Goal: Task Accomplishment & Management: Manage account settings

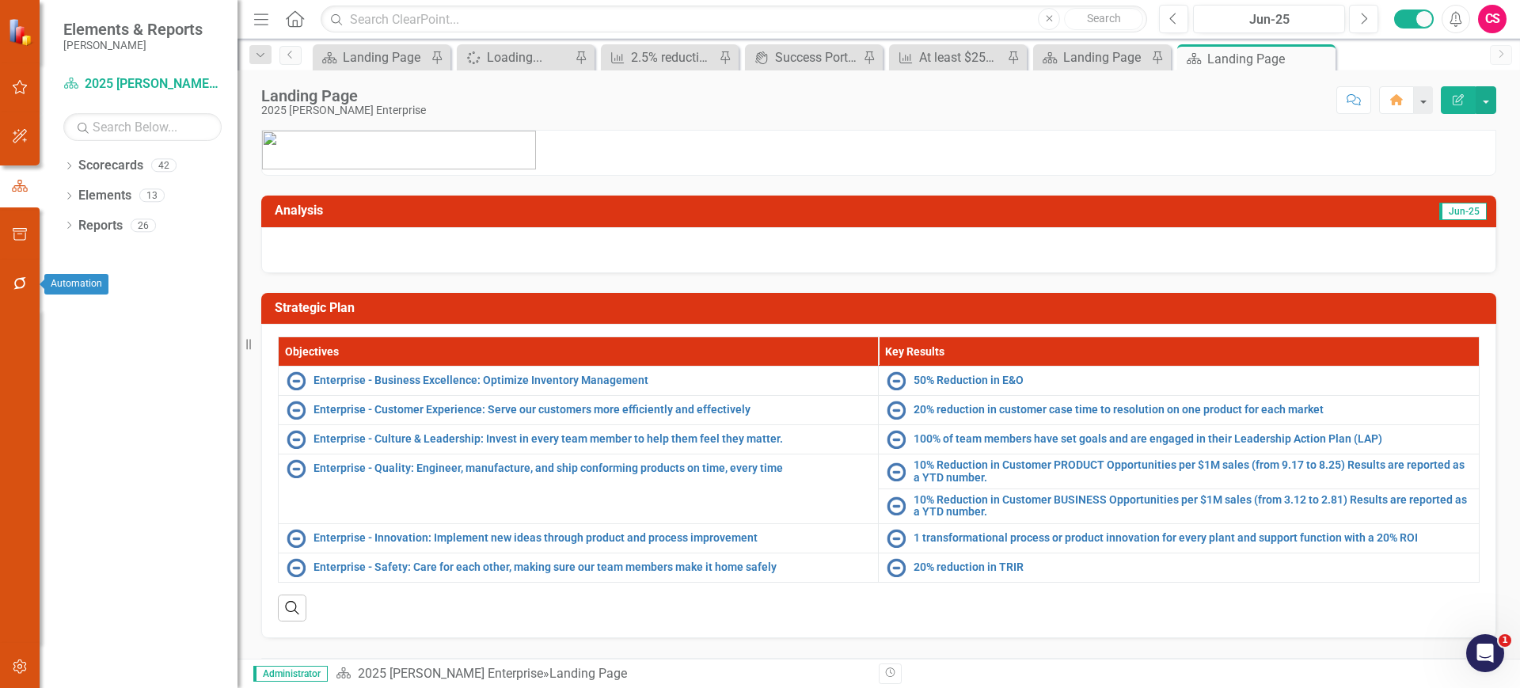
click at [28, 285] on button "button" at bounding box center [20, 284] width 36 height 33
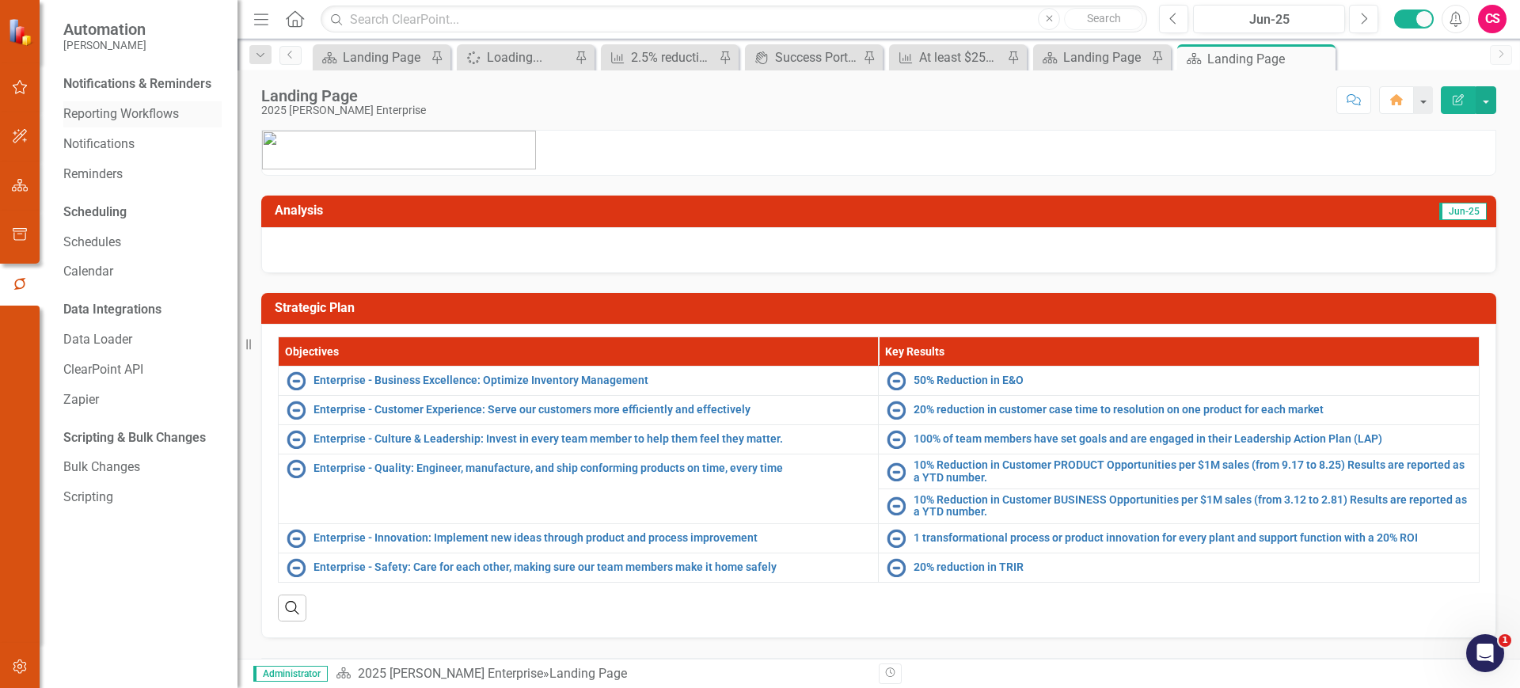
click at [135, 120] on link "Reporting Workflows" at bounding box center [142, 114] width 158 height 18
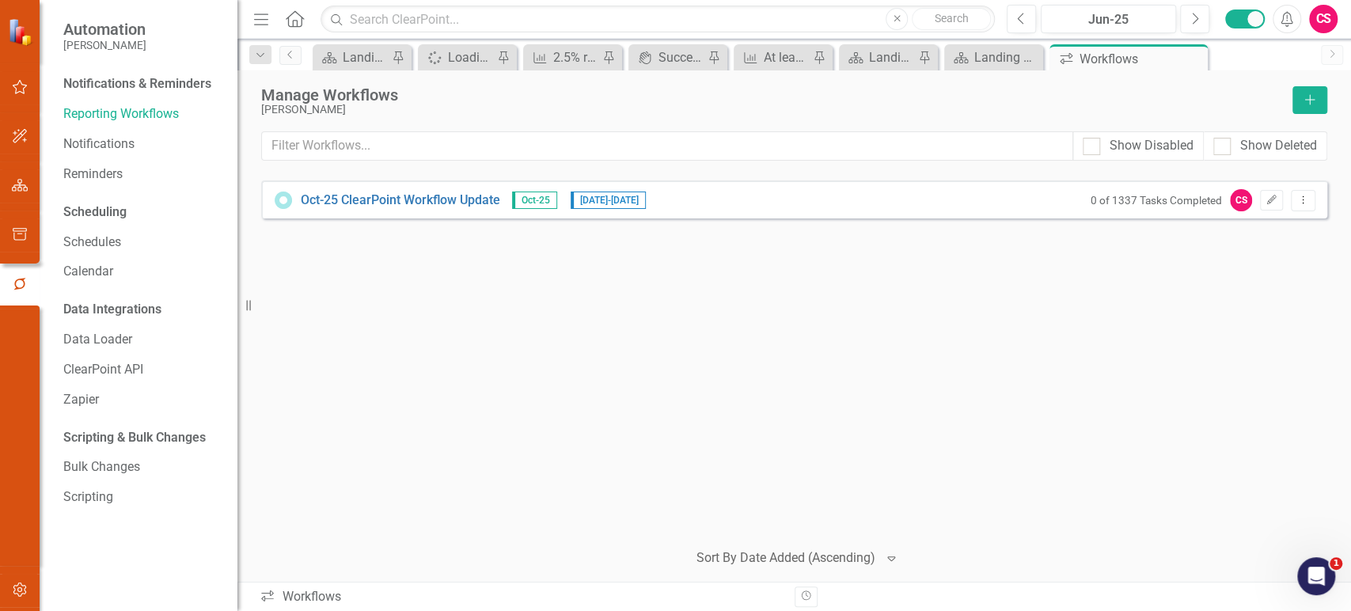
drag, startPoint x: 1447, startPoint y: 2, endPoint x: 931, endPoint y: 107, distance: 526.7
click at [931, 107] on div "[PERSON_NAME]" at bounding box center [772, 110] width 1023 height 12
click at [1197, 23] on icon "Next" at bounding box center [1194, 19] width 9 height 14
click at [1270, 202] on icon "button" at bounding box center [1271, 199] width 9 height 9
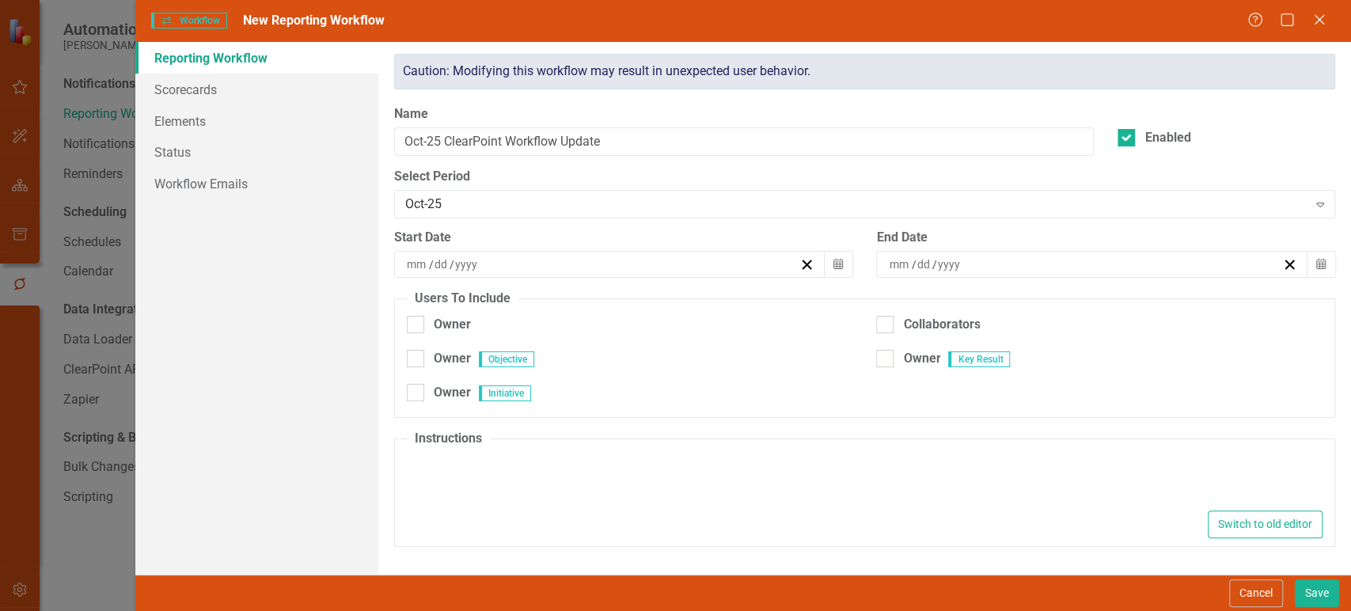
type textarea "<p>Please update your items below.</p>"
type input "10"
type input "1"
type input "2025"
type input "11"
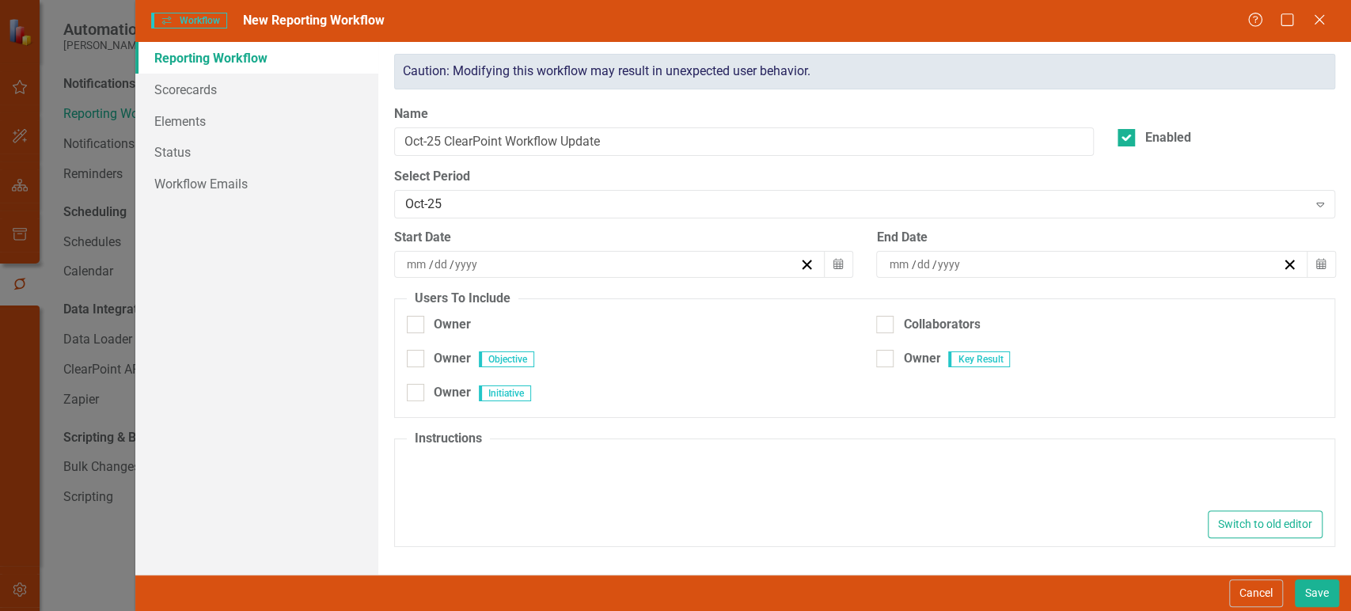
type input "19"
type input "2025"
checkbox input "true"
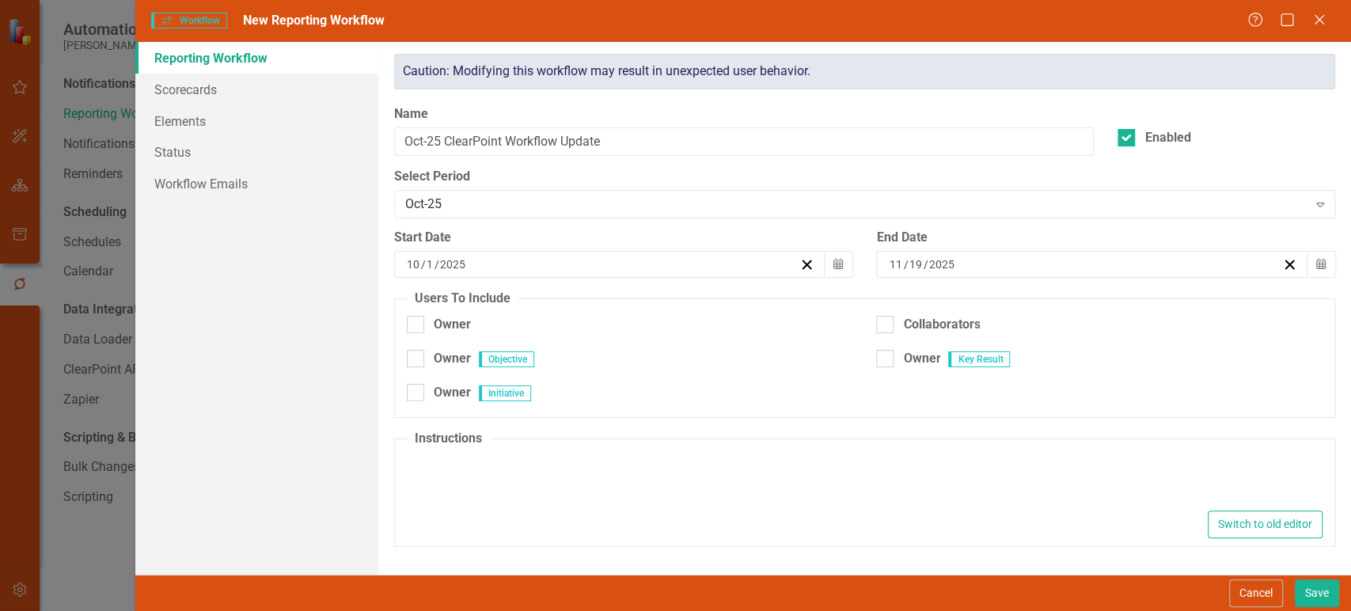
checkbox input "true"
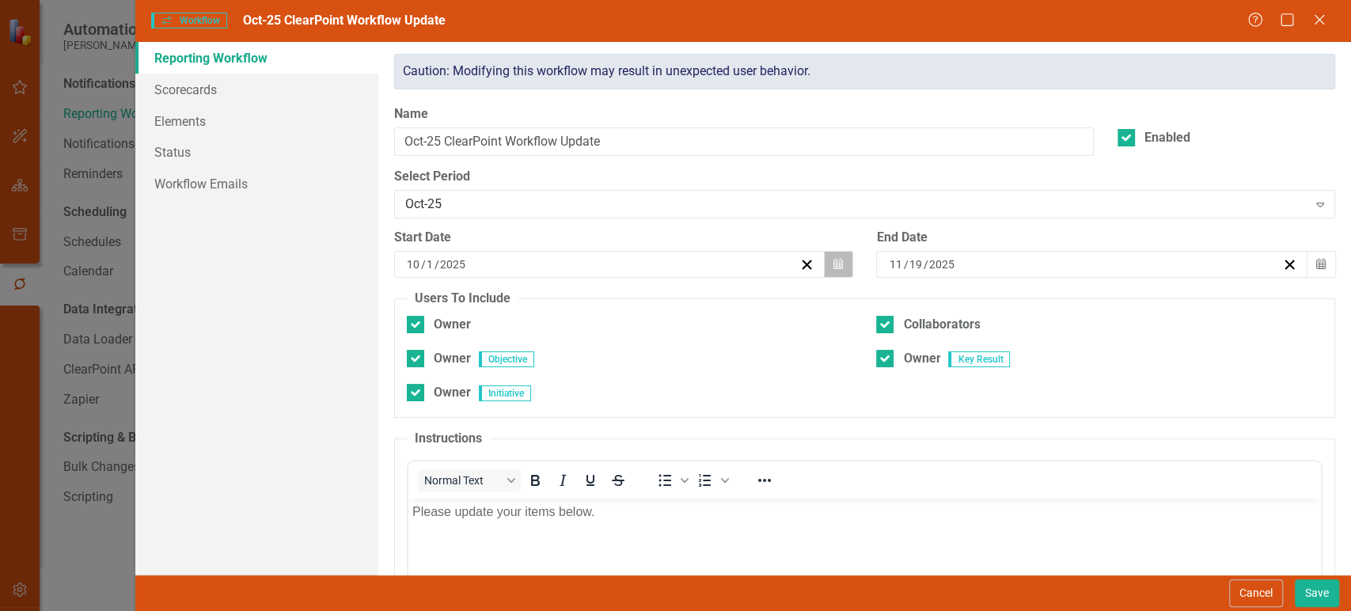
click at [833, 264] on icon "Calendar" at bounding box center [837, 264] width 9 height 11
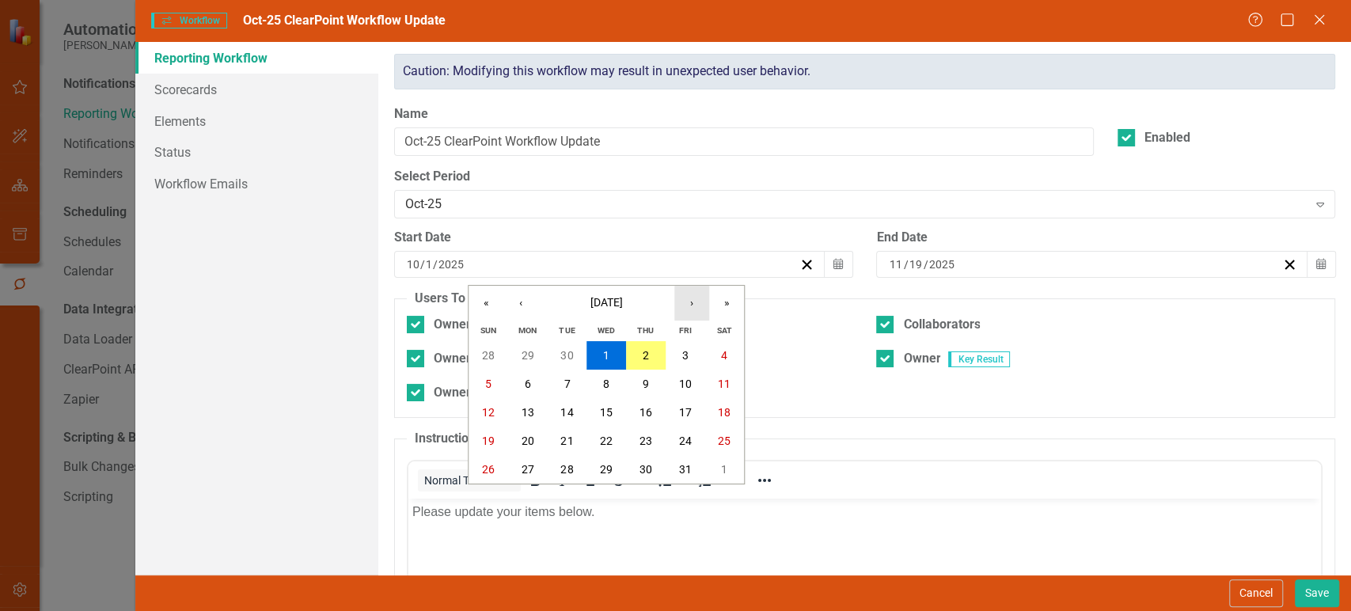
click at [702, 309] on button "›" at bounding box center [691, 303] width 35 height 35
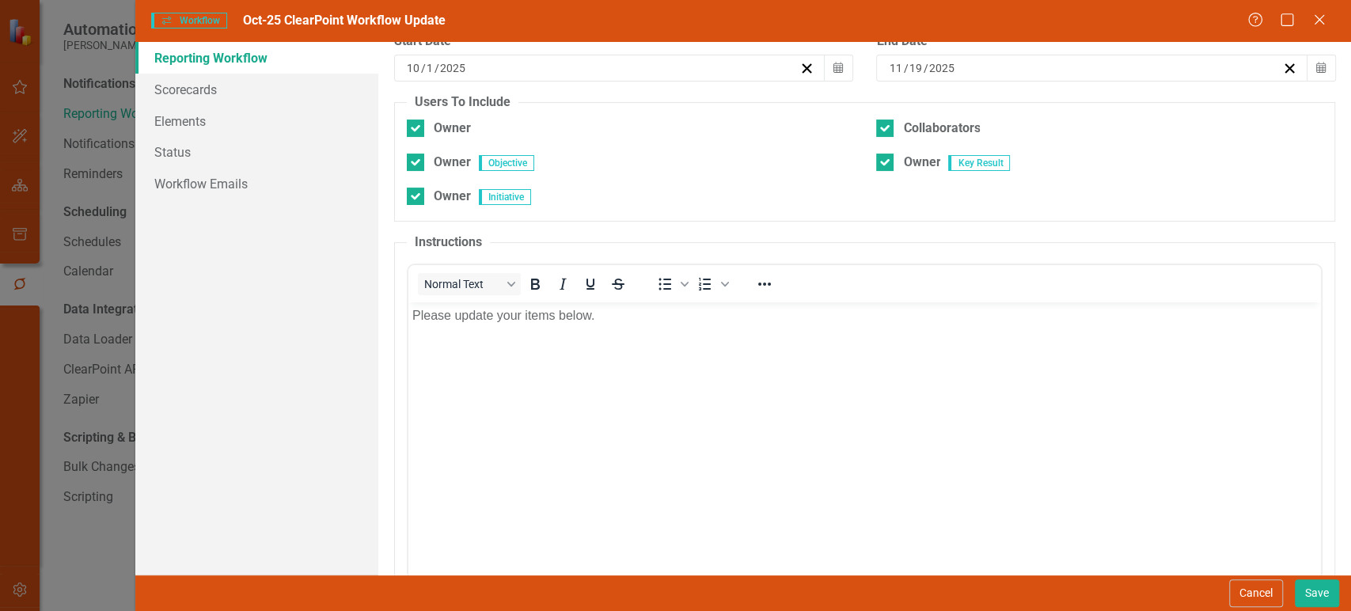
scroll to position [232, 0]
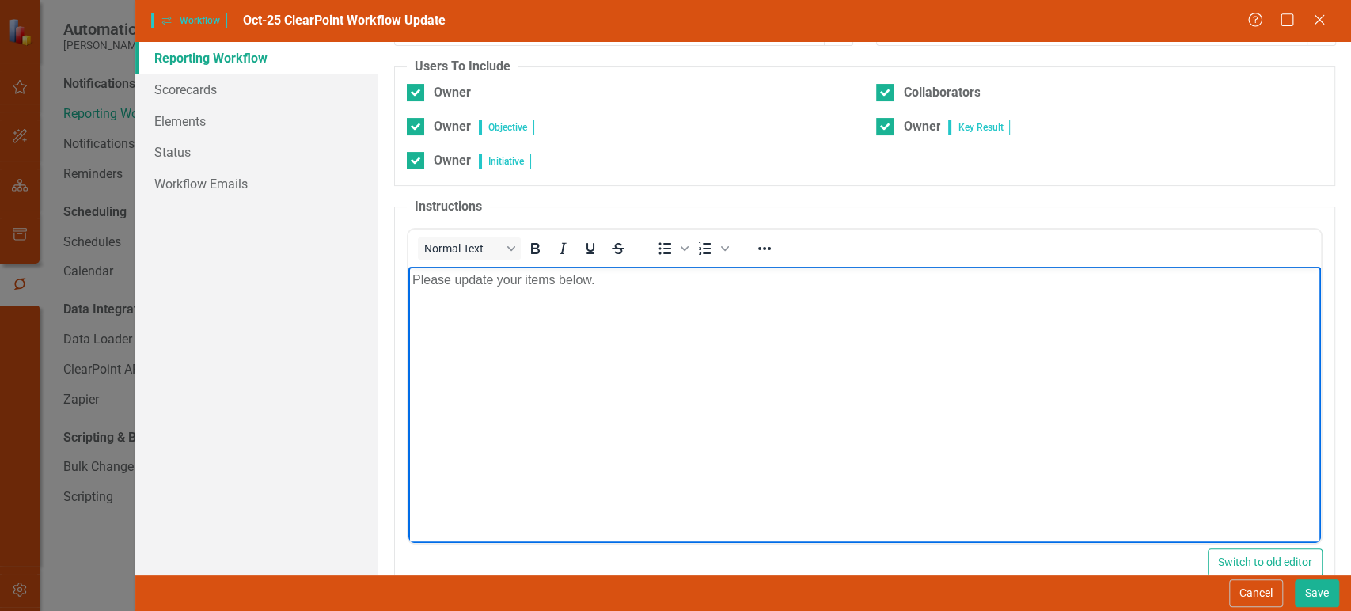
click at [576, 379] on body "Please update your items below." at bounding box center [864, 385] width 913 height 237
click at [510, 281] on p "Please update your items below." at bounding box center [864, 280] width 905 height 19
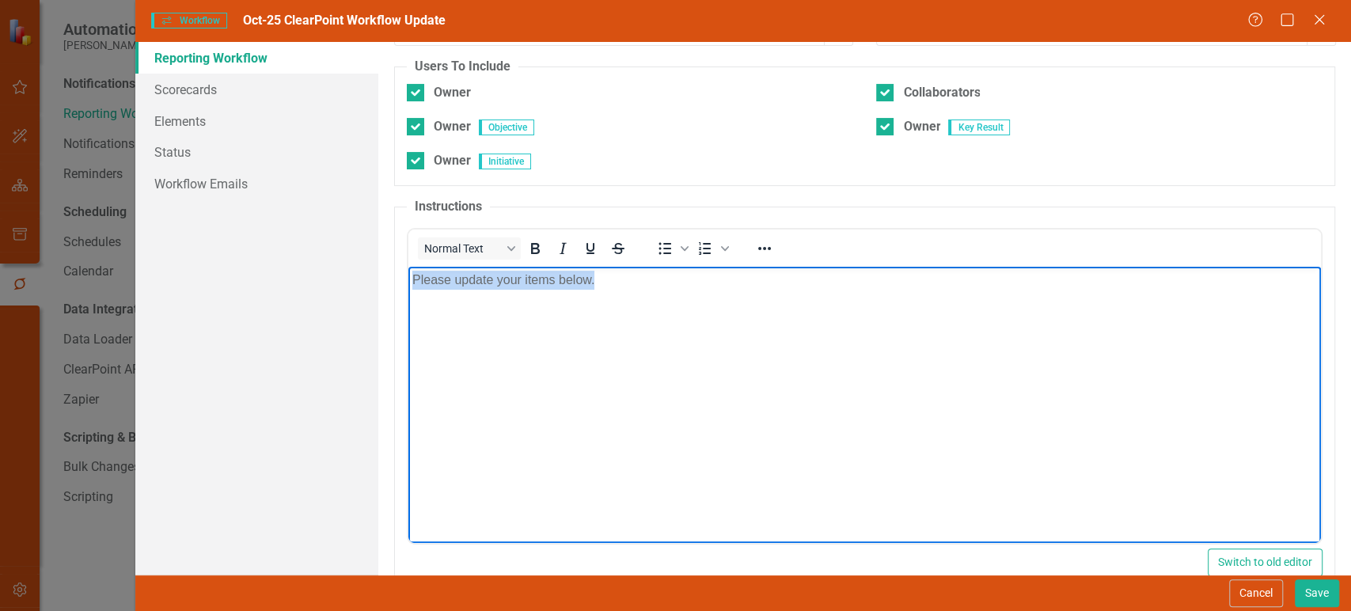
drag, startPoint x: 416, startPoint y: 278, endPoint x: 655, endPoint y: 295, distance: 239.7
click at [655, 295] on body "Please update your items below." at bounding box center [864, 385] width 913 height 237
click at [653, 295] on body "Please update your items below." at bounding box center [864, 385] width 913 height 237
click at [652, 295] on body "Please update your items below." at bounding box center [864, 385] width 913 height 237
click at [706, 362] on body "Please update your items below." at bounding box center [864, 385] width 913 height 237
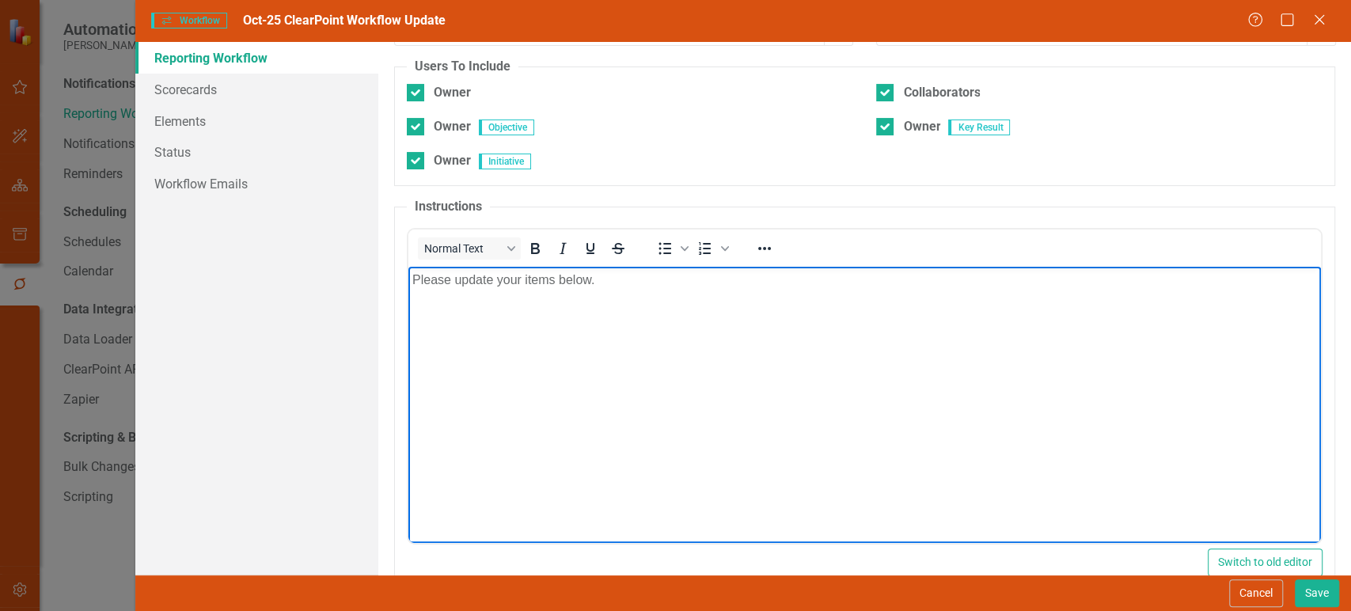
drag, startPoint x: 1243, startPoint y: 605, endPoint x: 1101, endPoint y: 585, distance: 143.0
click at [1243, 604] on button "Cancel" at bounding box center [1256, 593] width 54 height 28
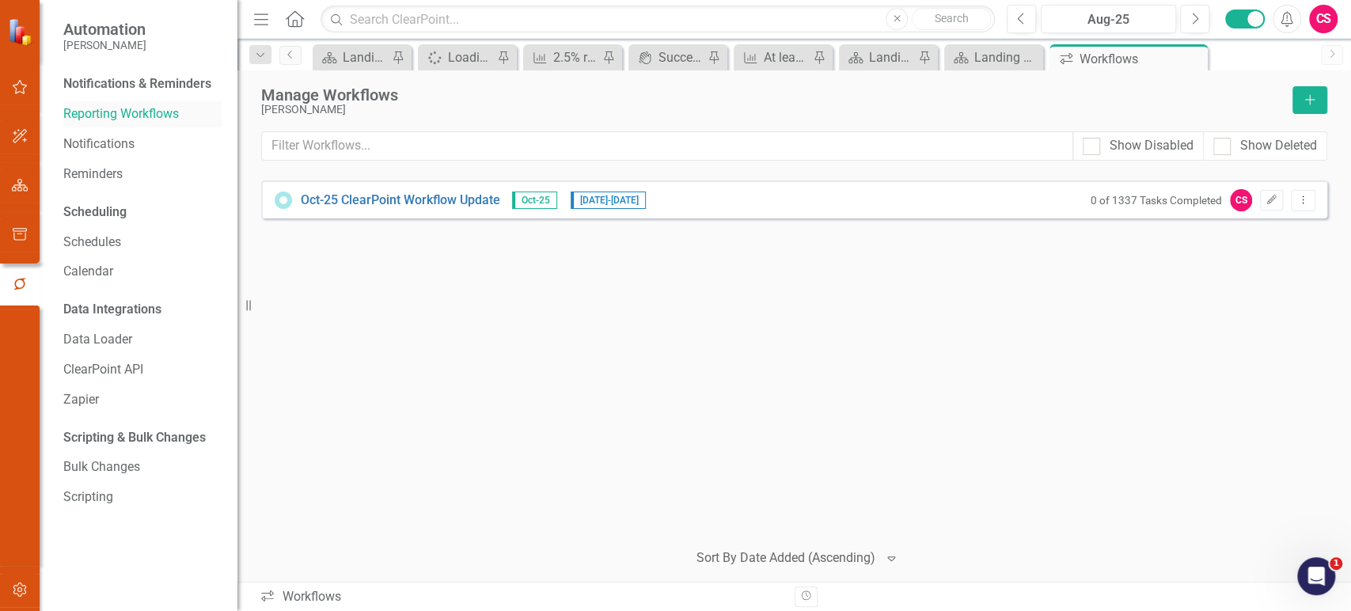
click at [165, 113] on link "Reporting Workflows" at bounding box center [142, 114] width 158 height 18
click at [1269, 204] on icon "Edit" at bounding box center [1272, 199] width 12 height 9
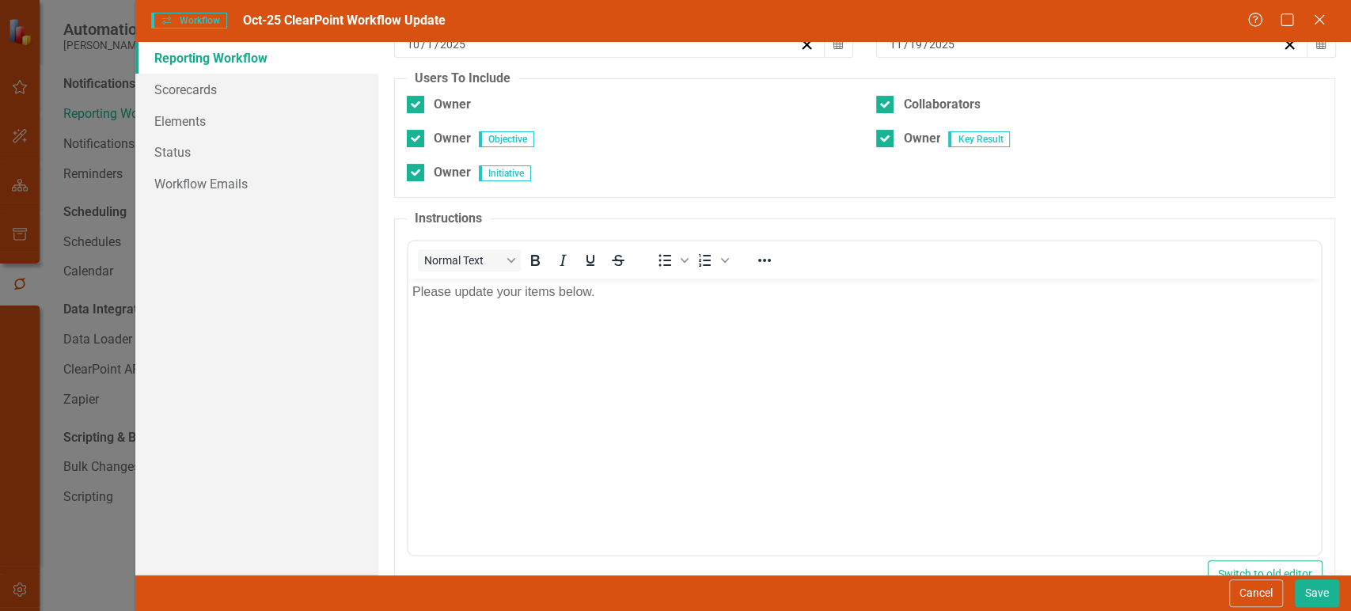
scroll to position [222, 0]
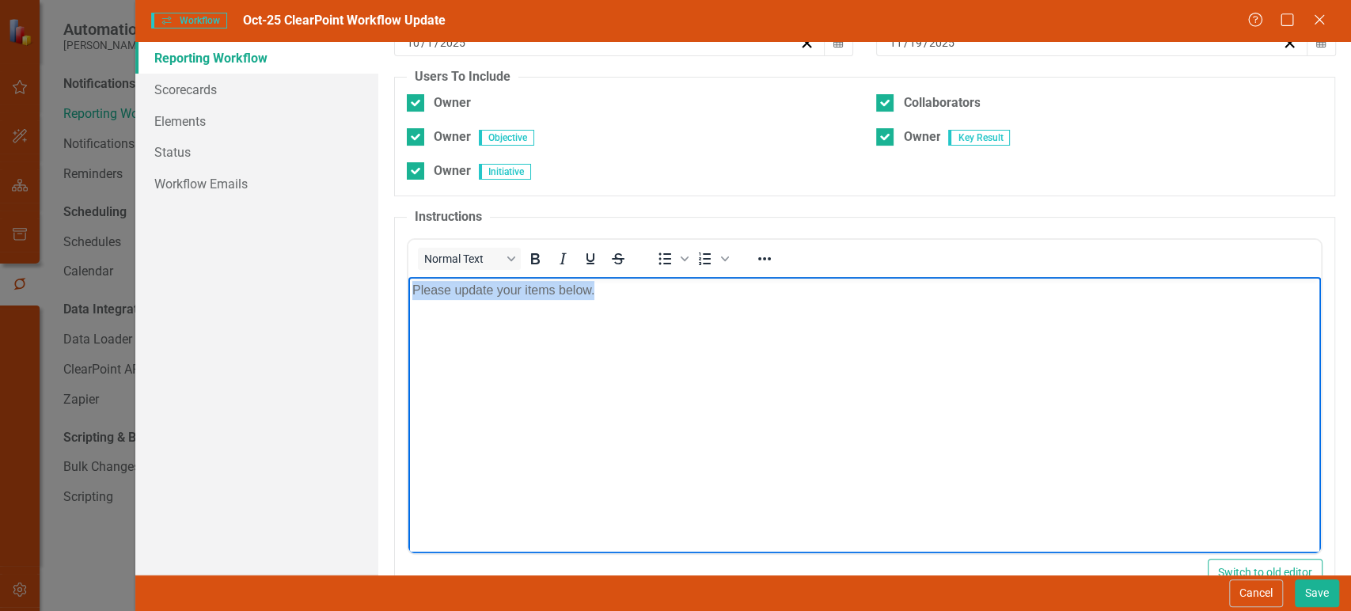
drag, startPoint x: 617, startPoint y: 301, endPoint x: 409, endPoint y: 309, distance: 208.3
click at [409, 309] on body "Please update your items below." at bounding box center [864, 395] width 913 height 237
click at [421, 302] on body "Please update your items below." at bounding box center [864, 395] width 913 height 237
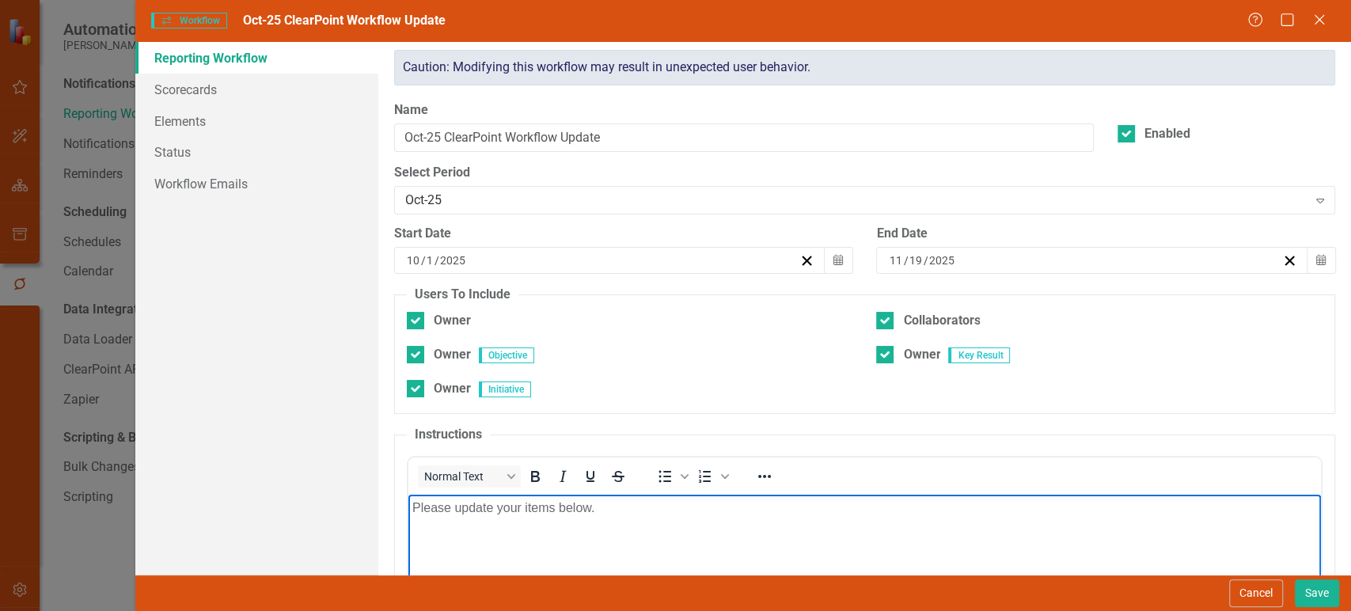
scroll to position [0, 0]
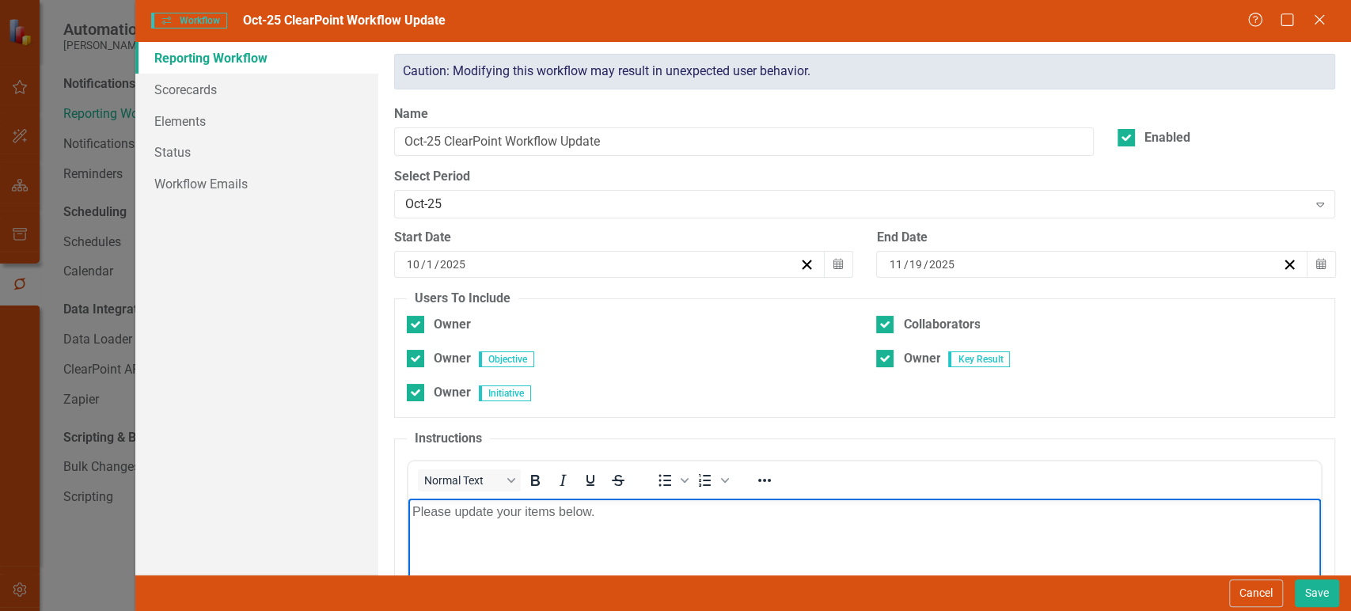
click at [664, 524] on body "Please update your items below." at bounding box center [864, 617] width 913 height 237
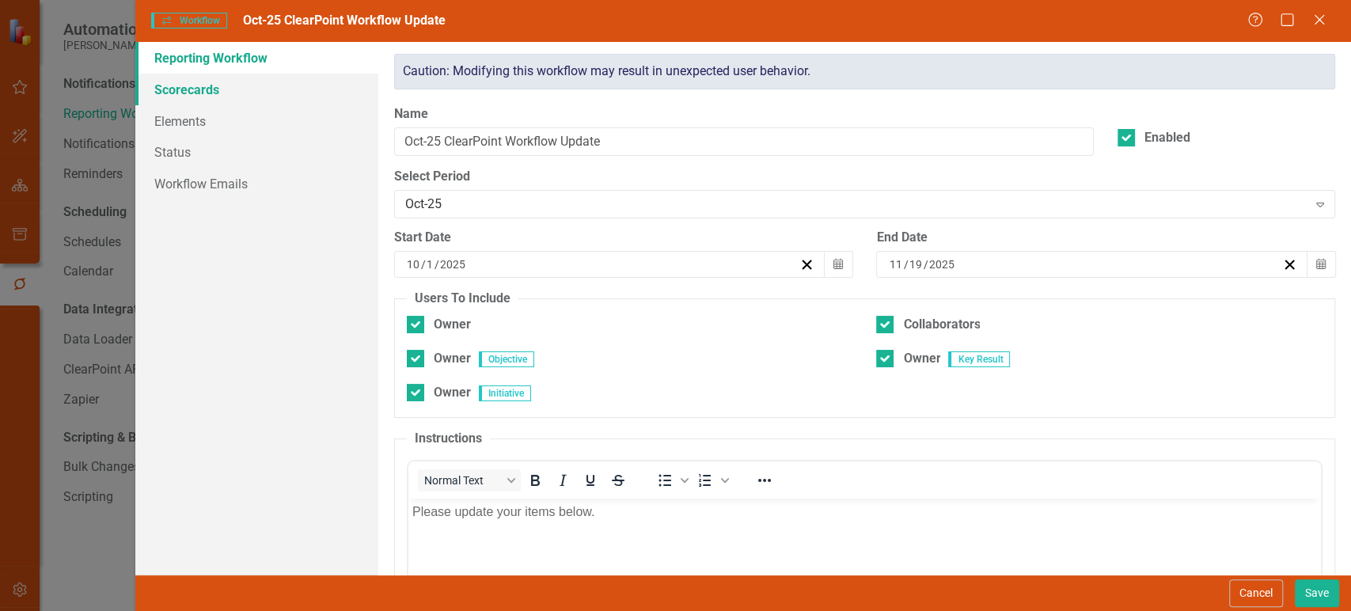
click at [259, 84] on link "Scorecards" at bounding box center [256, 90] width 243 height 32
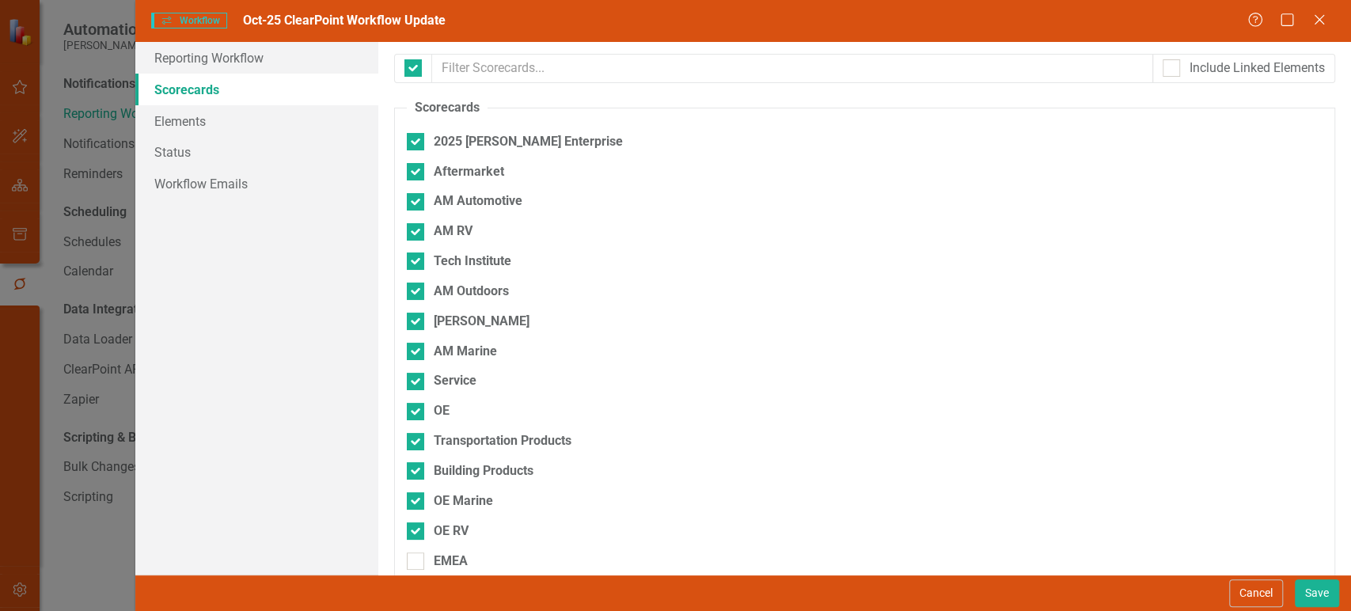
checkbox input "false"
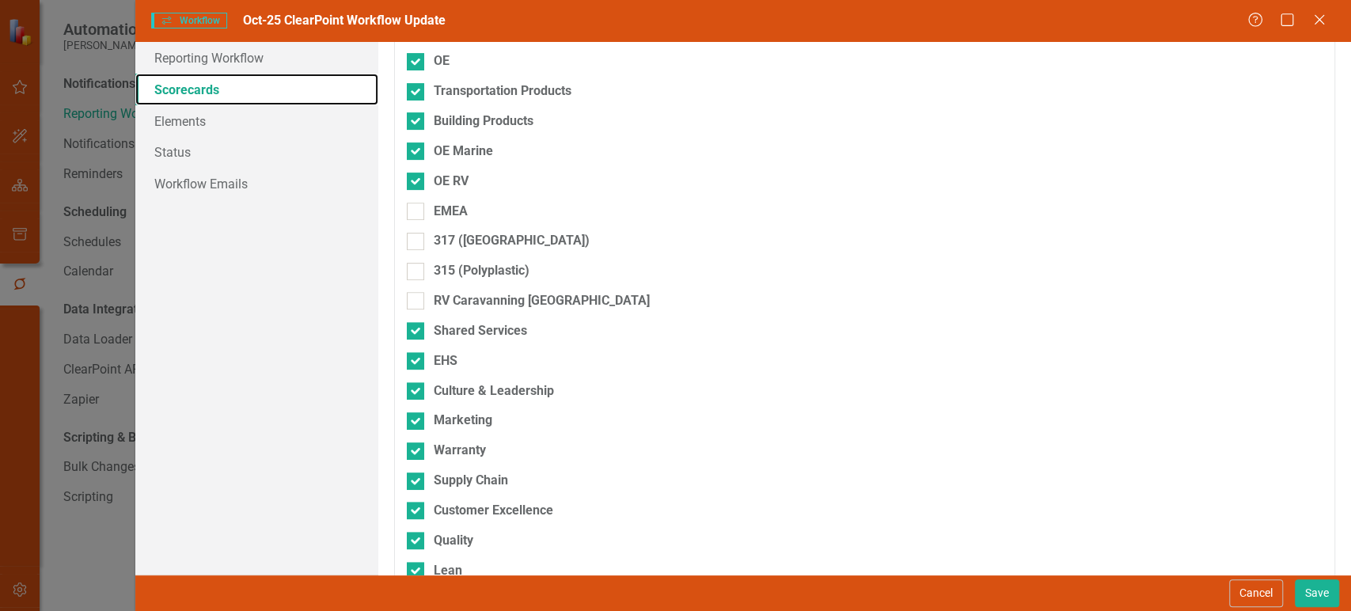
scroll to position [348, 0]
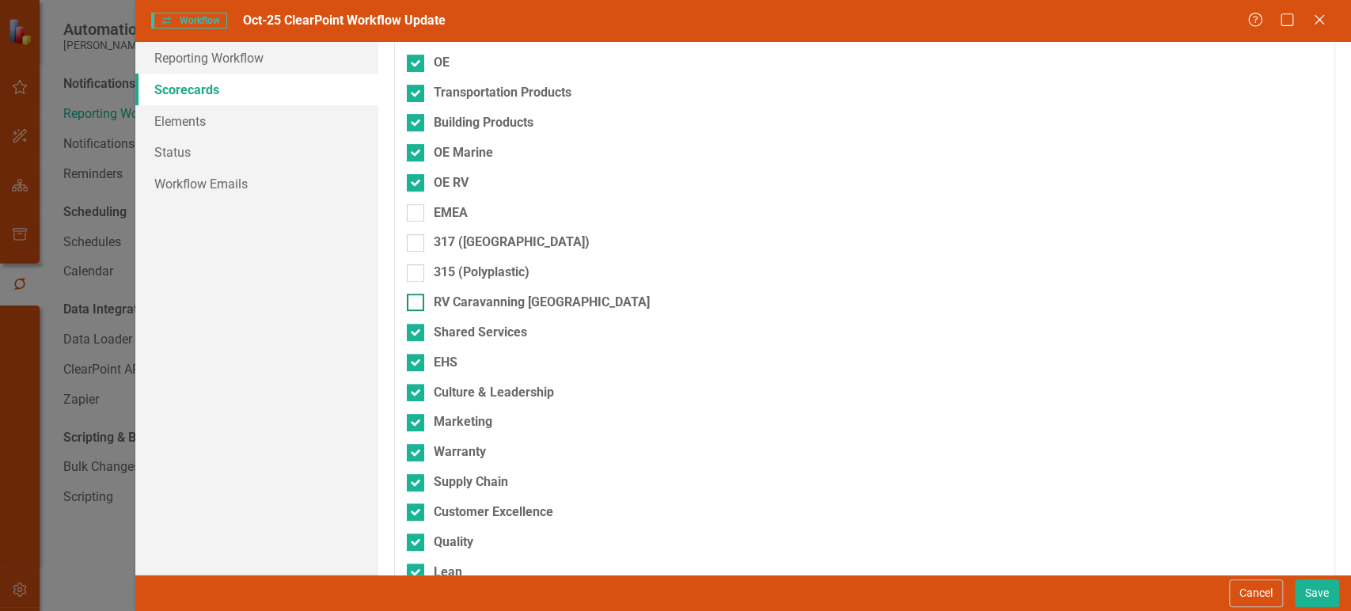
click at [418, 302] on div at bounding box center [415, 302] width 17 height 17
click at [417, 302] on input "RV Caravanning [GEOGRAPHIC_DATA]" at bounding box center [412, 299] width 10 height 10
checkbox input "true"
drag, startPoint x: 416, startPoint y: 274, endPoint x: 416, endPoint y: 247, distance: 26.9
click at [416, 272] on div at bounding box center [415, 272] width 17 height 17
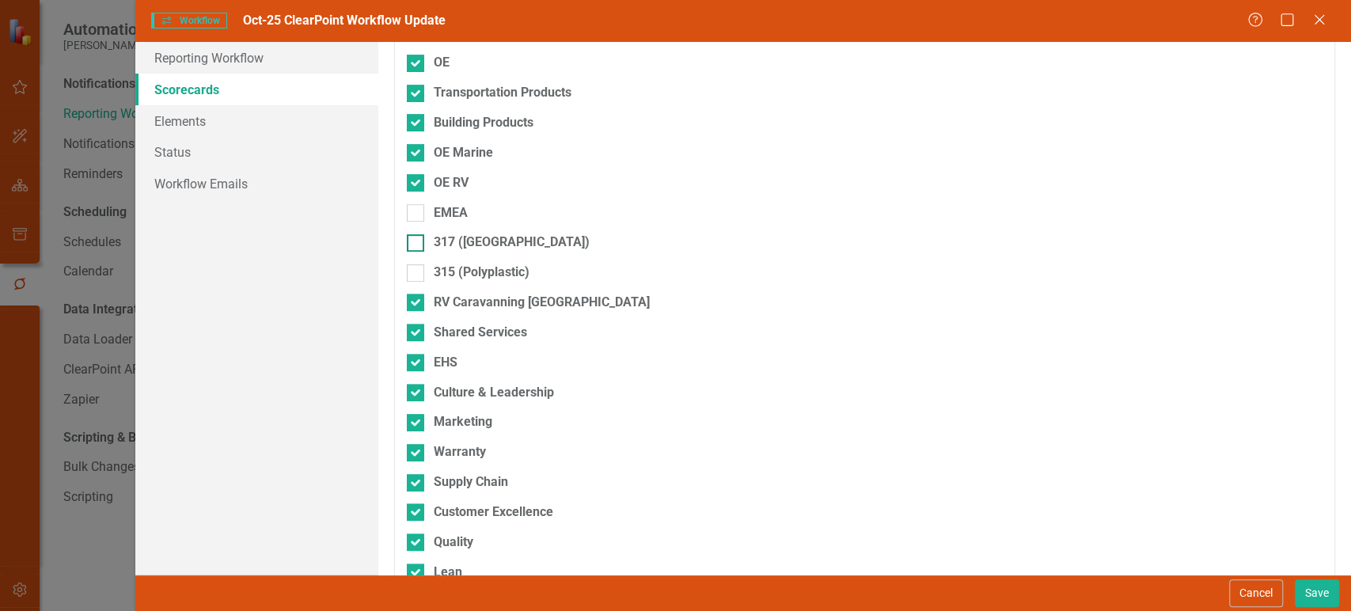
click at [416, 272] on input "315 (Polyplastic)" at bounding box center [412, 269] width 10 height 10
checkbox input "true"
click at [416, 237] on input "317 ([GEOGRAPHIC_DATA])" at bounding box center [412, 239] width 10 height 10
checkbox input "true"
click at [416, 205] on input "EMEA" at bounding box center [412, 209] width 10 height 10
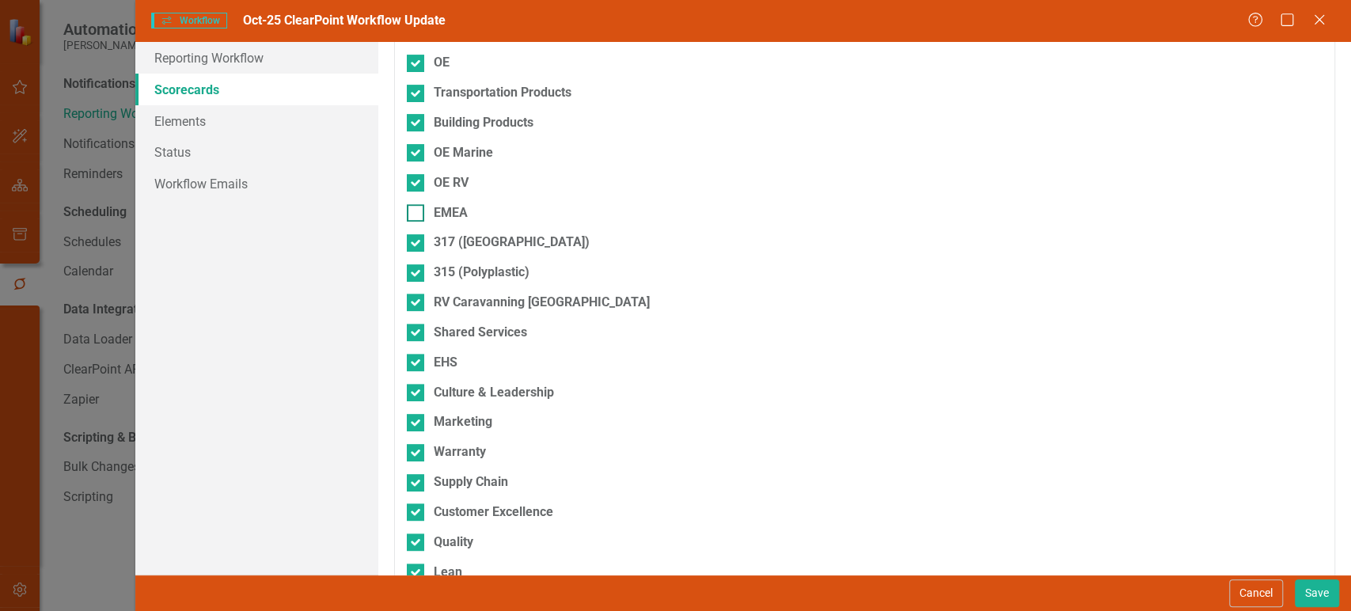
checkbox input "true"
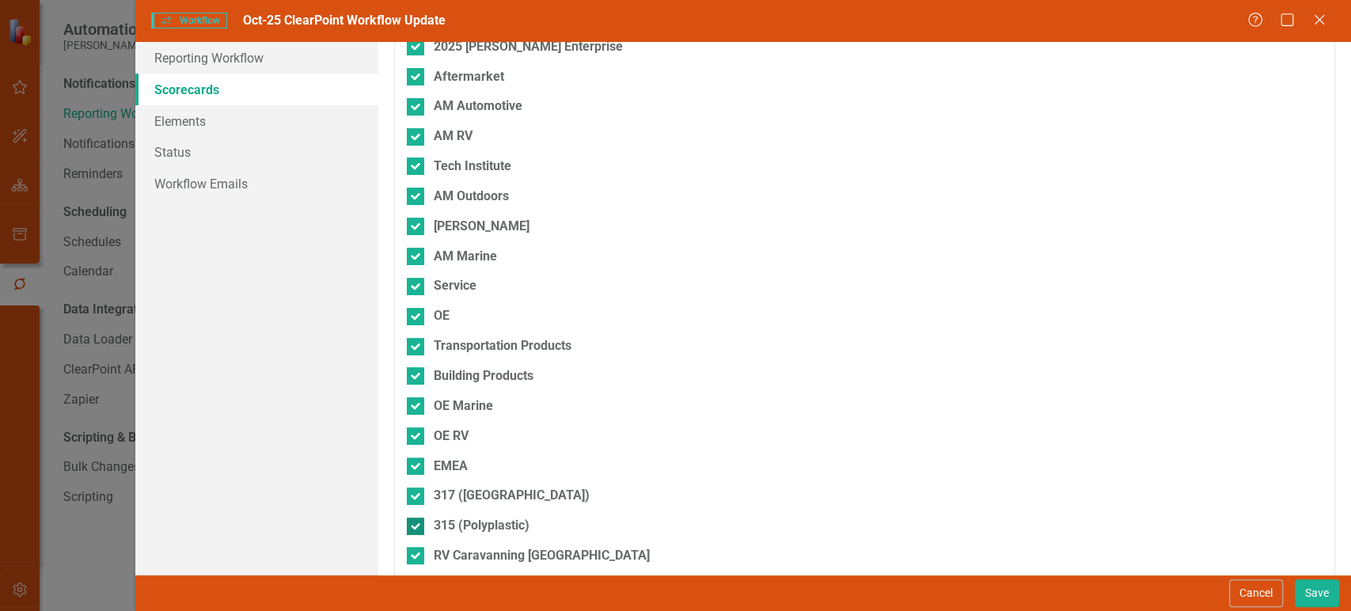
scroll to position [0, 0]
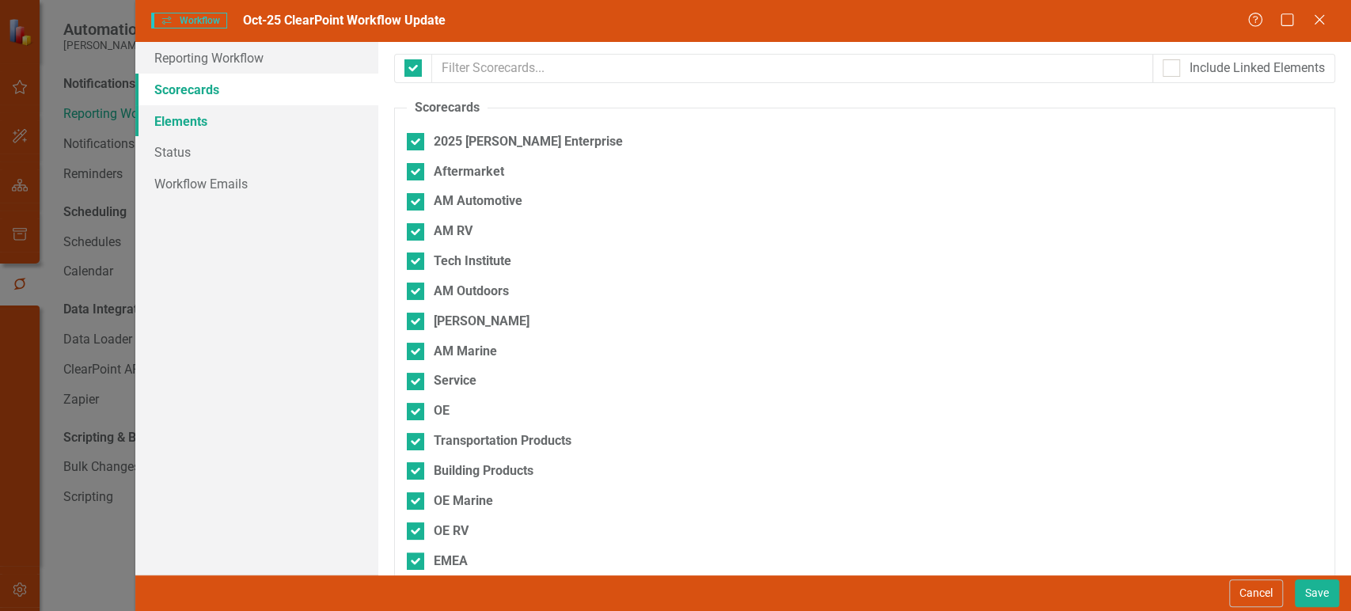
click at [254, 118] on link "Elements" at bounding box center [256, 121] width 243 height 32
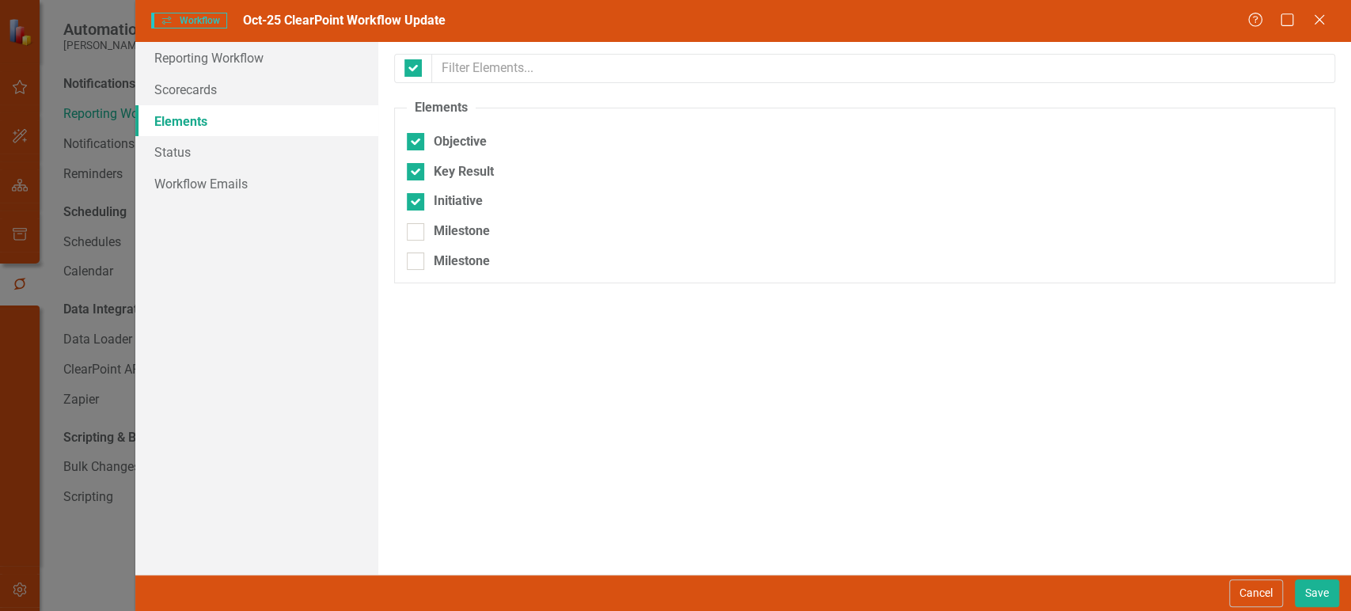
checkbox input "false"
click at [225, 154] on link "Status" at bounding box center [256, 152] width 243 height 32
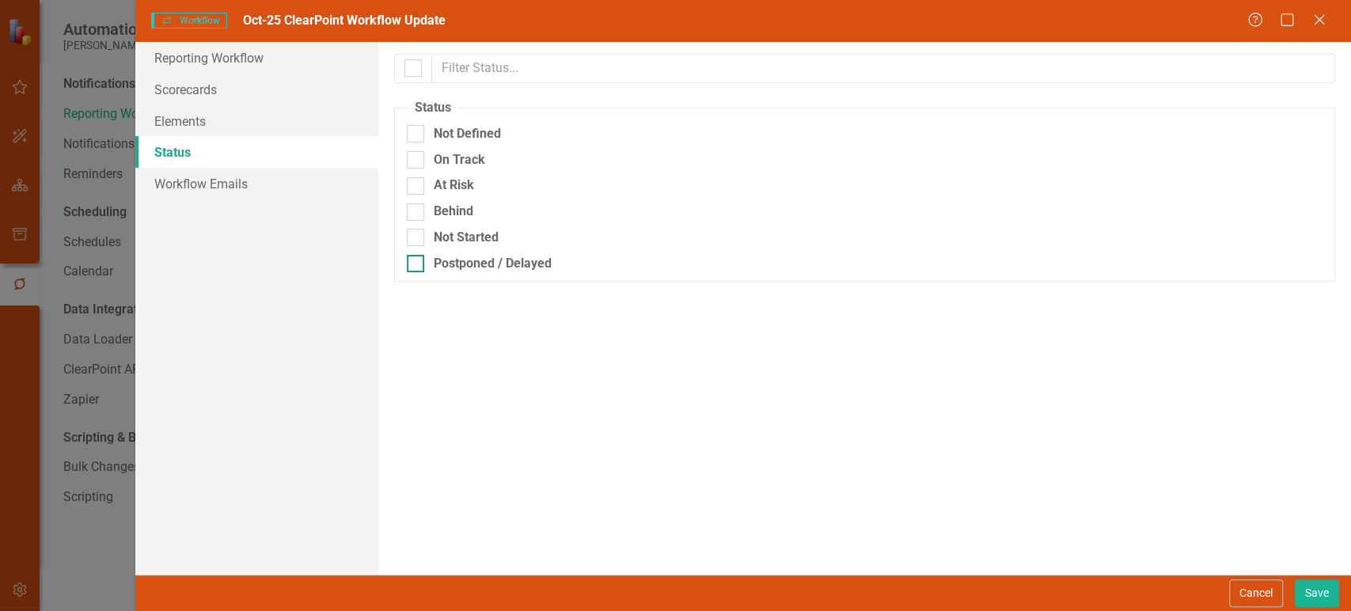
click at [424, 264] on div "Postponed / Delayed" at bounding box center [865, 264] width 916 height 18
click at [417, 264] on input "Postponed / Delayed" at bounding box center [412, 260] width 10 height 10
click at [424, 264] on div "Postponed / Delayed" at bounding box center [865, 264] width 916 height 18
click at [417, 264] on input "Postponed / Delayed" at bounding box center [412, 260] width 10 height 10
checkbox input "false"
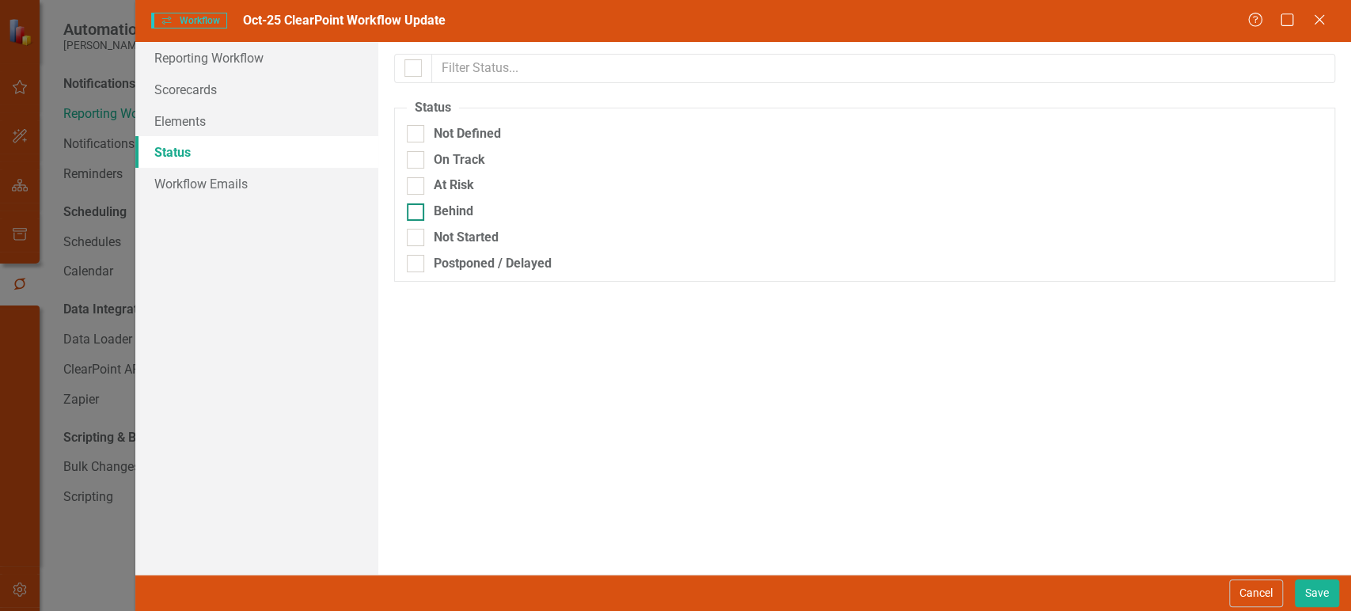
click at [418, 220] on div "Behind" at bounding box center [865, 212] width 916 height 18
click at [417, 214] on input "Behind" at bounding box center [412, 208] width 10 height 10
click at [418, 220] on div "Behind" at bounding box center [865, 212] width 916 height 18
click at [417, 214] on input "Behind" at bounding box center [412, 208] width 10 height 10
checkbox input "false"
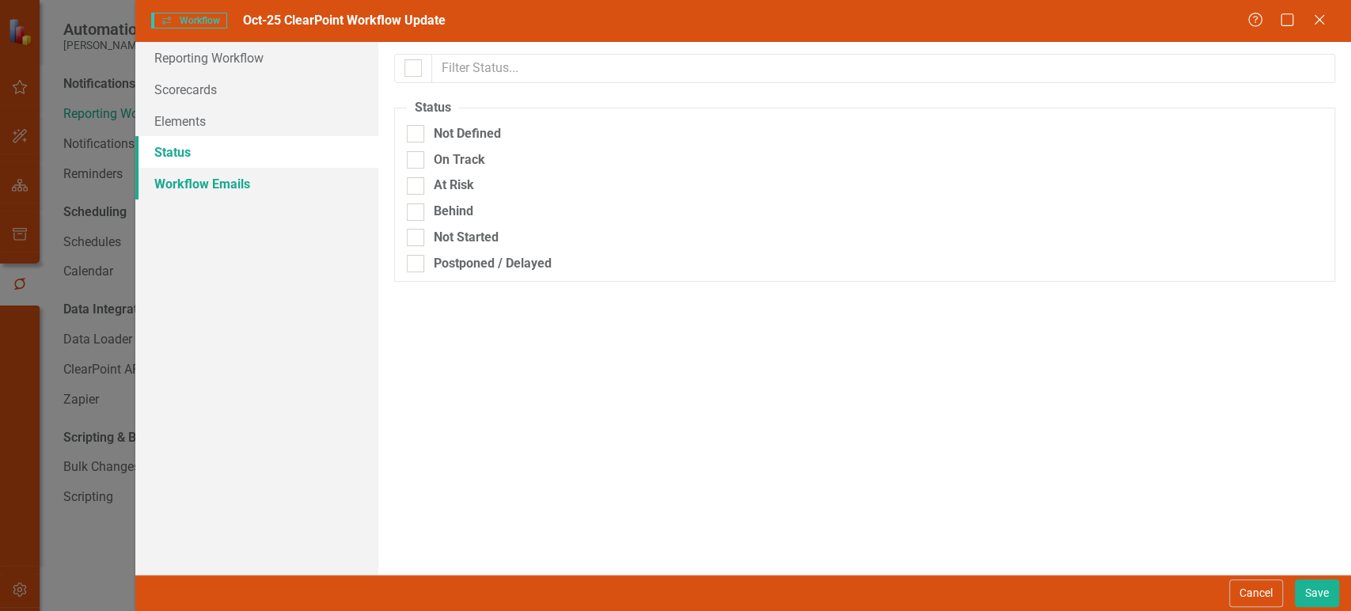
click at [247, 193] on link "Workflow Emails" at bounding box center [256, 184] width 243 height 32
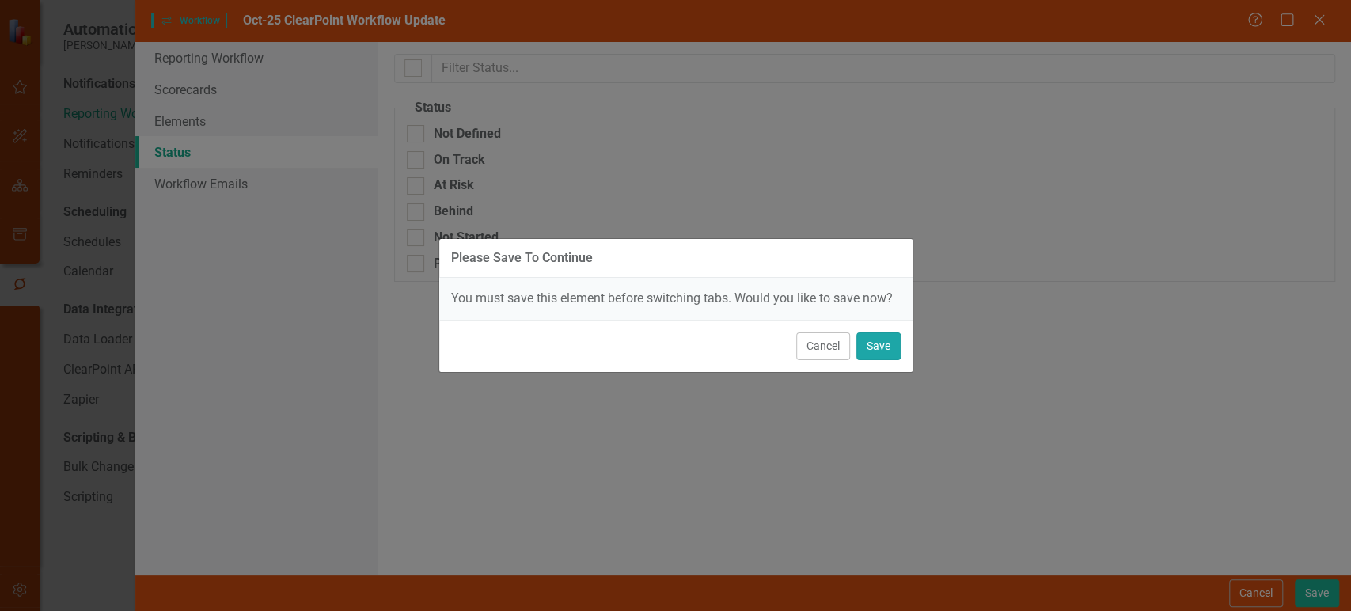
click at [875, 343] on button "Save" at bounding box center [878, 346] width 44 height 28
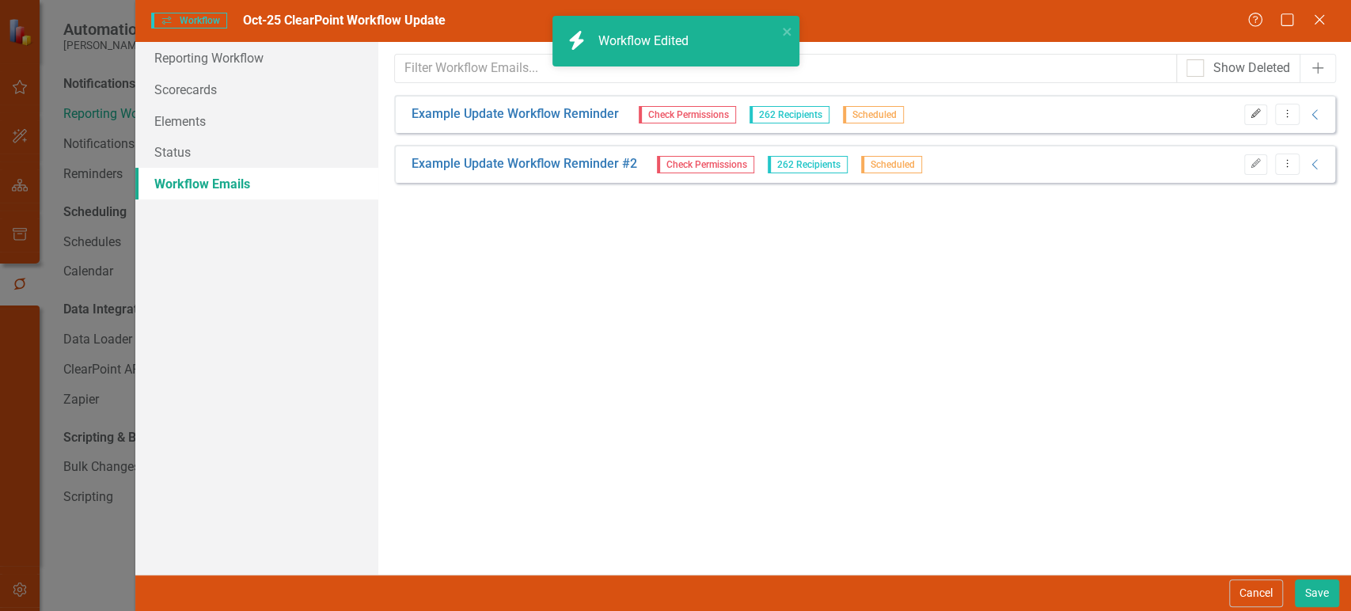
click at [1252, 118] on icon "Edit" at bounding box center [1256, 113] width 12 height 9
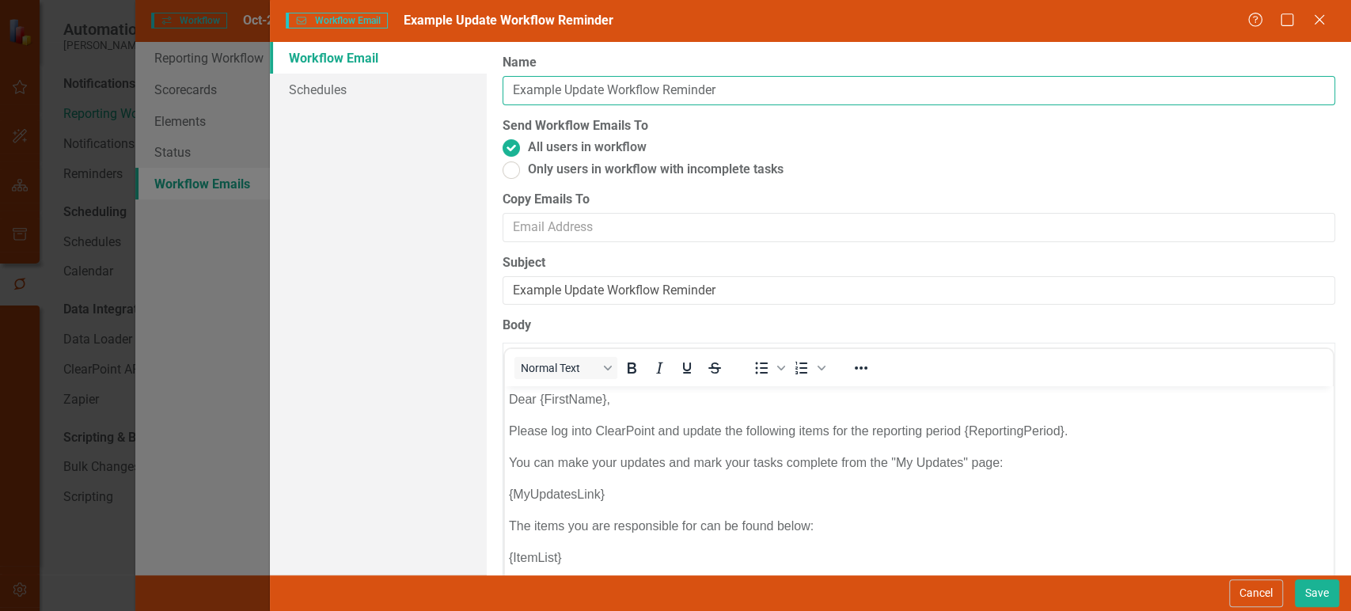
drag, startPoint x: 505, startPoint y: 87, endPoint x: 829, endPoint y: 93, distance: 324.6
click at [829, 93] on input "Example Update Workflow Reminder" at bounding box center [919, 90] width 833 height 29
click at [528, 92] on input "Example Update Workflow Reminder" at bounding box center [919, 90] width 833 height 29
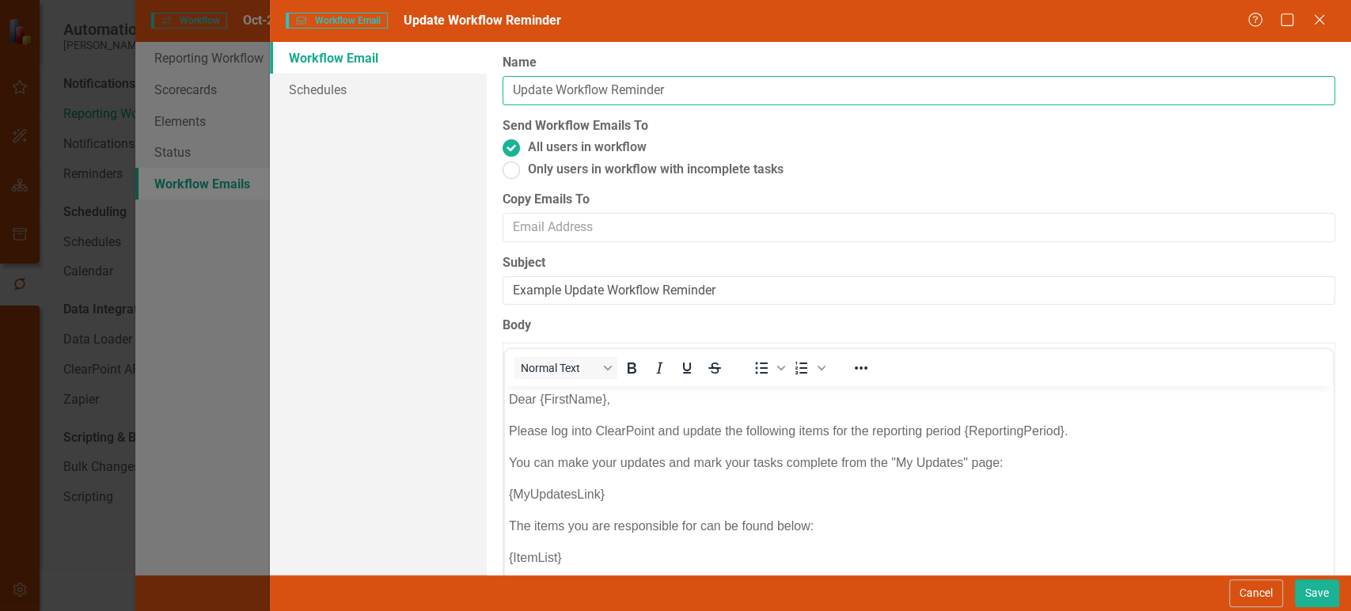
type input "Update Workflow Reminder"
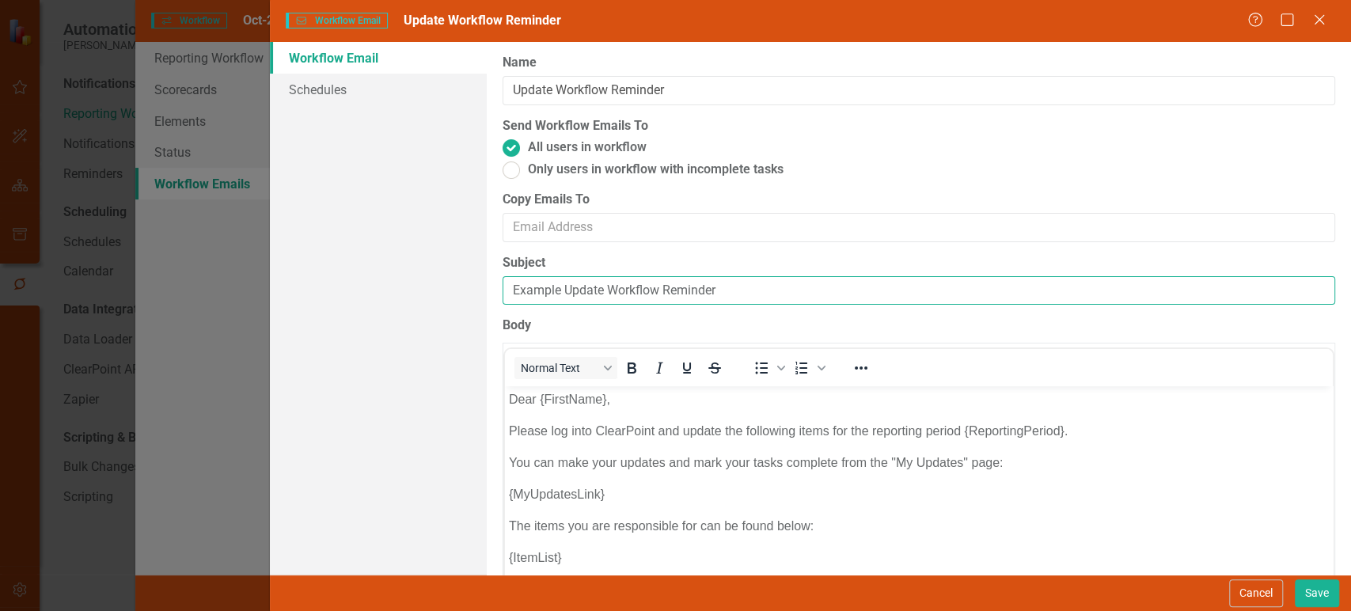
click at [537, 290] on input "Example Update Workflow Reminder" at bounding box center [919, 290] width 833 height 29
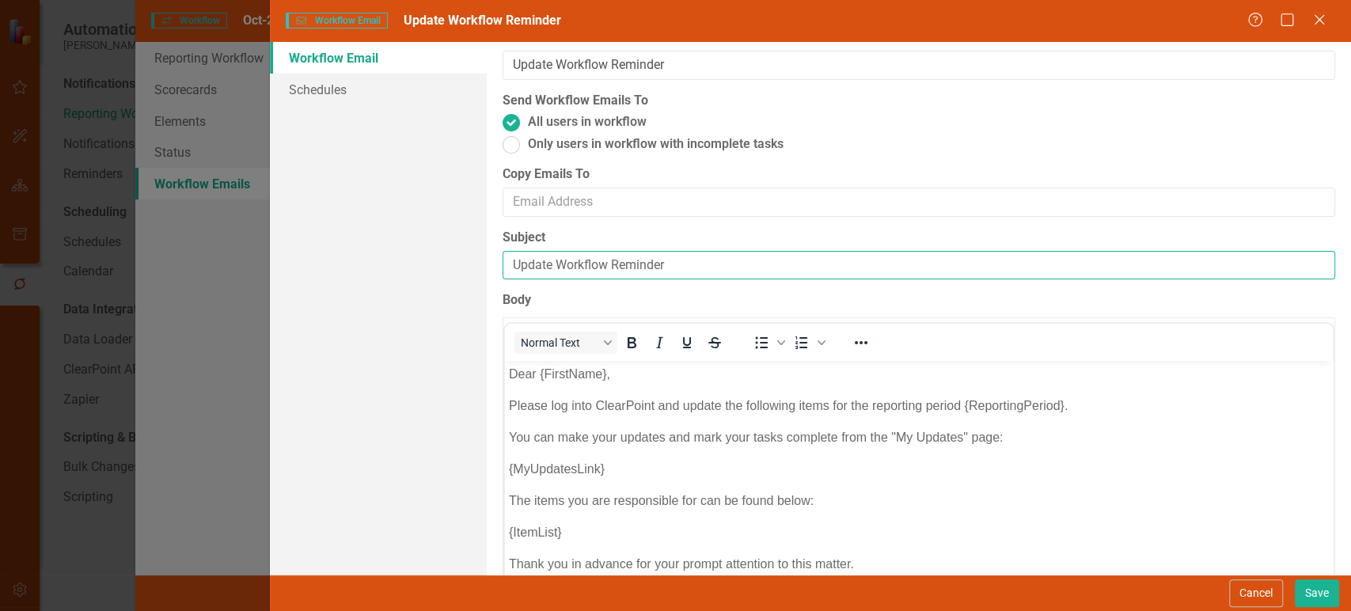
scroll to position [25, 0]
click at [553, 264] on input "Update Workflow Reminder" at bounding box center [919, 266] width 833 height 29
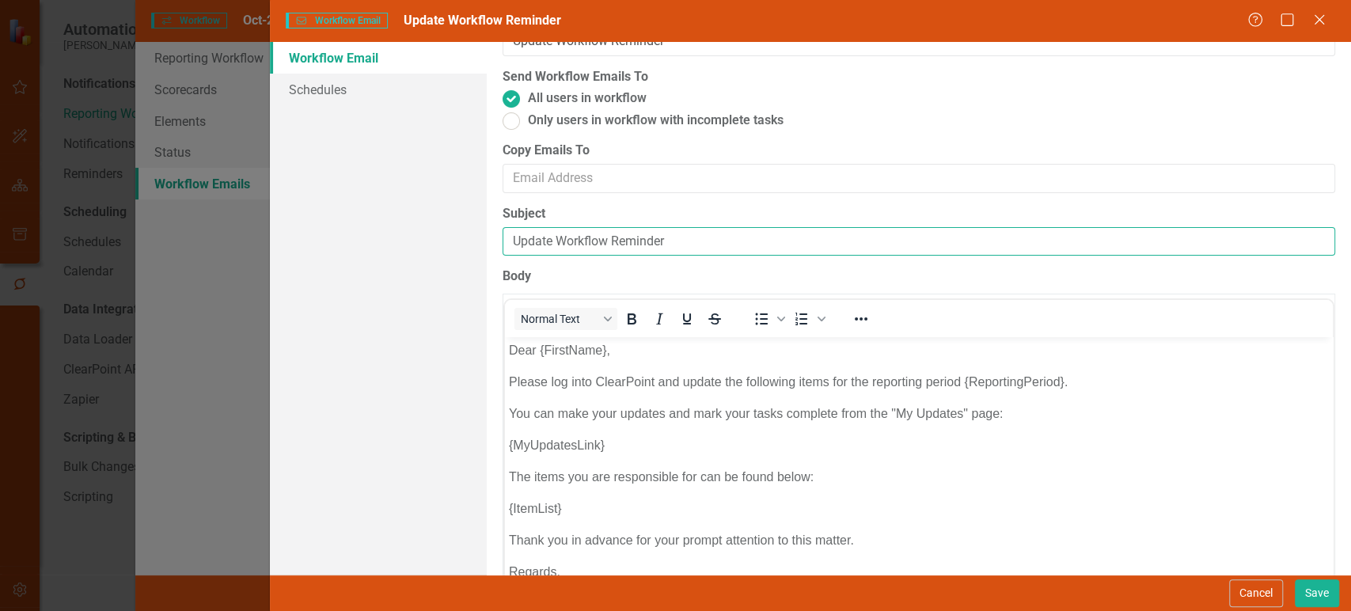
scroll to position [101, 0]
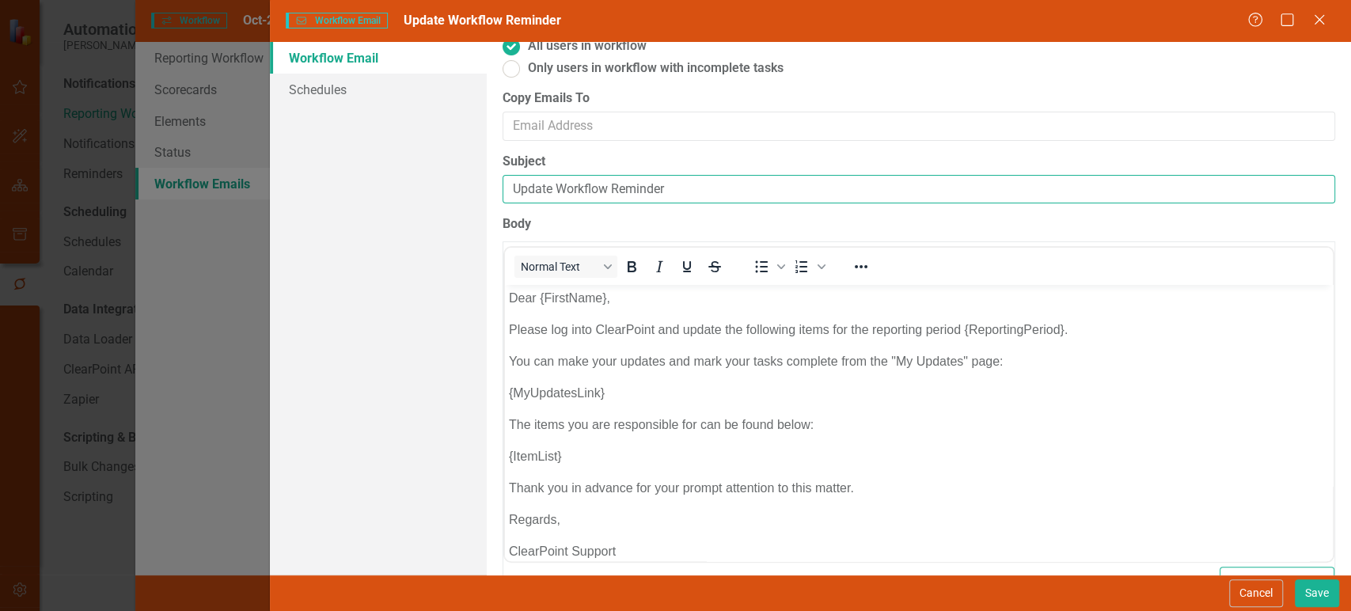
drag, startPoint x: 512, startPoint y: 191, endPoint x: 747, endPoint y: 192, distance: 235.1
click at [747, 192] on input "Update Workflow Reminder" at bounding box center [919, 189] width 833 height 29
drag, startPoint x: 747, startPoint y: 192, endPoint x: 487, endPoint y: 179, distance: 260.7
click at [487, 179] on div "Workflow Emails are templated reminders linked to Reporting Workflows that can …" at bounding box center [919, 308] width 864 height 533
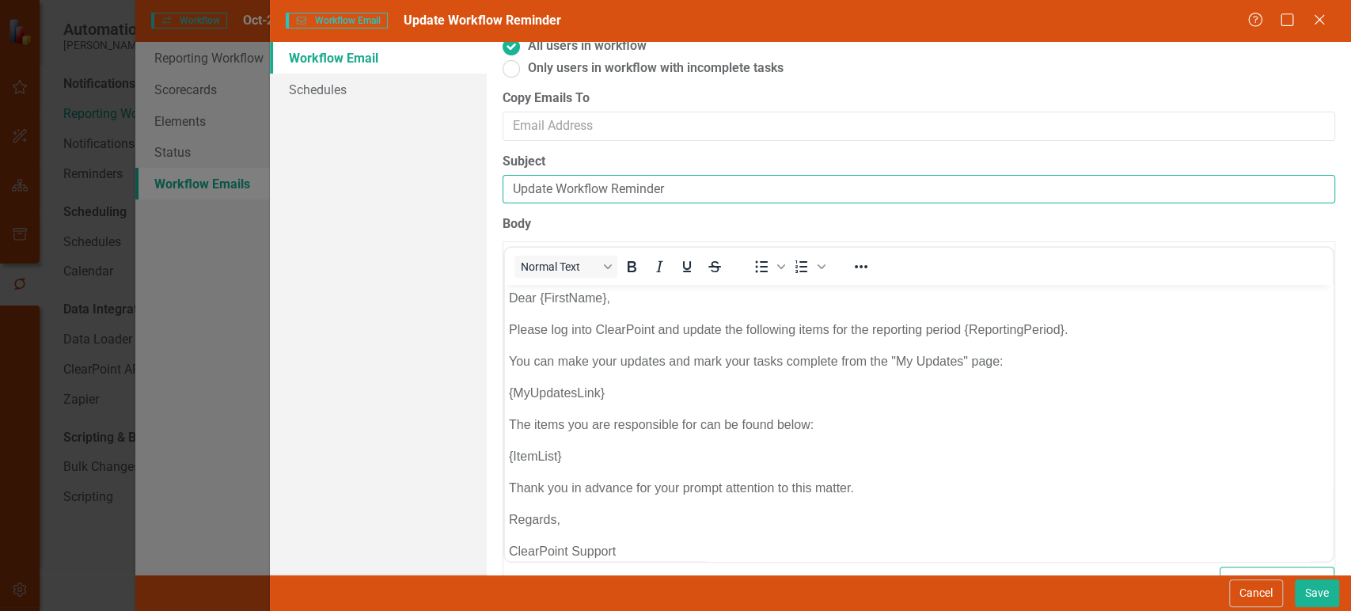
click at [514, 196] on input "Update Workflow Reminder" at bounding box center [919, 189] width 833 height 29
click at [510, 187] on input "Update Workflow Reminder" at bounding box center [919, 189] width 833 height 29
click at [511, 188] on input "Update Workflow Reminder" at bounding box center [919, 189] width 833 height 29
click at [800, 184] on input "ClearPoint Monthly Update Workflow Reminder" at bounding box center [919, 189] width 833 height 29
drag, startPoint x: 514, startPoint y: 185, endPoint x: 996, endPoint y: 205, distance: 483.2
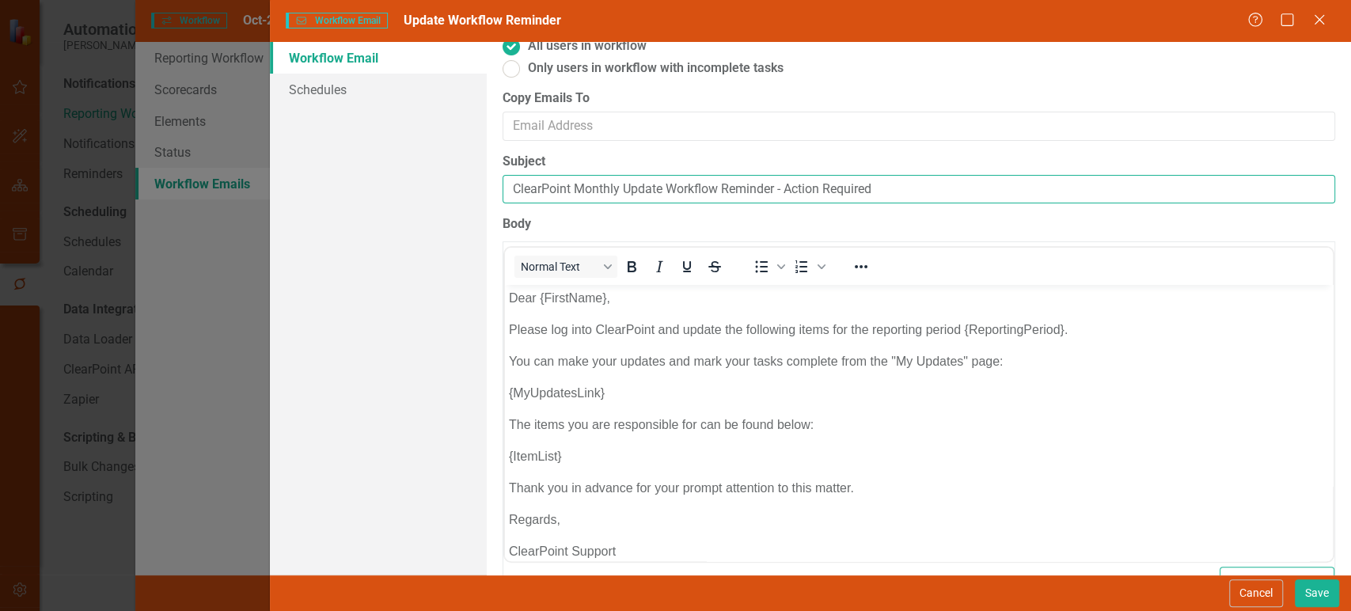
click at [996, 205] on div "Workflow Emails are templated reminders linked to Reporting Workflows that can …" at bounding box center [919, 308] width 864 height 533
type input "ClearPoint Monthly Update Workflow Reminder - Action Required"
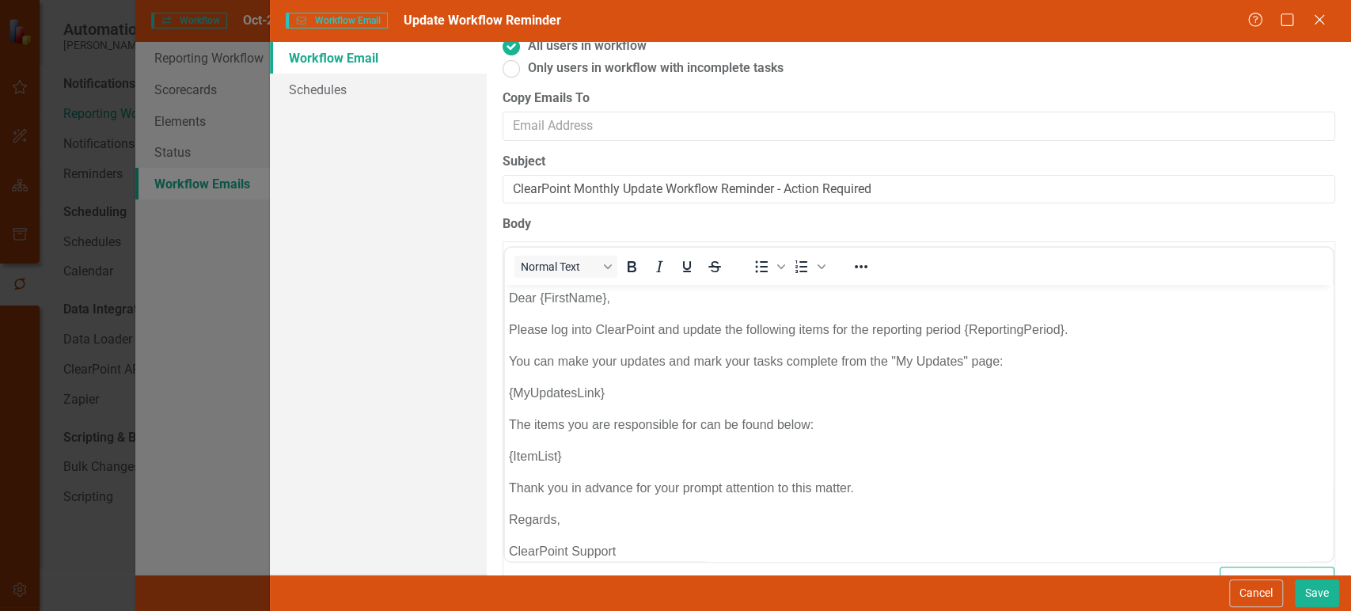
click at [993, 205] on div "Workflow Emails are templated reminders linked to Reporting Workflows that can …" at bounding box center [919, 308] width 864 height 533
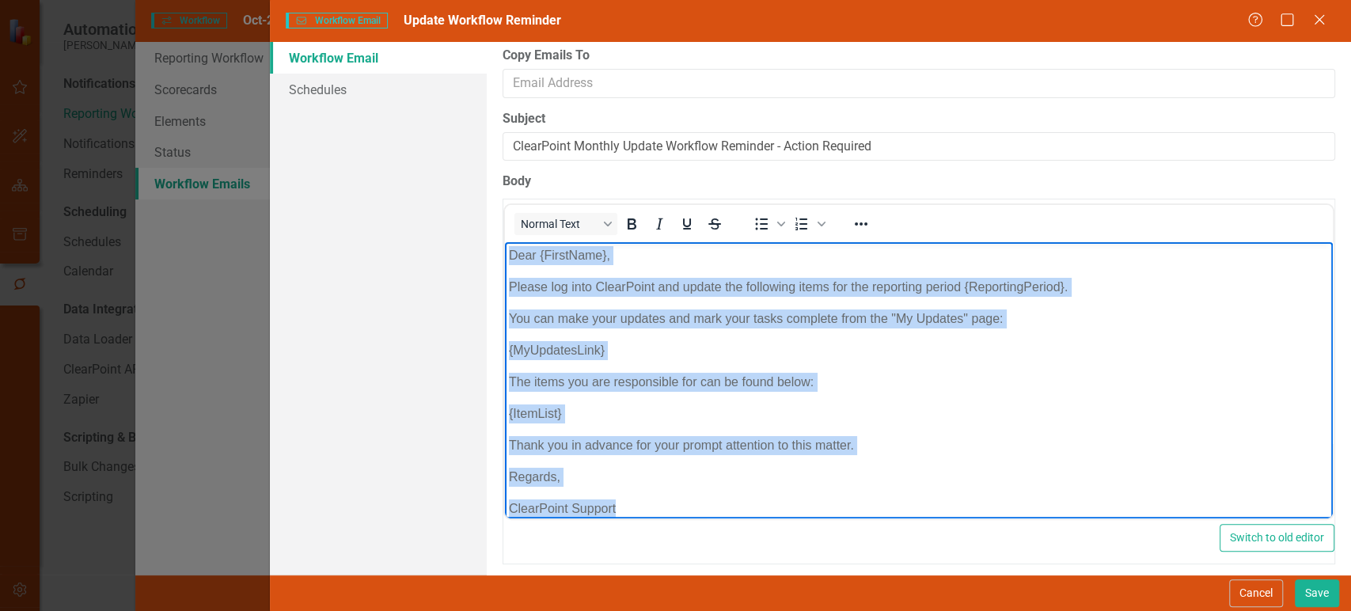
scroll to position [16, 0]
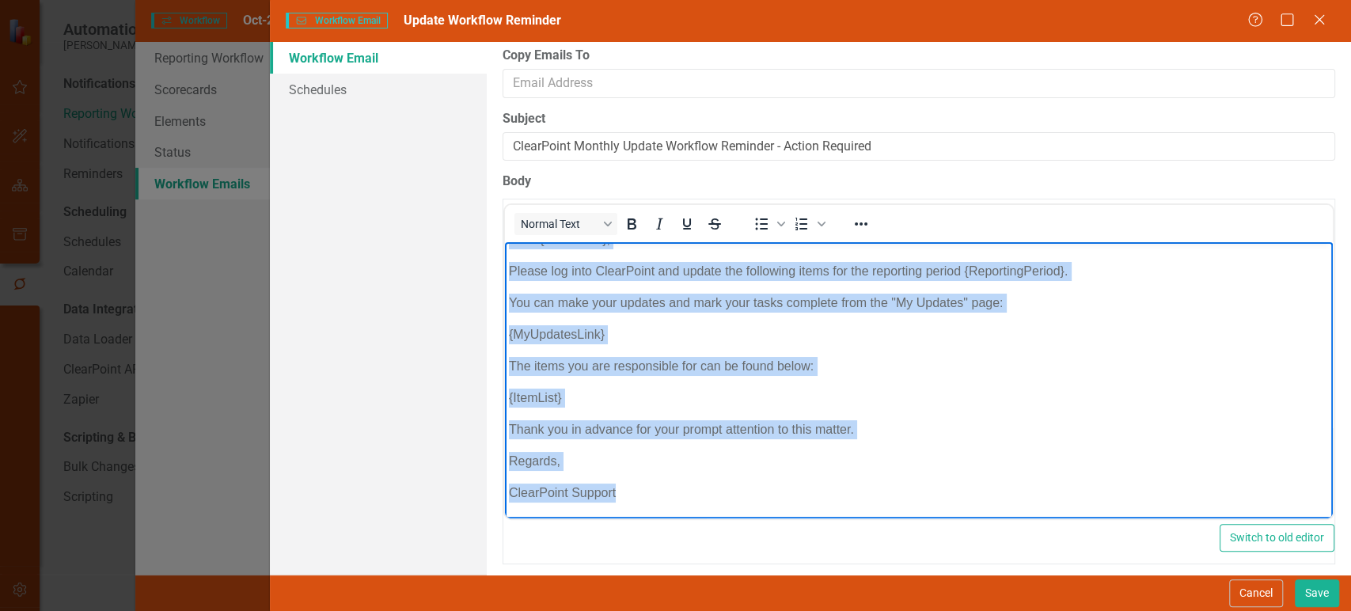
drag, startPoint x: 509, startPoint y: 256, endPoint x: 1230, endPoint y: 798, distance: 901.6
click at [726, 519] on html "Dear {FirstName}, Please log into ClearPoint and update the following items for…" at bounding box center [918, 372] width 828 height 293
click at [713, 478] on body "Dear {FirstName}, Please log into ClearPoint and update the following items for…" at bounding box center [918, 372] width 828 height 293
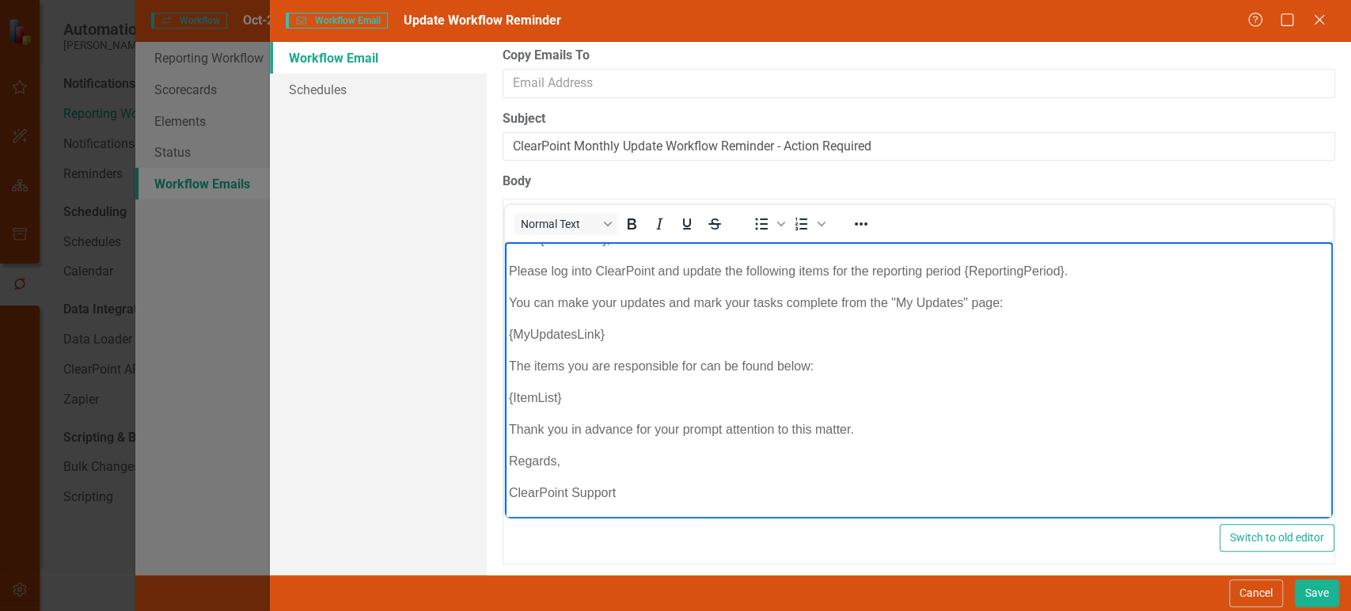
scroll to position [0, 0]
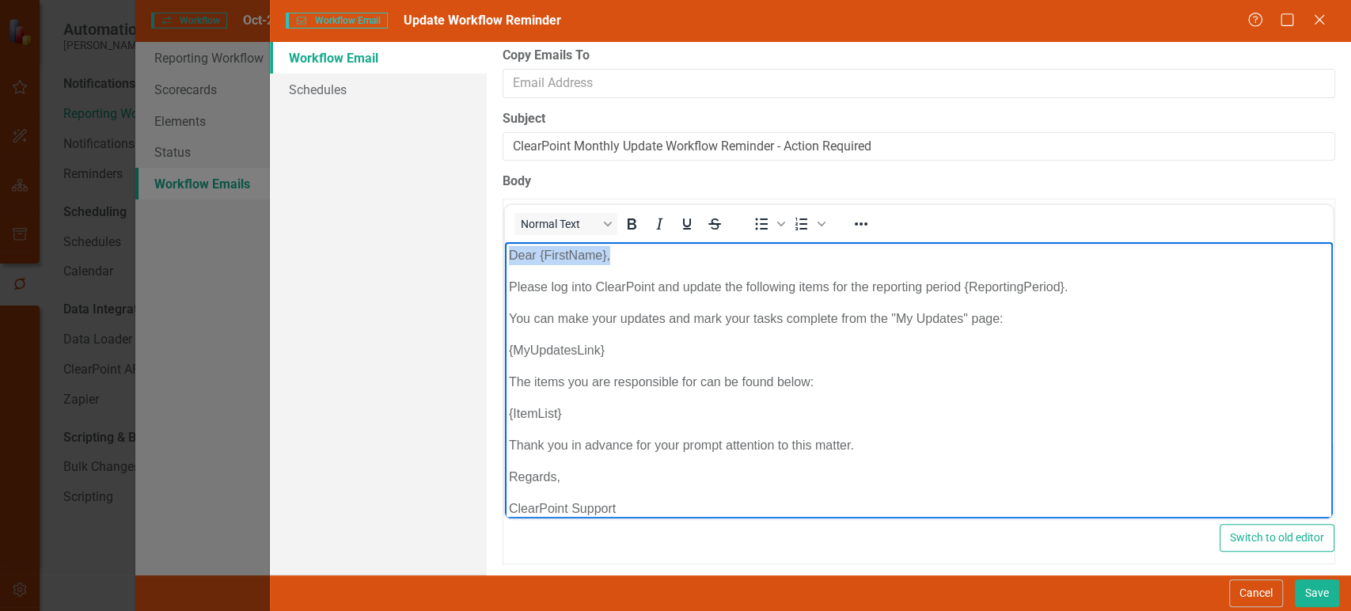
drag, startPoint x: 509, startPoint y: 256, endPoint x: 688, endPoint y: 258, distance: 178.9
click at [688, 258] on p "Dear {FirstName}," at bounding box center [918, 255] width 820 height 19
click at [684, 258] on p "Dear {FirstName}," at bounding box center [918, 255] width 820 height 19
click at [531, 256] on p "Dear {FirstName}," at bounding box center [918, 255] width 820 height 19
click at [541, 255] on p "Dear {FirstName}," at bounding box center [918, 255] width 820 height 19
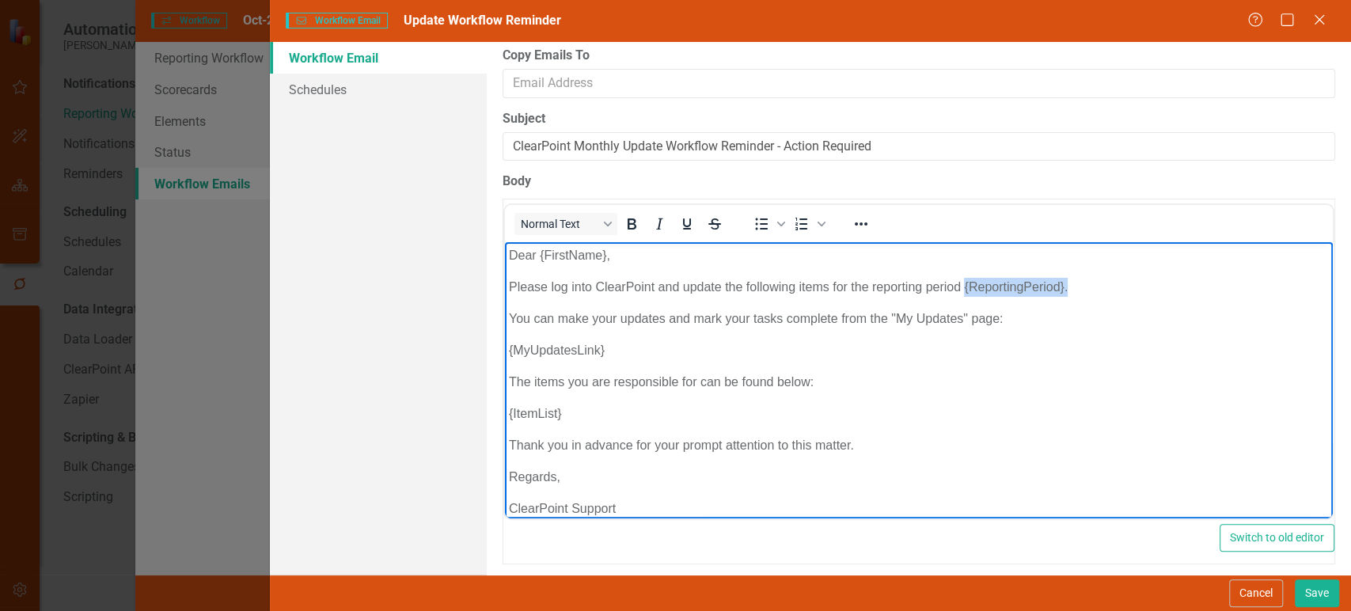
drag, startPoint x: 962, startPoint y: 283, endPoint x: 1065, endPoint y: 289, distance: 103.8
click at [1065, 289] on p "Please log into ClearPoint and update the following items for the reporting per…" at bounding box center [918, 287] width 820 height 19
drag, startPoint x: 1065, startPoint y: 289, endPoint x: 962, endPoint y: 290, distance: 102.9
click at [962, 290] on p "Please log into ClearPoint and update the following items for the reporting per…" at bounding box center [918, 287] width 820 height 19
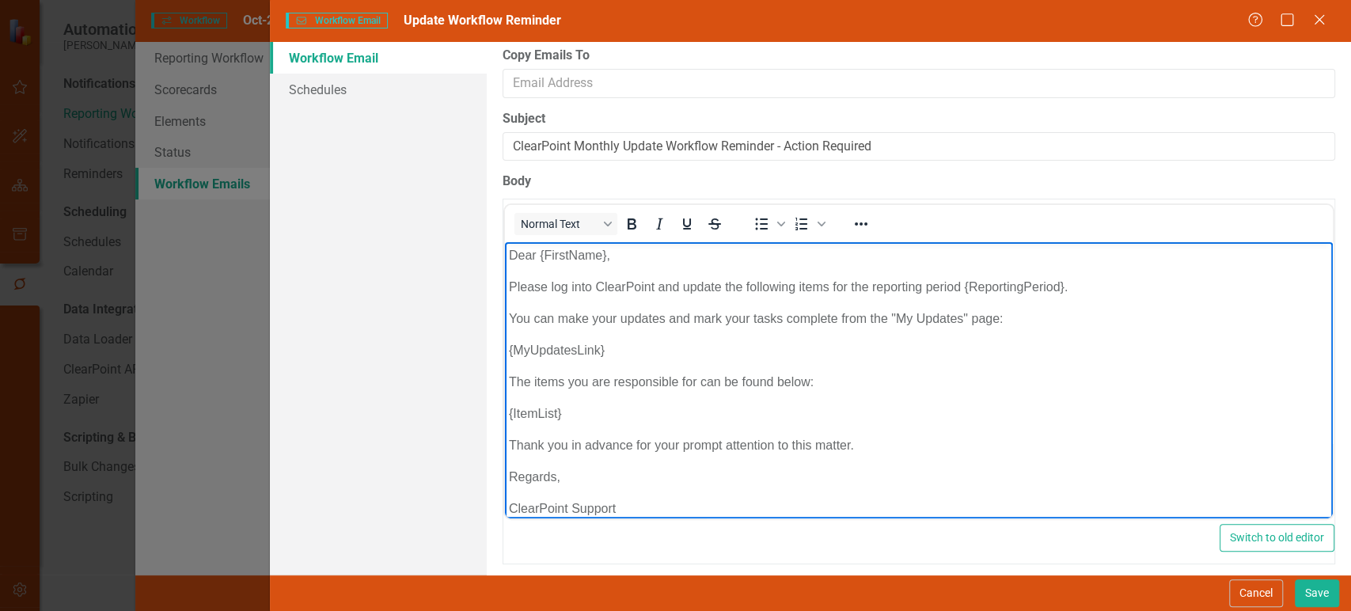
click at [647, 350] on p "{MyUpdatesLink}" at bounding box center [918, 350] width 820 height 19
drag, startPoint x: 635, startPoint y: 353, endPoint x: 493, endPoint y: 359, distance: 141.8
click at [504, 359] on html "Dear {FirstName}, Please log into ClearPoint and update the following items for…" at bounding box center [918, 388] width 828 height 293
click at [582, 422] on p "{ItemList}" at bounding box center [918, 413] width 820 height 19
drag, startPoint x: 584, startPoint y: 419, endPoint x: 997, endPoint y: 622, distance: 460.1
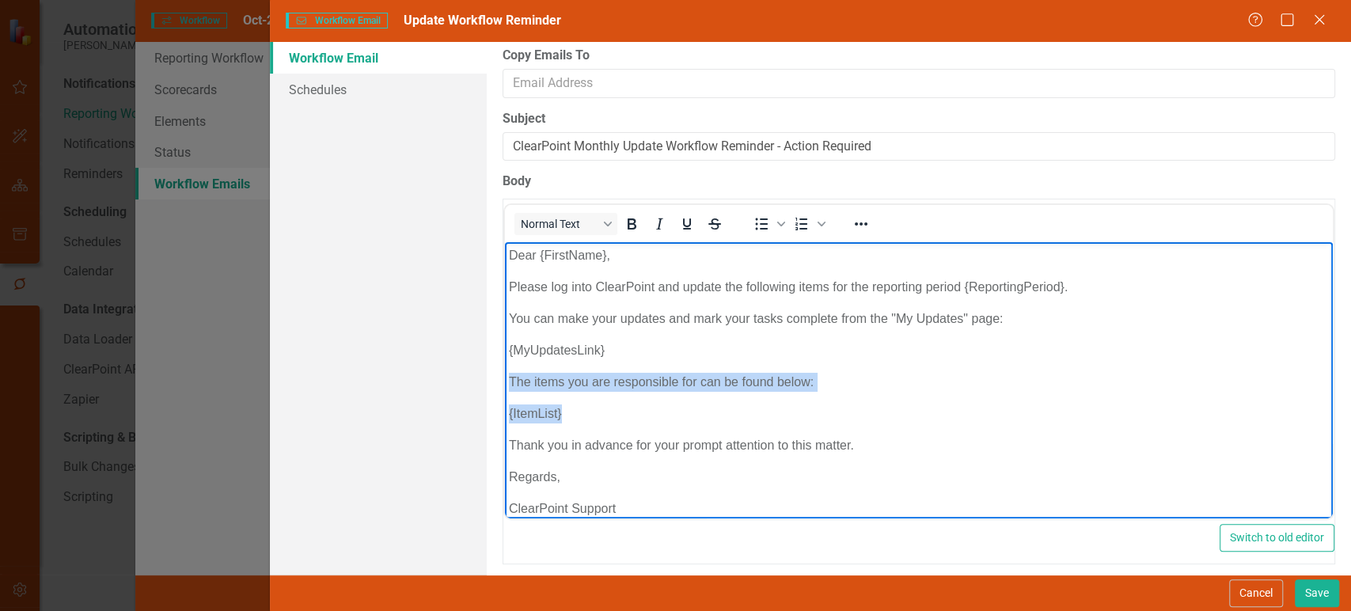
click at [504, 381] on html "Dear {FirstName}, Please log into ClearPoint and update the following items for…" at bounding box center [918, 388] width 828 height 293
click at [544, 347] on p "{MyUpdatesLink}" at bounding box center [918, 350] width 820 height 19
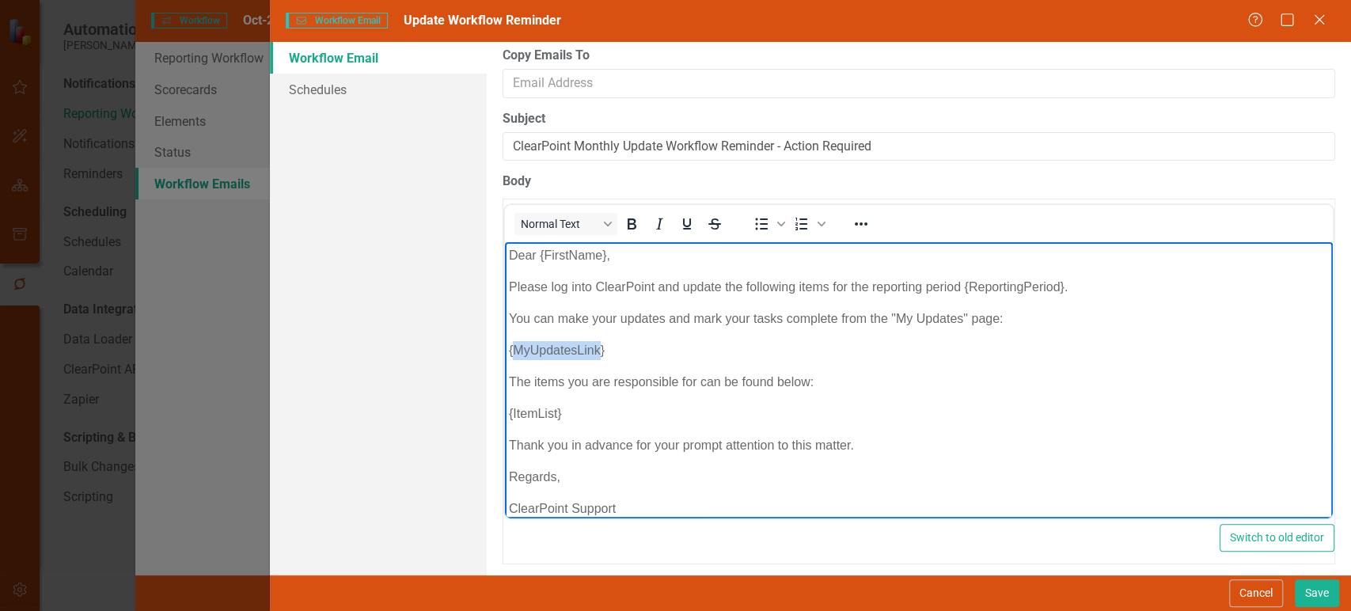
click at [544, 347] on p "{MyUpdatesLink}" at bounding box center [918, 350] width 820 height 19
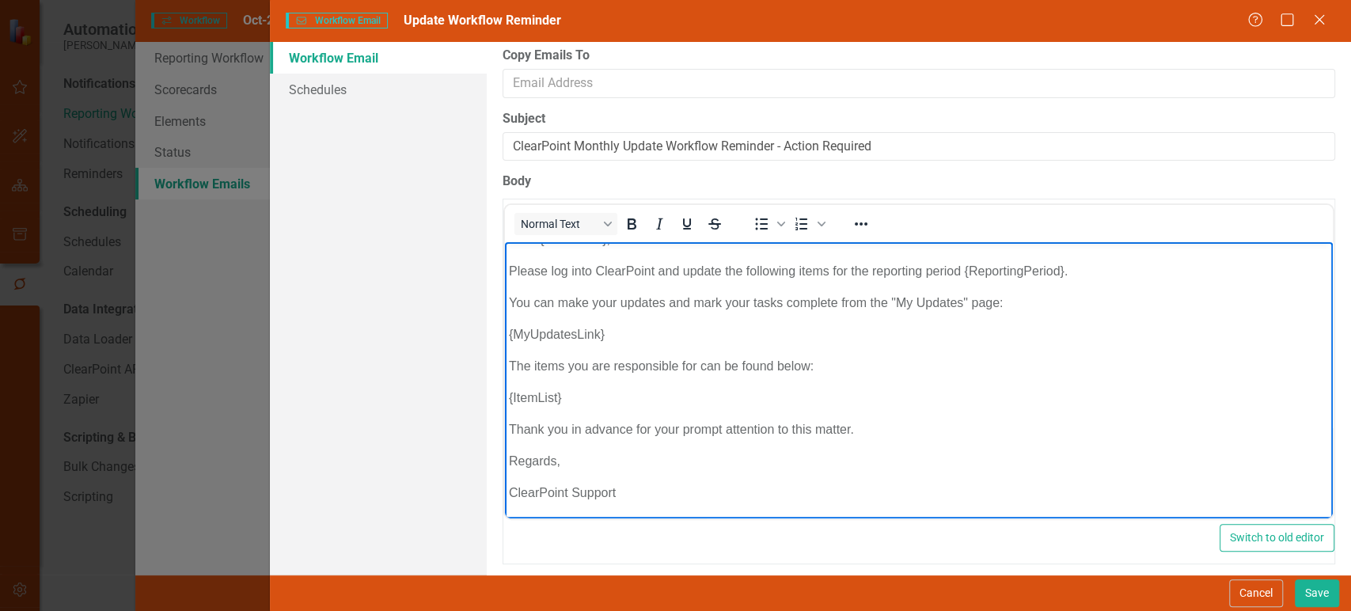
click at [848, 421] on p "Thank you in advance for your prompt attention to this matter." at bounding box center [918, 429] width 820 height 19
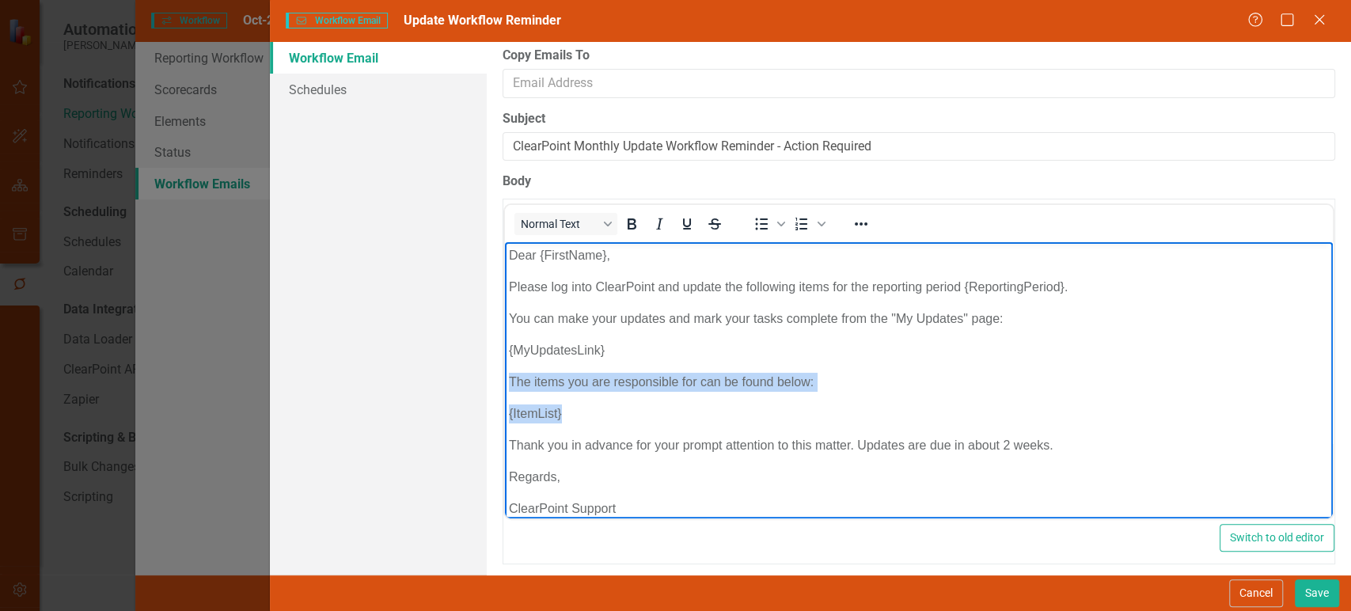
drag, startPoint x: 578, startPoint y: 412, endPoint x: 1006, endPoint y: 625, distance: 478.2
click at [504, 384] on html "Dear {FirstName}, Please log into ClearPoint and update the following items for…" at bounding box center [918, 388] width 828 height 293
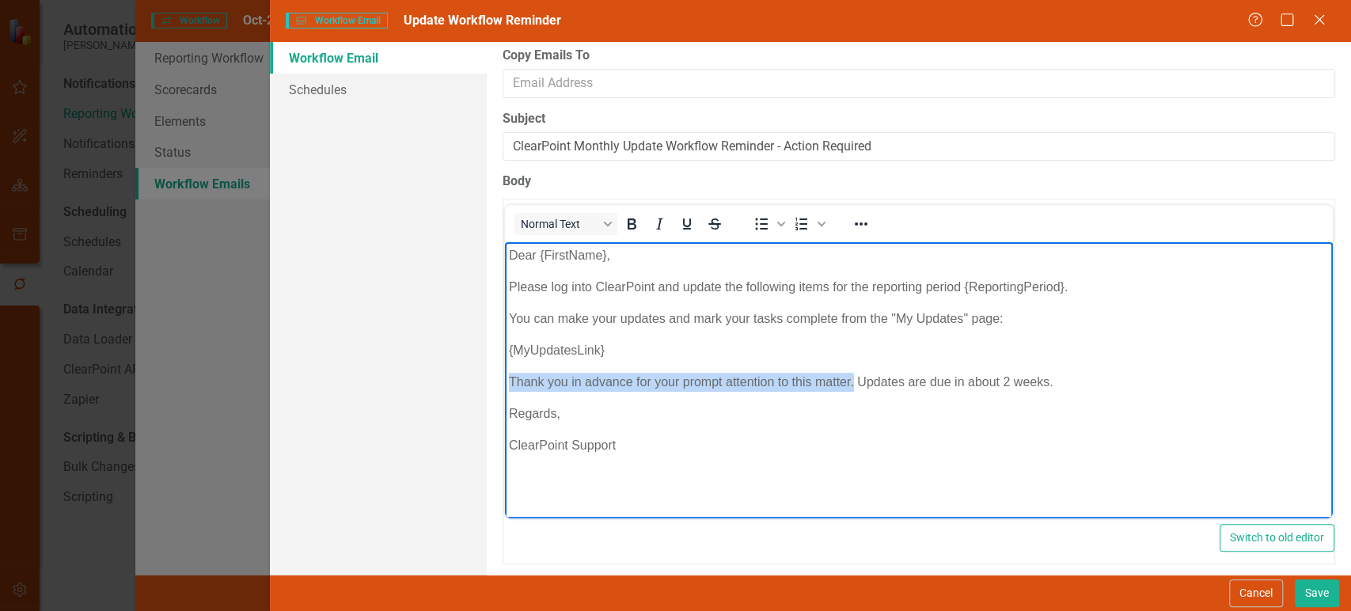
drag, startPoint x: 855, startPoint y: 379, endPoint x: 454, endPoint y: 362, distance: 401.6
click at [504, 362] on html "Dear {FirstName}, Please log into ClearPoint and update the following items for…" at bounding box center [918, 360] width 828 height 237
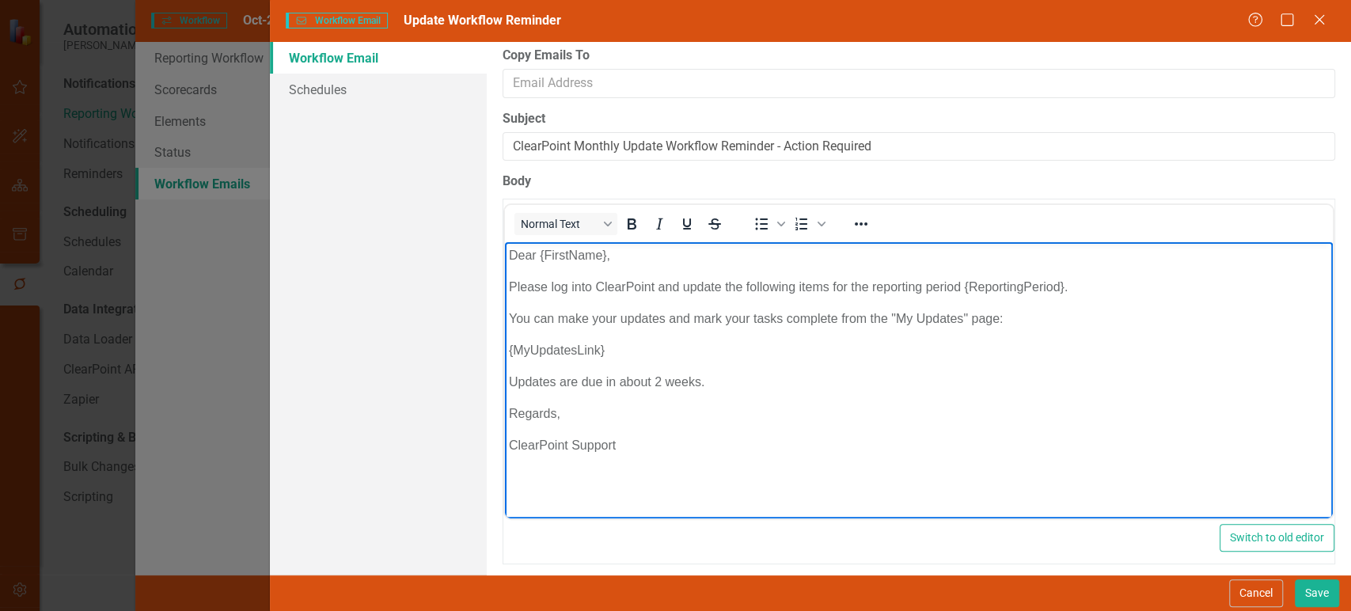
click at [742, 378] on p "Updates are due in about 2 weeks." at bounding box center [918, 382] width 820 height 19
click at [544, 450] on p "ClearPoint Support" at bounding box center [918, 445] width 820 height 19
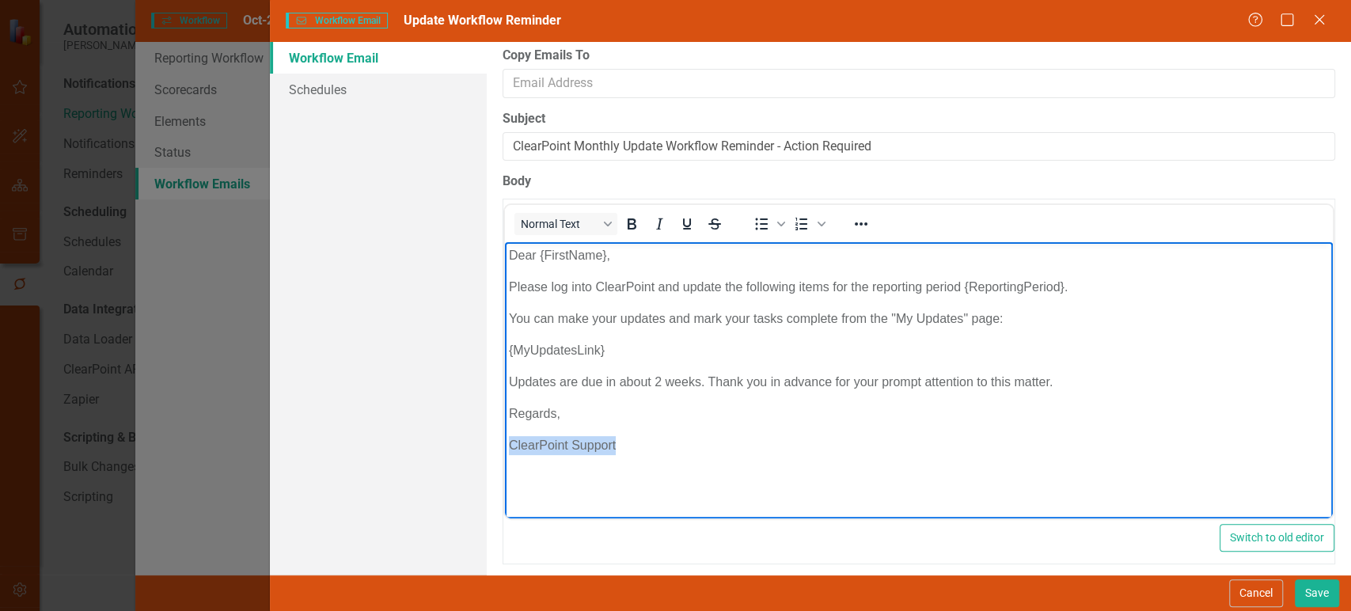
click at [544, 450] on p "ClearPoint Support" at bounding box center [918, 445] width 820 height 19
click at [544, 450] on p "[PERSON_NAME]" at bounding box center [918, 445] width 820 height 19
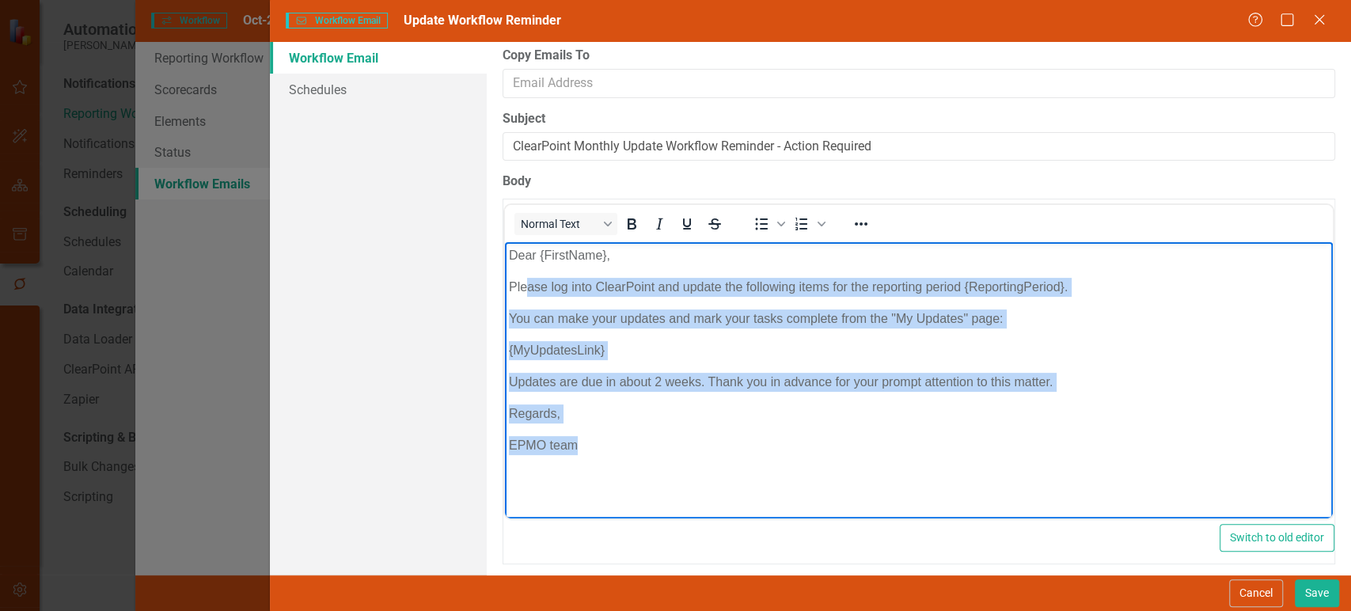
drag, startPoint x: 577, startPoint y: 407, endPoint x: 522, endPoint y: 270, distance: 147.4
click at [522, 270] on body "Dear {FirstName}, Please log into ClearPoint and update the following items for…" at bounding box center [918, 360] width 828 height 237
click at [522, 269] on body "Dear {FirstName}, Please log into ClearPoint and update the following items for…" at bounding box center [918, 360] width 828 height 237
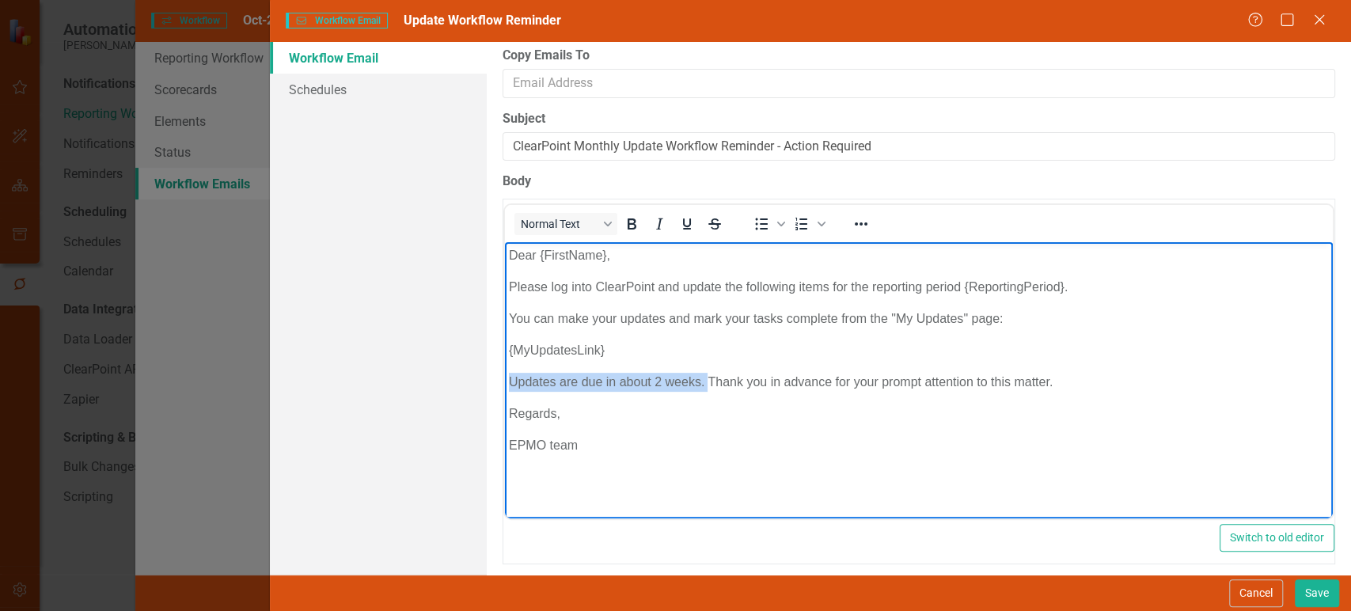
drag, startPoint x: 704, startPoint y: 381, endPoint x: 492, endPoint y: 374, distance: 212.3
click at [504, 374] on html "Dear {FirstName}, Please log into ClearPoint and update the following items for…" at bounding box center [918, 360] width 828 height 237
click at [637, 381] on p "Updates are due in about 2 weeks. Thank you in advance for your prompt attentio…" at bounding box center [918, 382] width 820 height 19
drag, startPoint x: 708, startPoint y: 379, endPoint x: 499, endPoint y: 368, distance: 210.0
click at [504, 368] on html "Dear {FirstName}, Please log into ClearPoint and update the following items for…" at bounding box center [918, 360] width 828 height 237
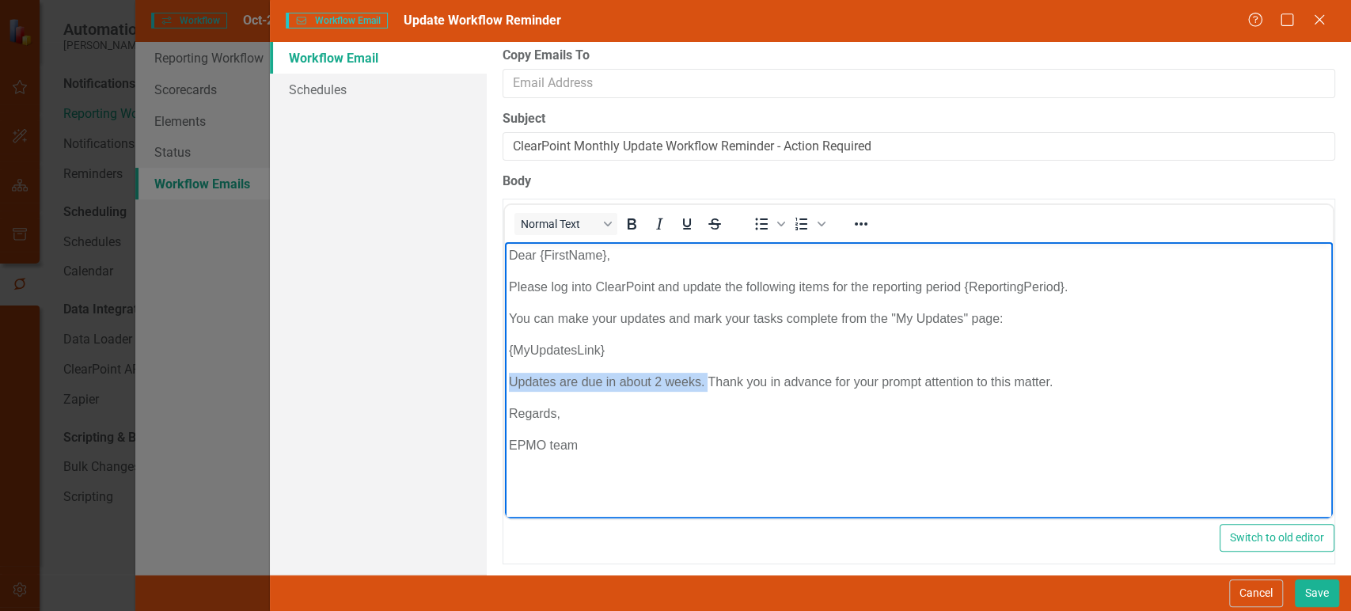
click at [575, 380] on p "Updates are due in about 2 weeks. Thank you in advance for your prompt attentio…" at bounding box center [918, 382] width 820 height 19
click at [708, 380] on p "Updates are due in about 2 weeks. Thank you in advance for your prompt attentio…" at bounding box center [918, 382] width 820 height 19
click at [700, 382] on p "Updates are due in about 2 weeks. Thank you in advance for your prompt attentio…" at bounding box center [918, 382] width 820 height 19
click at [340, 89] on link "Schedules" at bounding box center [378, 90] width 216 height 32
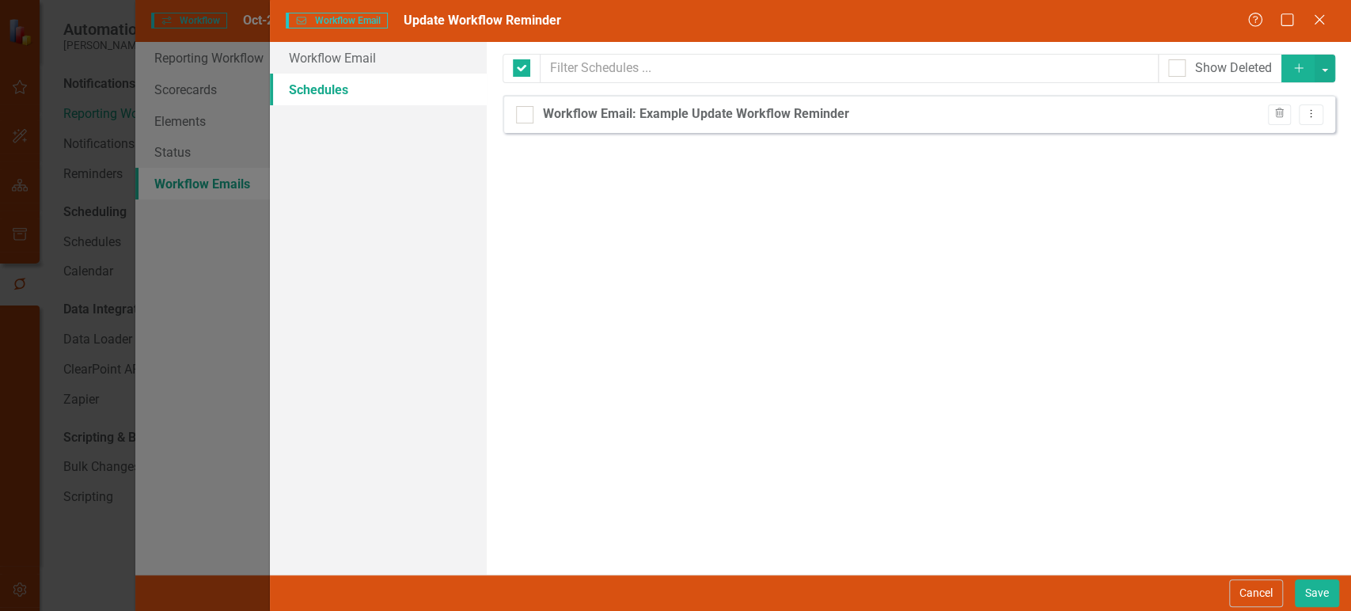
checkbox input "false"
click at [448, 59] on link "Workflow Email" at bounding box center [378, 58] width 216 height 32
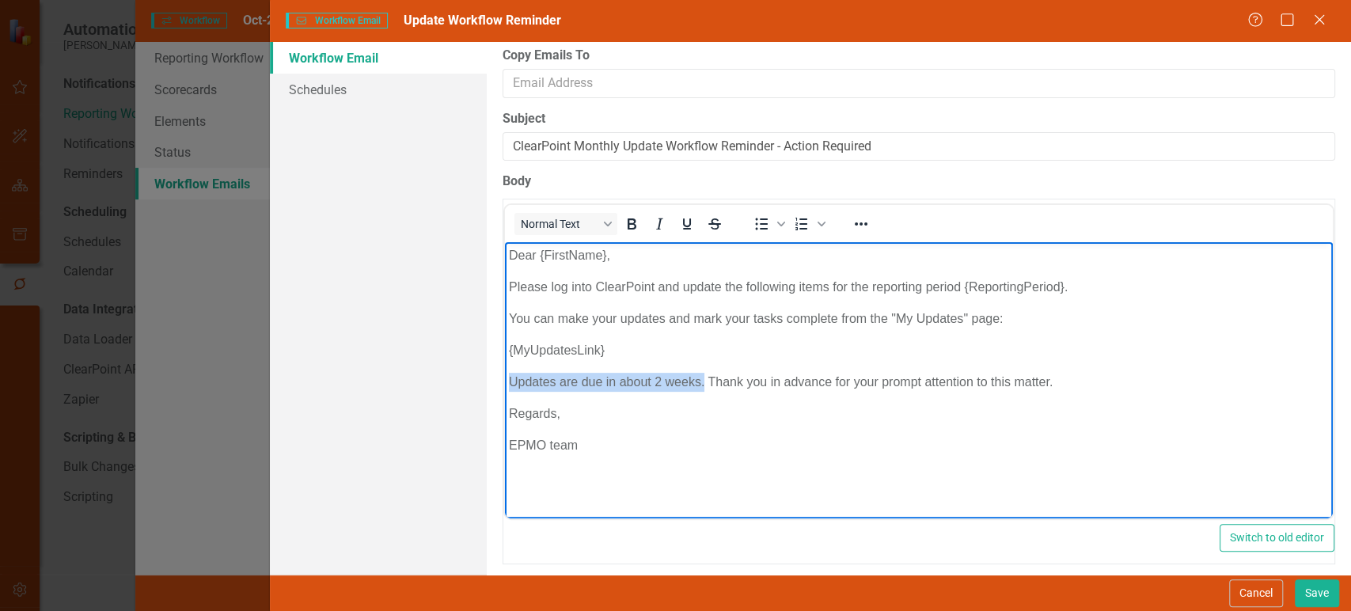
drag, startPoint x: 704, startPoint y: 384, endPoint x: 495, endPoint y: 371, distance: 210.1
click at [504, 371] on html "Dear {FirstName}, Please log into ClearPoint and update the following items for…" at bounding box center [918, 360] width 828 height 237
click at [582, 381] on p "Updates are due in about 2 weeks. Thank you in advance for your prompt attentio…" at bounding box center [918, 382] width 820 height 19
drag, startPoint x: 602, startPoint y: 380, endPoint x: 563, endPoint y: 379, distance: 38.8
click at [563, 379] on p "Updates are due in about 2 weeks. Thank you in advance for your prompt attentio…" at bounding box center [918, 382] width 820 height 19
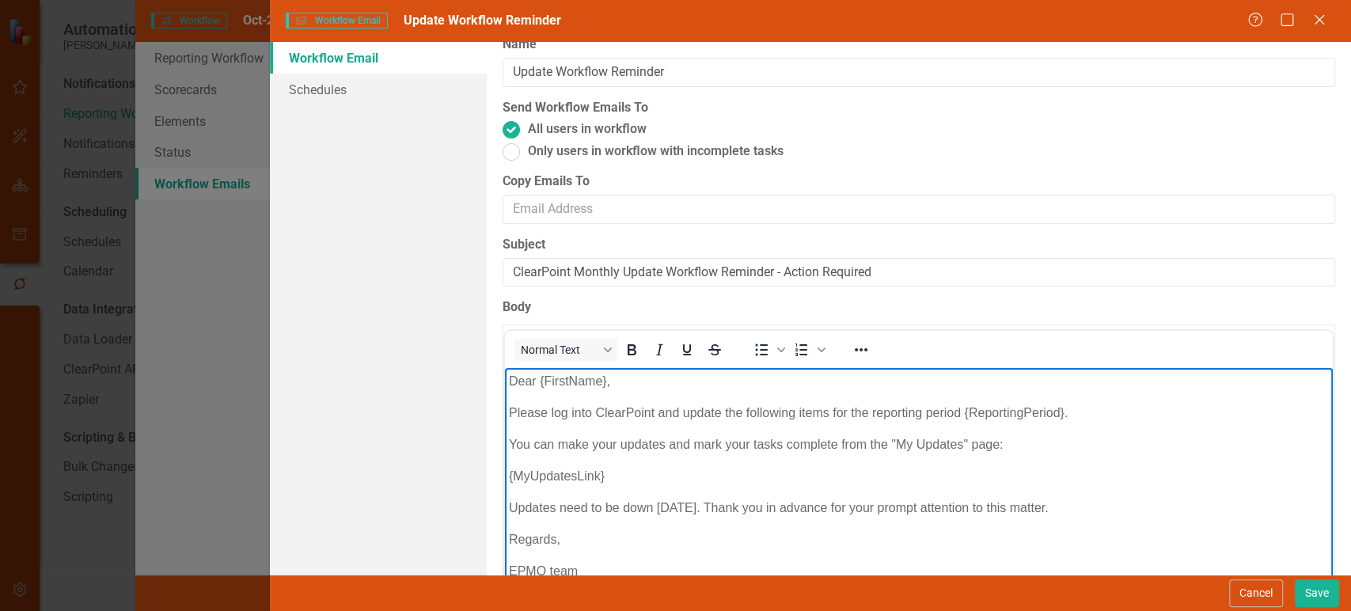
scroll to position [0, 0]
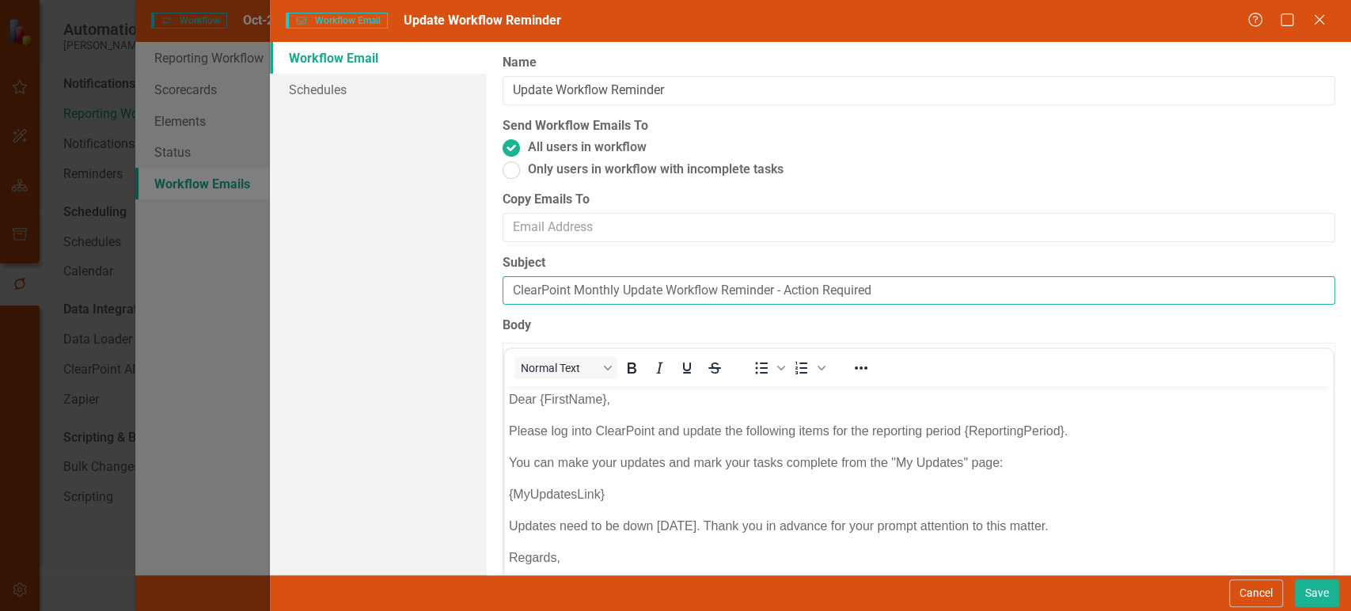
click at [694, 282] on input "ClearPoint Monthly Update Workflow Reminder - Action Required" at bounding box center [919, 290] width 833 height 29
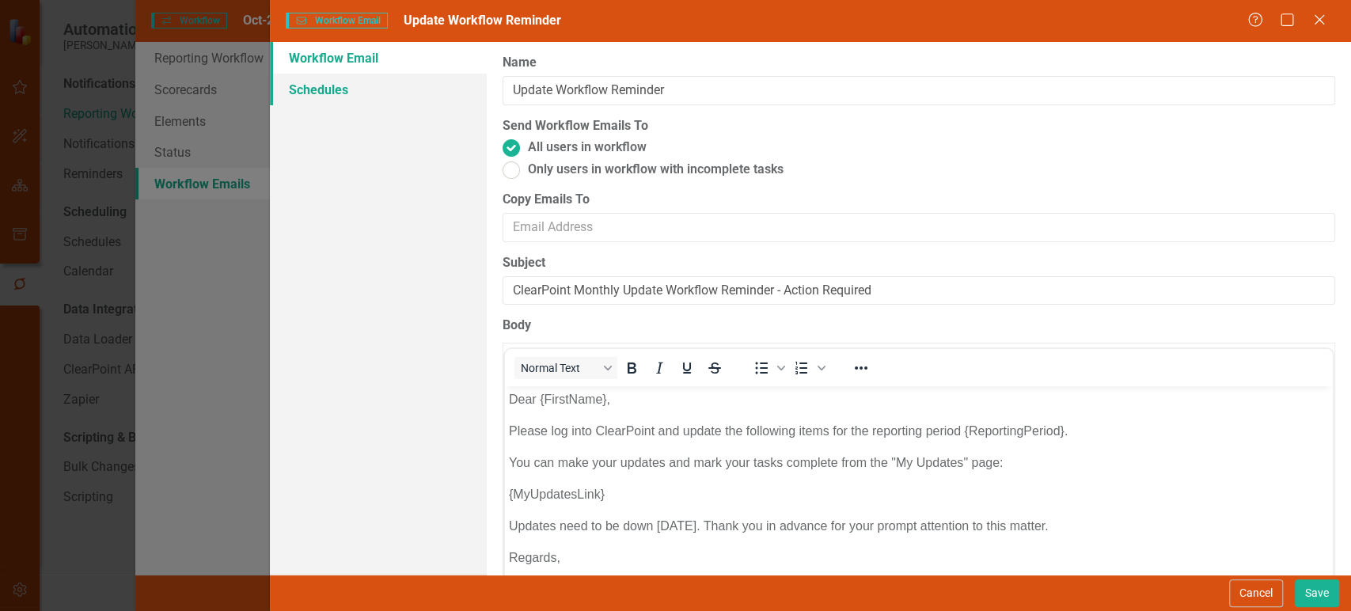
click at [374, 89] on link "Schedules" at bounding box center [378, 90] width 216 height 32
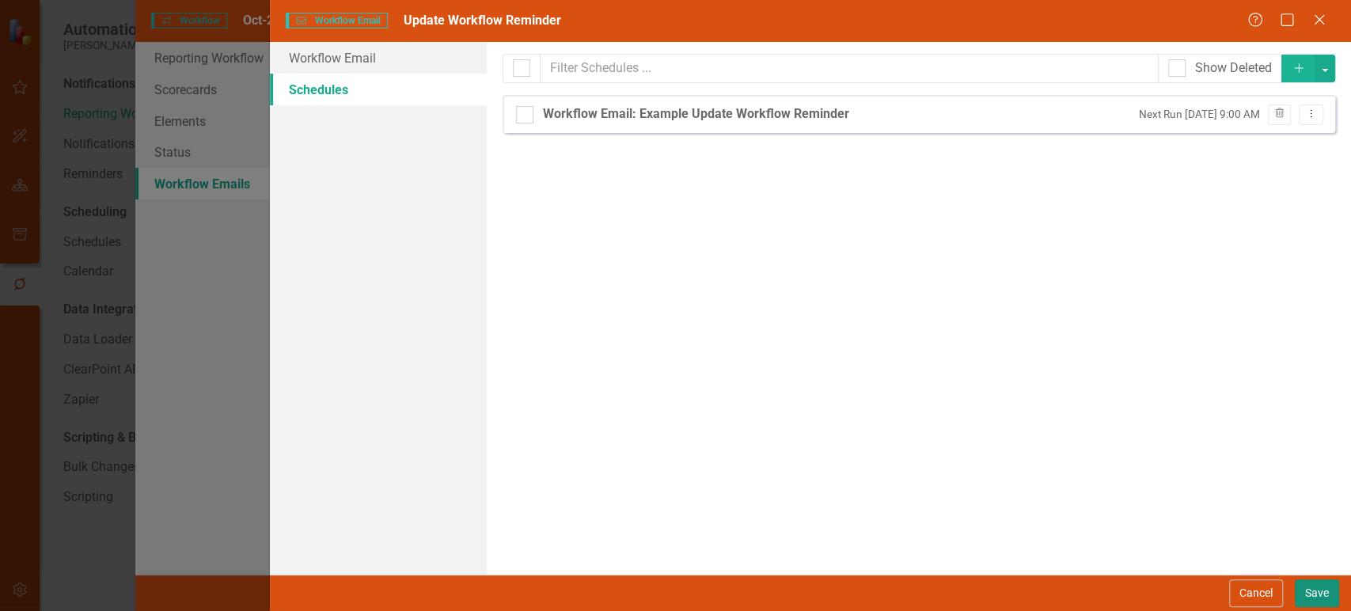
click at [1316, 590] on button "Save" at bounding box center [1317, 593] width 44 height 28
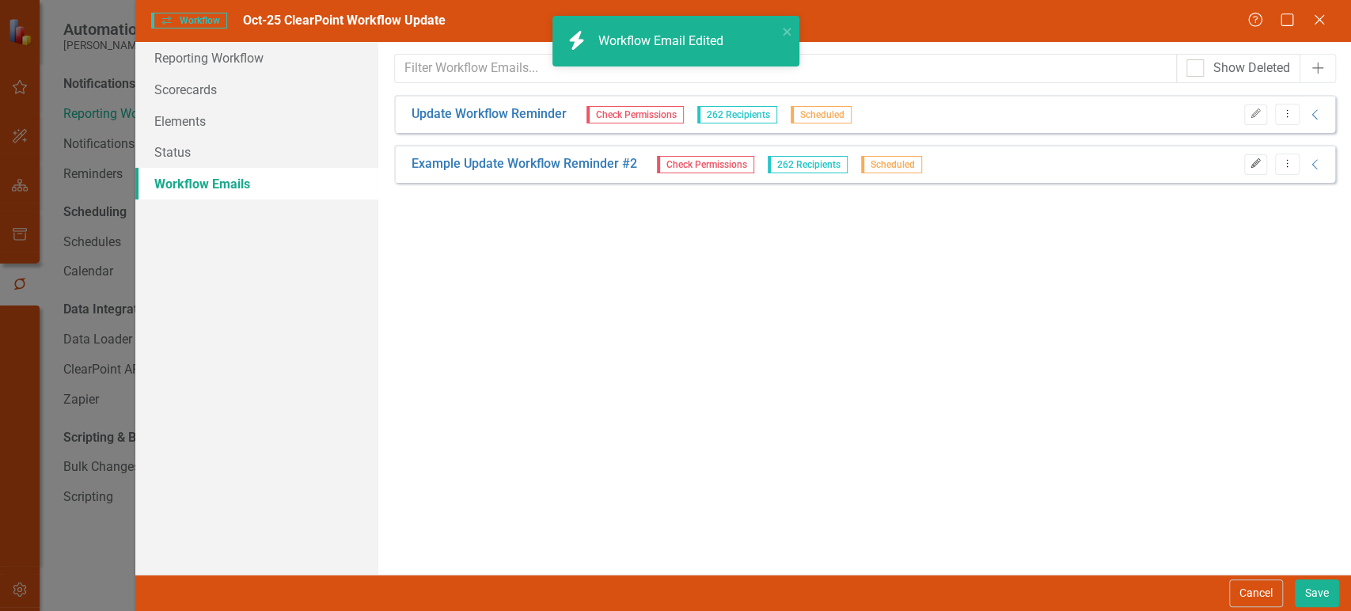
click at [1255, 162] on icon "Edit" at bounding box center [1256, 163] width 12 height 9
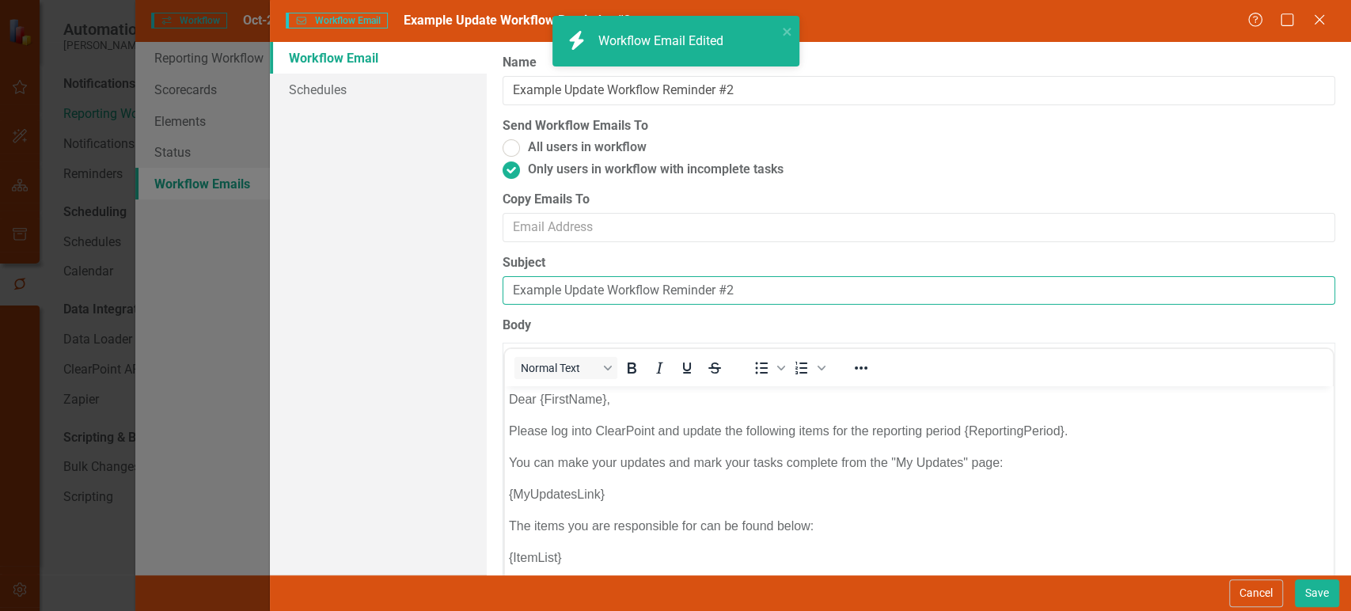
click at [621, 283] on input "Example Update Workflow Reminder #2" at bounding box center [919, 290] width 833 height 29
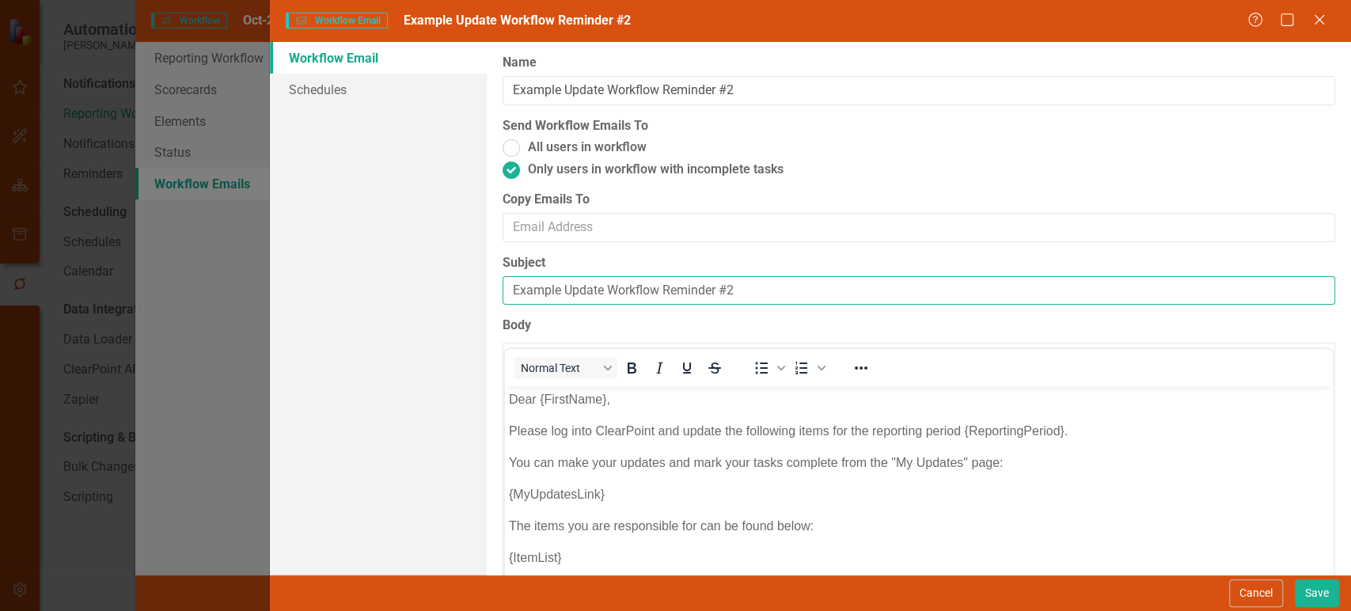
paste input "ClearPoint Monthly Update Workflow Reminder - Action Required"
drag, startPoint x: 773, startPoint y: 287, endPoint x: 507, endPoint y: 279, distance: 266.9
click at [484, 275] on div "Workflow Email Schedules Workflow Emails are templated reminders linked to Repo…" at bounding box center [810, 308] width 1081 height 533
click at [514, 289] on input "ClearPoint Monthly Update Workflow Reminder - Action Required" at bounding box center [919, 290] width 833 height 29
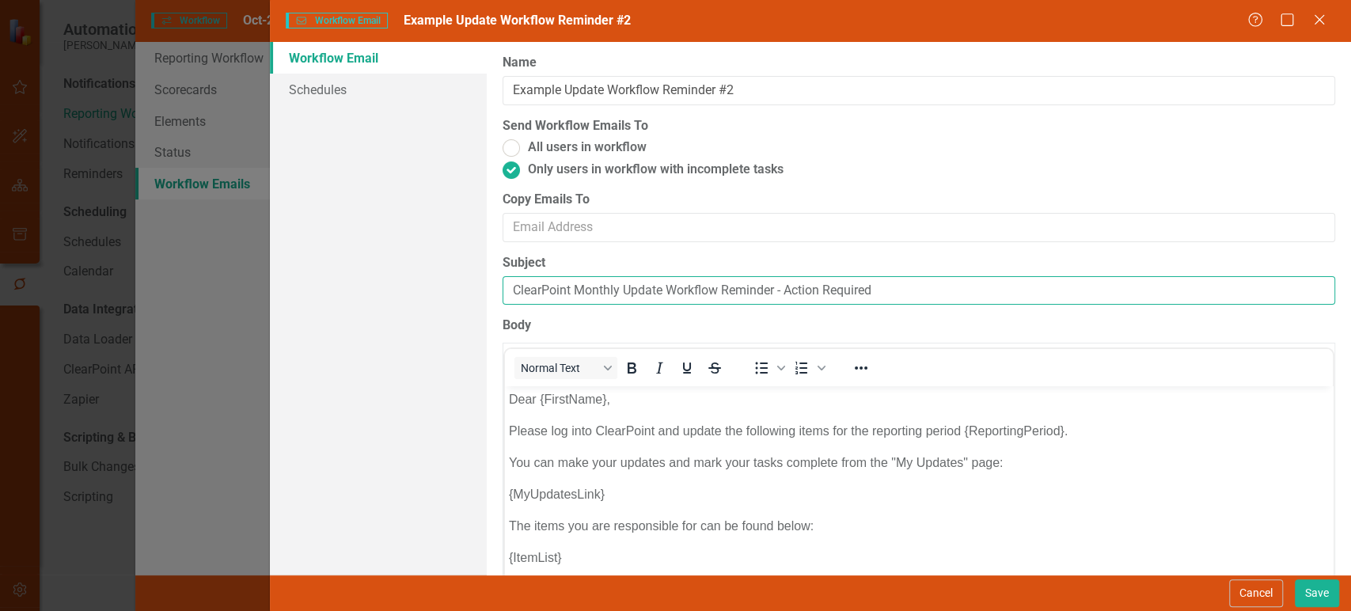
type input "ClearPoint Monthly Update Workflow Reminder - Action Required"
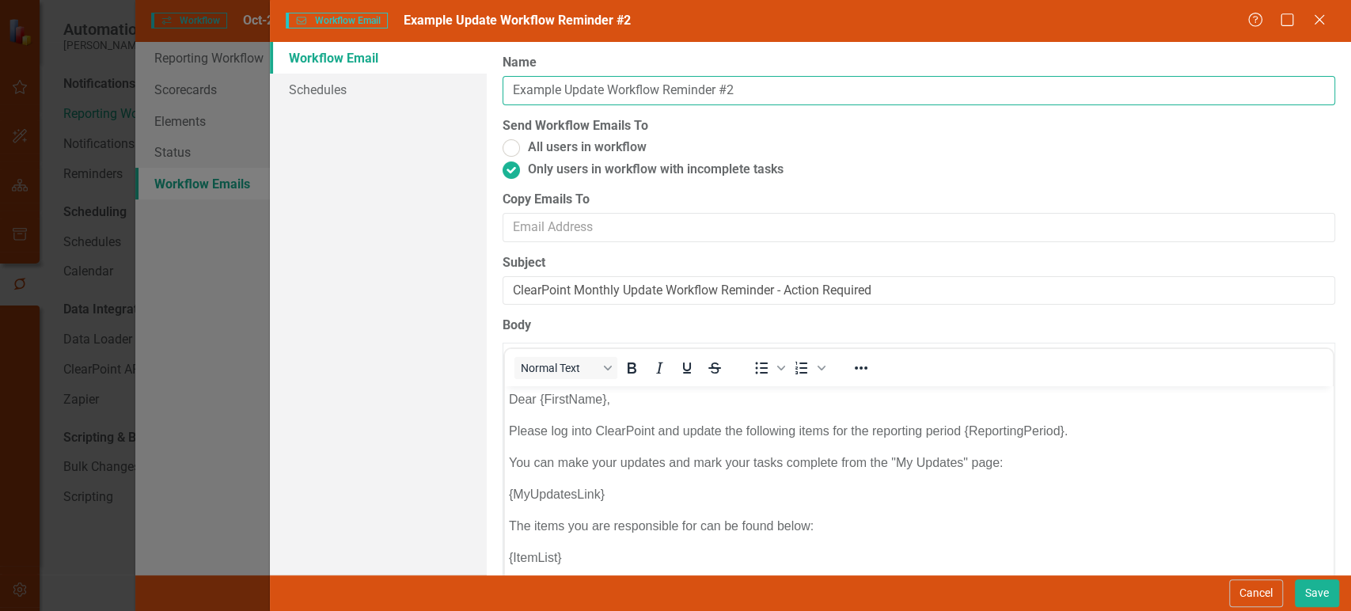
click at [530, 87] on input "Example Update Workflow Reminder #2" at bounding box center [919, 90] width 833 height 29
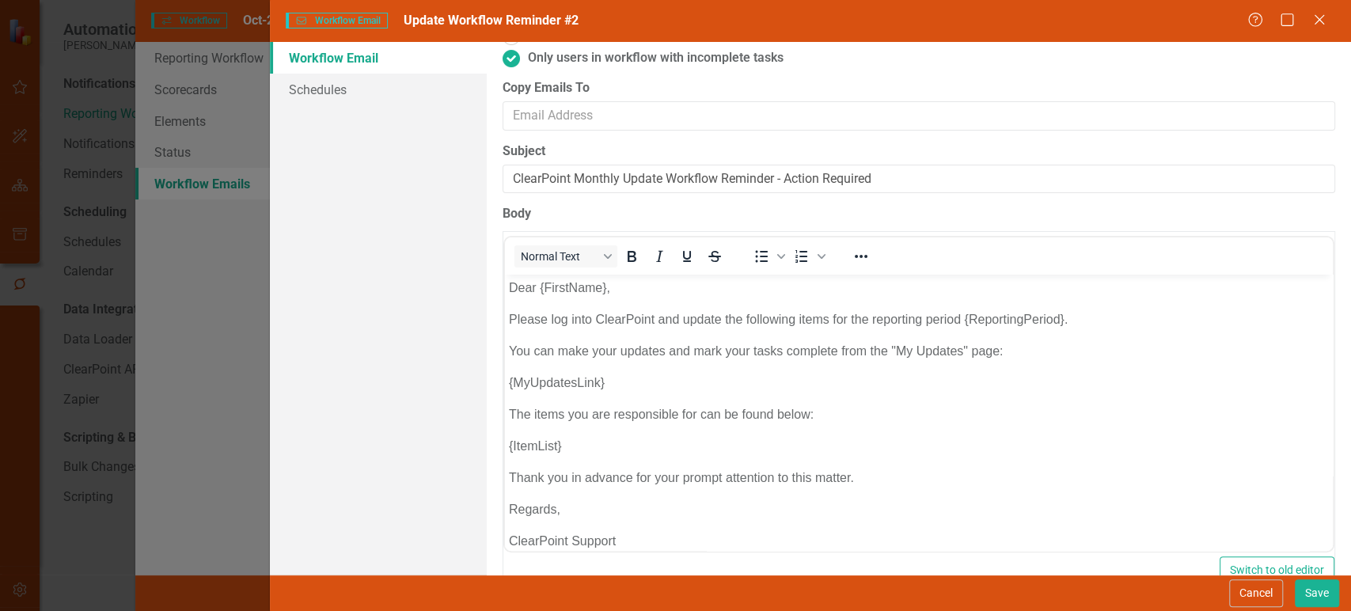
scroll to position [112, 0]
type input "Update Workflow Reminder #2"
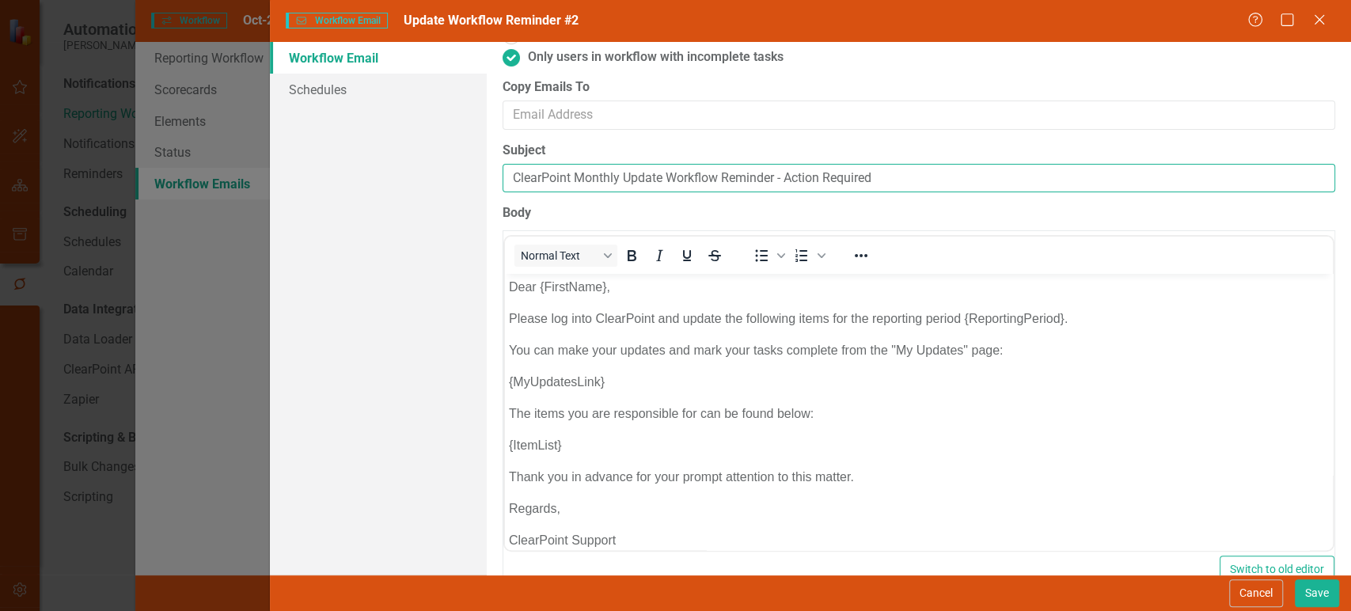
click at [723, 178] on input "ClearPoint Monthly Update Workflow Reminder - Action Required" at bounding box center [919, 178] width 833 height 29
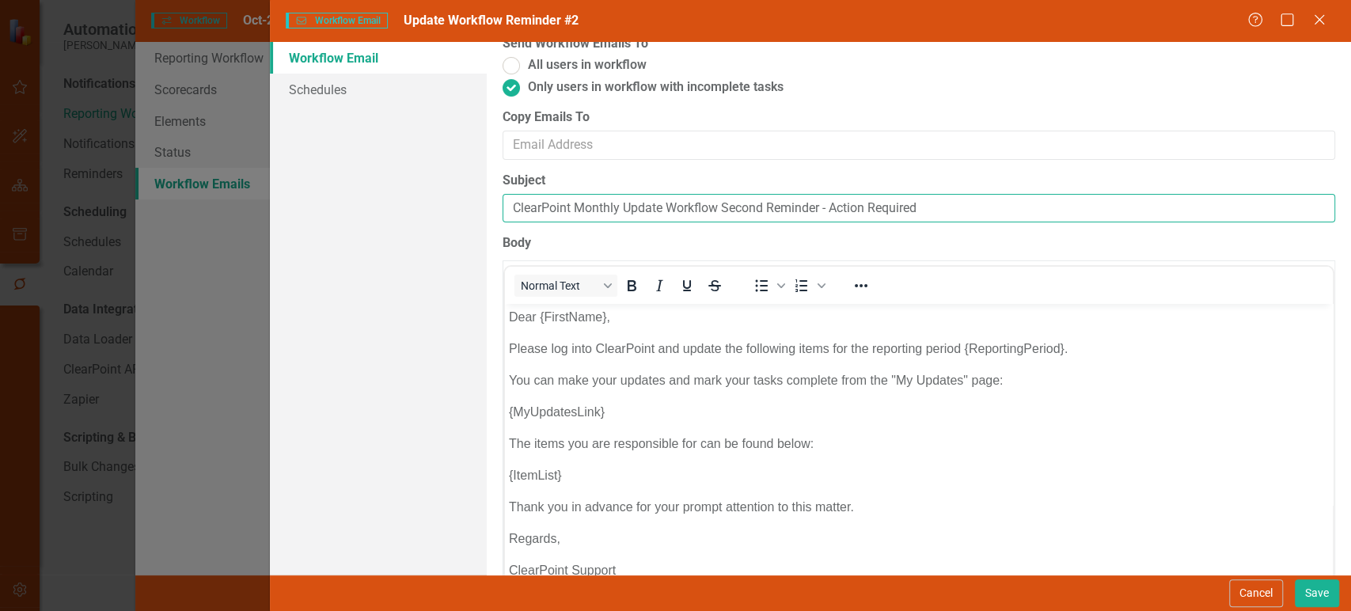
scroll to position [16, 0]
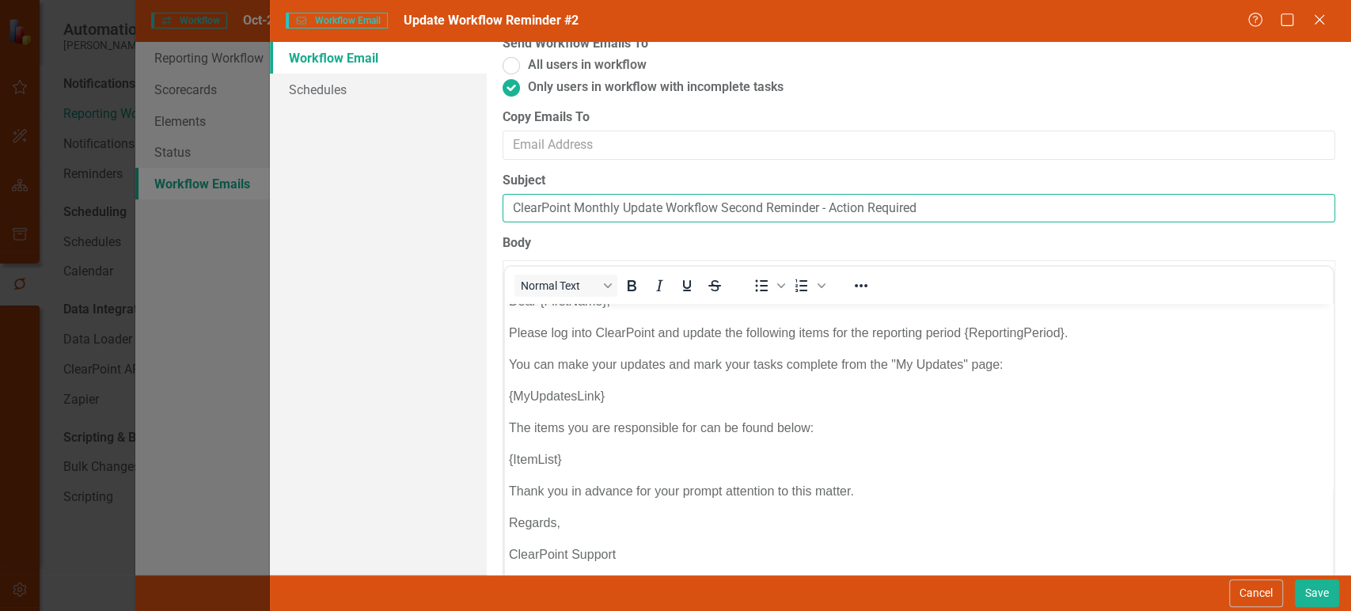
type input "ClearPoint Monthly Update Workflow Second Reminder - Action Required"
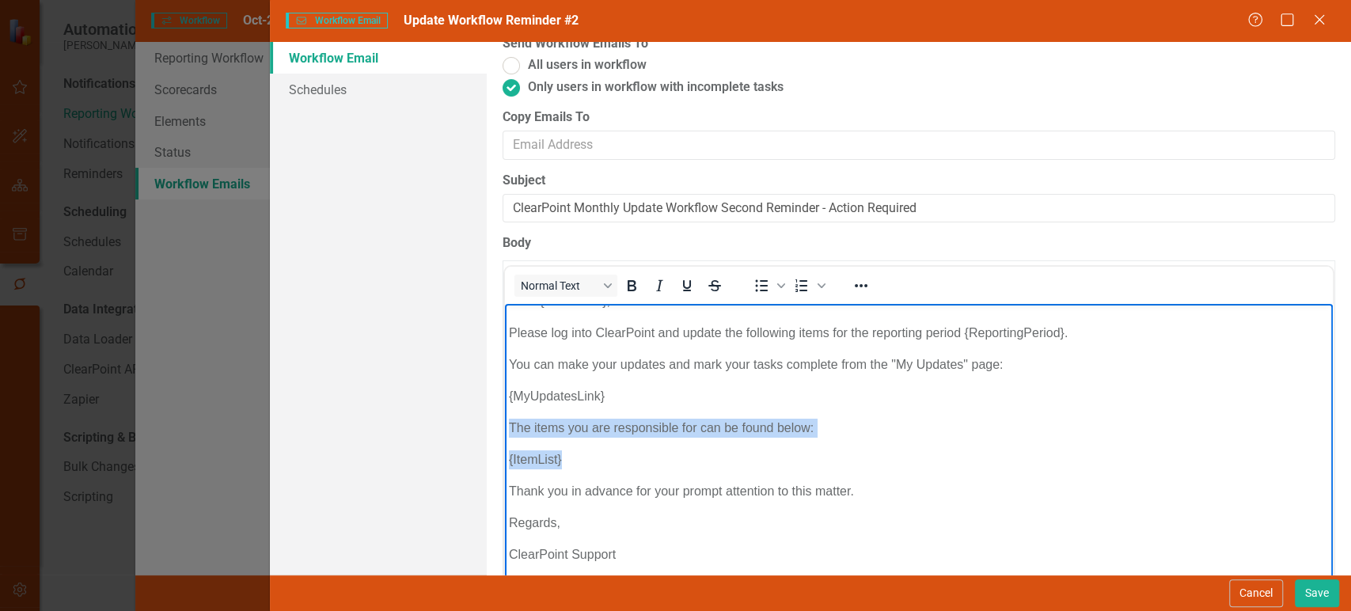
drag, startPoint x: 573, startPoint y: 450, endPoint x: 496, endPoint y: 417, distance: 83.3
click at [504, 417] on html "Dear {FirstName}, Please log into ClearPoint and update the following items for…" at bounding box center [918, 434] width 828 height 293
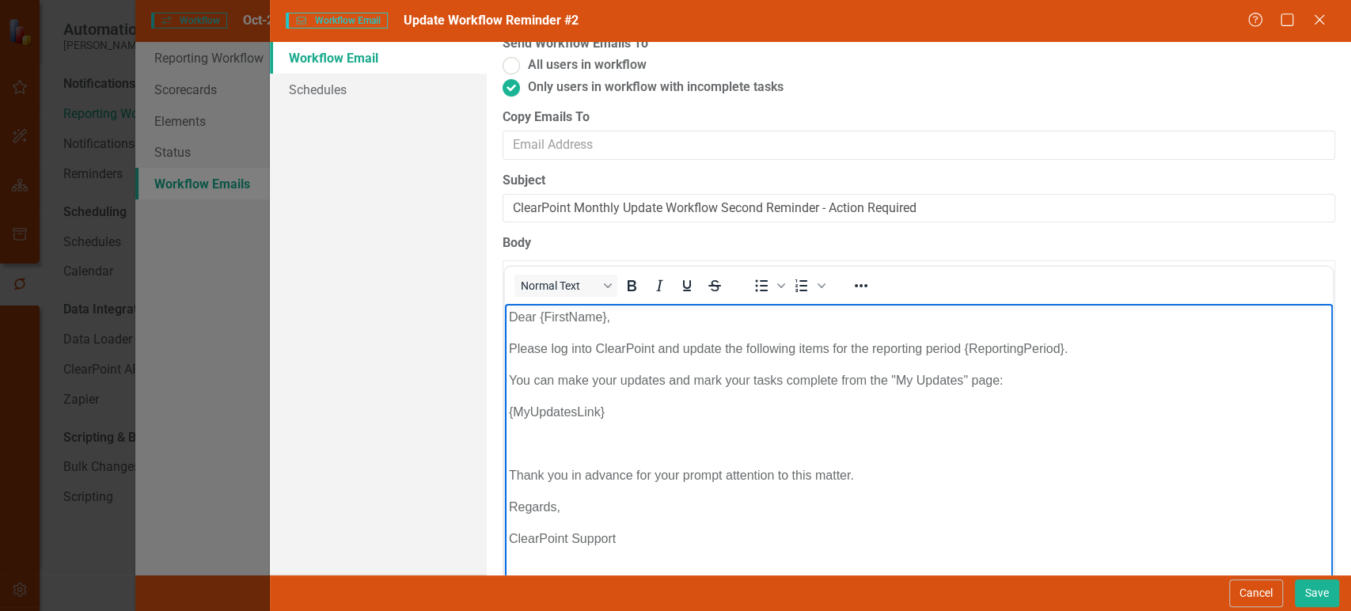
scroll to position [0, 0]
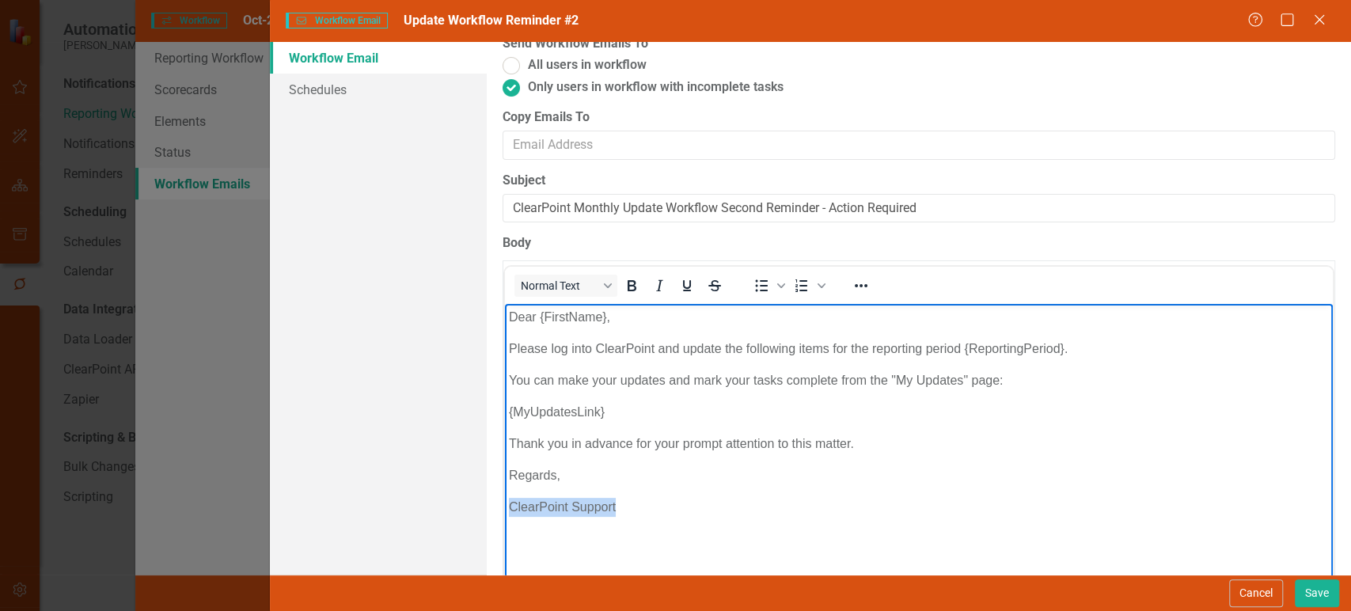
drag, startPoint x: 613, startPoint y: 499, endPoint x: 498, endPoint y: 503, distance: 115.6
click at [504, 503] on html "Dear {FirstName}, Please log into ClearPoint and update the following items for…" at bounding box center [918, 422] width 828 height 237
click at [512, 446] on p "Thank you in advance for your prompt attention to this matter." at bounding box center [918, 444] width 820 height 19
click at [425, 97] on link "Schedules" at bounding box center [378, 90] width 216 height 32
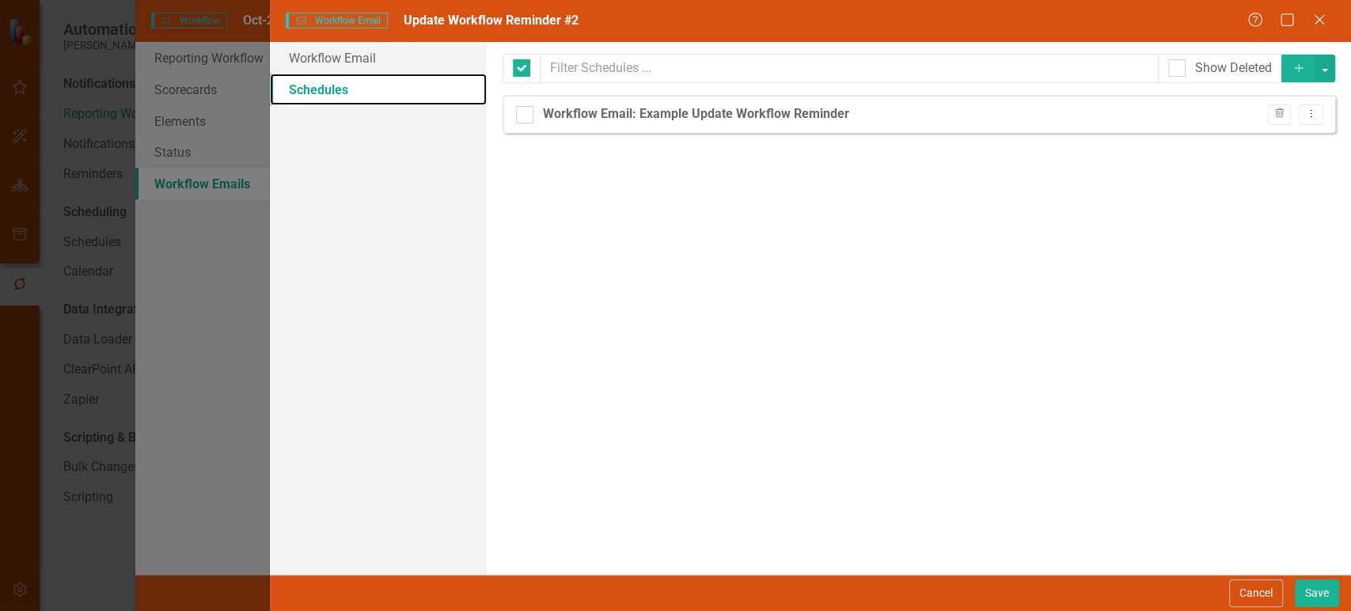
checkbox input "false"
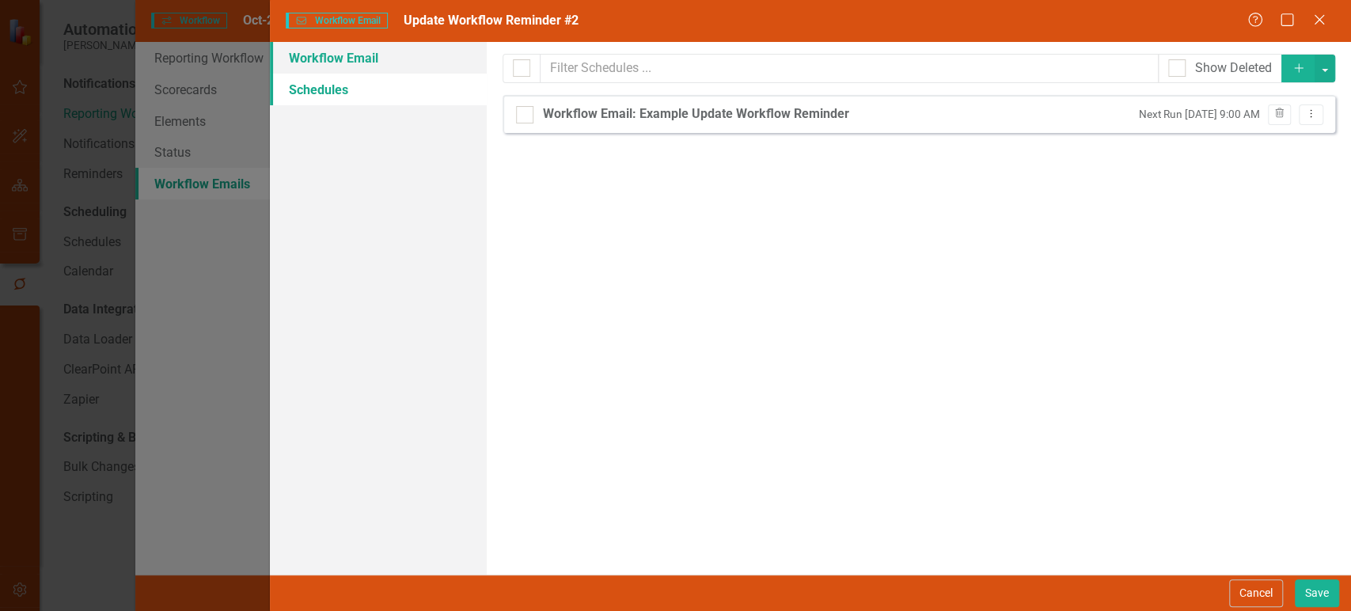
click at [422, 54] on link "Workflow Email" at bounding box center [378, 58] width 216 height 32
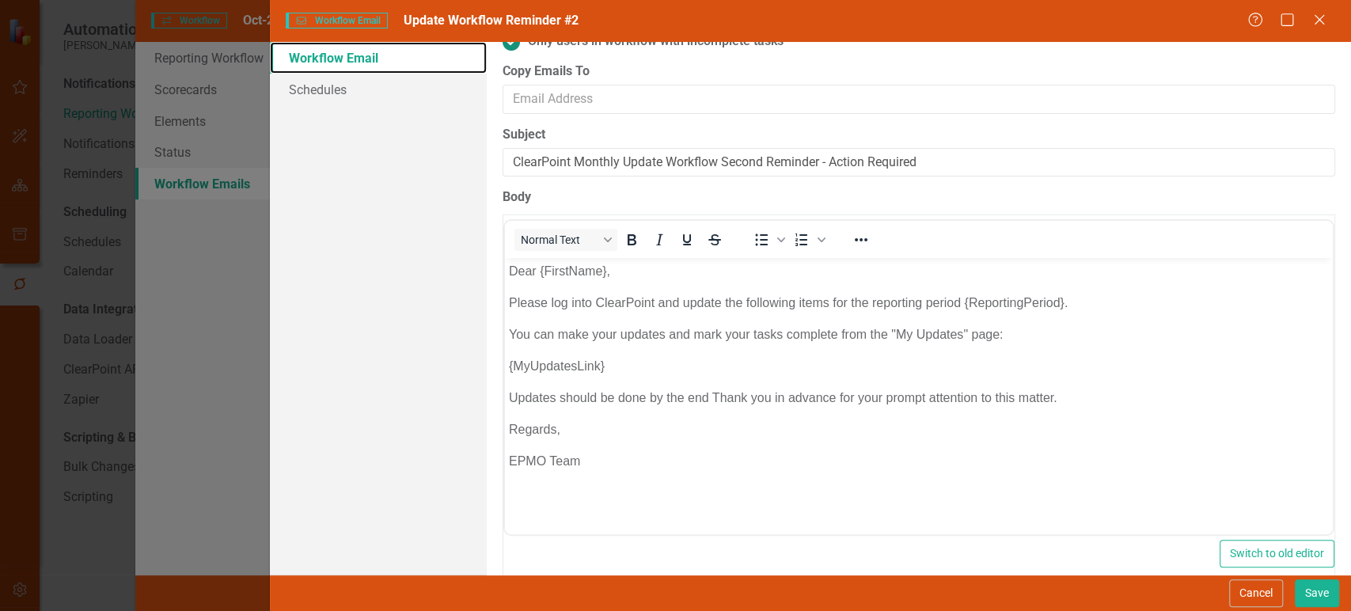
scroll to position [144, 0]
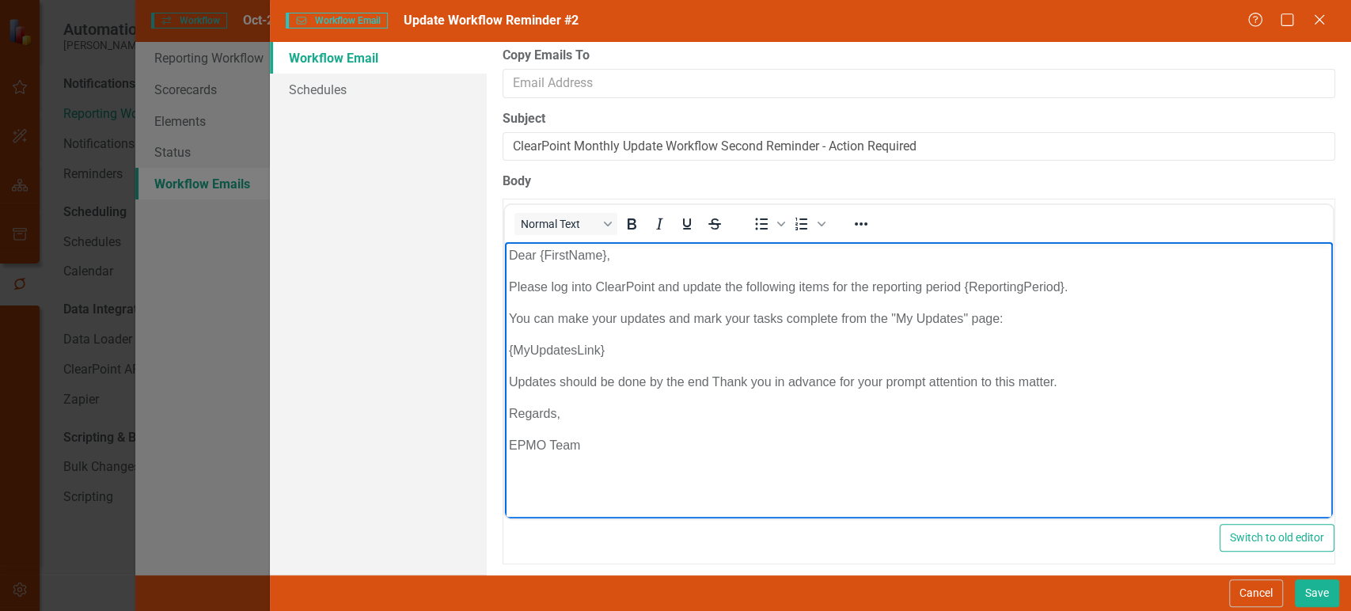
click at [508, 382] on p "Updates should be done by the end Thank you in advance for your prompt attentio…" at bounding box center [918, 382] width 820 height 19
click at [631, 261] on p "Dear {FirstName}," at bounding box center [918, 255] width 820 height 19
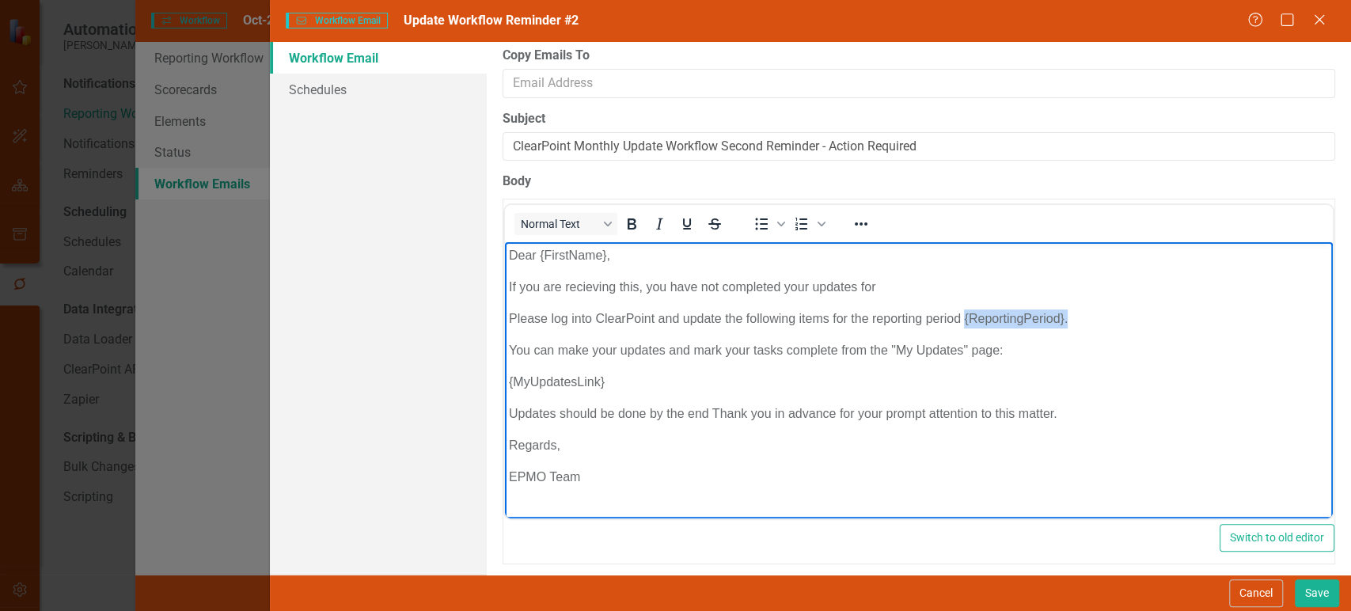
drag, startPoint x: 1064, startPoint y: 306, endPoint x: 962, endPoint y: 319, distance: 102.1
click at [962, 319] on p "Please log into ClearPoint and update the following items for the reporting per…" at bounding box center [918, 318] width 820 height 19
copy p "{ReportingPeriod}."
click at [924, 277] on body "Dear {FirstName}, If you are recieving this, you have not completed your update…" at bounding box center [918, 372] width 828 height 261
click at [586, 283] on p "If you are recieving this, you have not completed your updates for {ReportingPe…" at bounding box center [918, 287] width 820 height 19
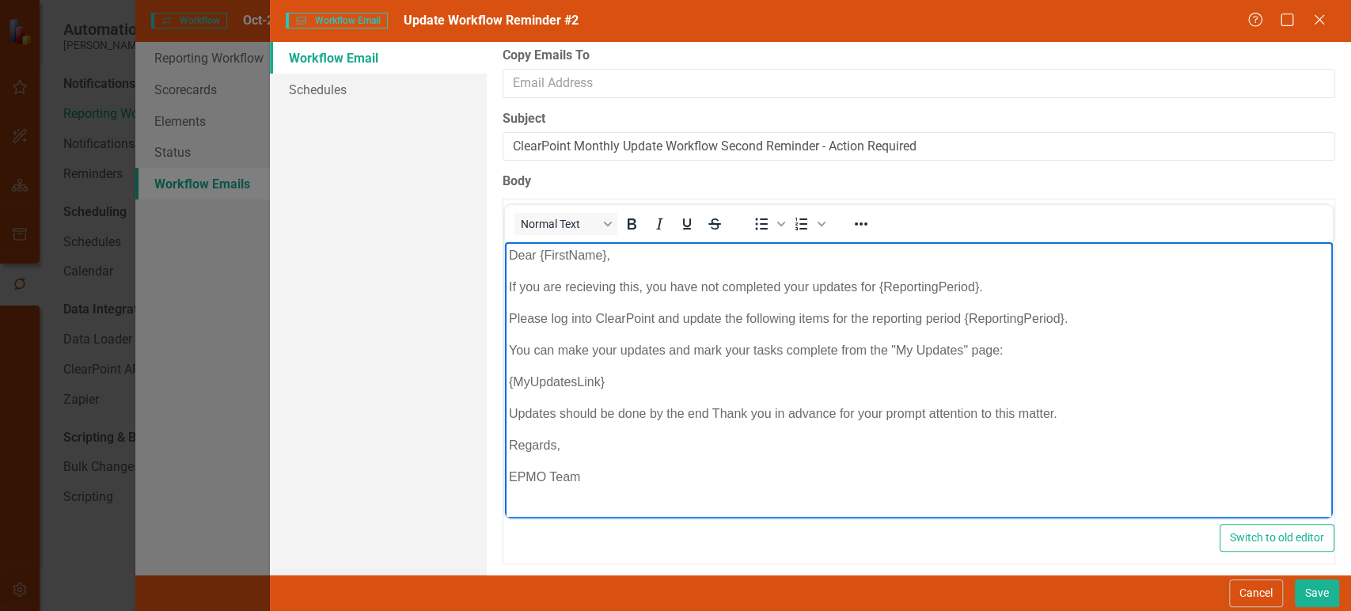
drag, startPoint x: 586, startPoint y: 283, endPoint x: 550, endPoint y: 290, distance: 36.3
click at [550, 298] on body "Dear {FirstName}, If you are recieving this, you have not completed your update…" at bounding box center [918, 372] width 828 height 261
click at [545, 286] on p "If you are recieving this, you have not completed your updates for {ReportingPe…" at bounding box center [918, 287] width 820 height 19
drag, startPoint x: 587, startPoint y: 294, endPoint x: 566, endPoint y: 315, distance: 30.2
click at [557, 293] on p "If you are recieving this, you have not completed your updates for {ReportingPe…" at bounding box center [918, 287] width 820 height 19
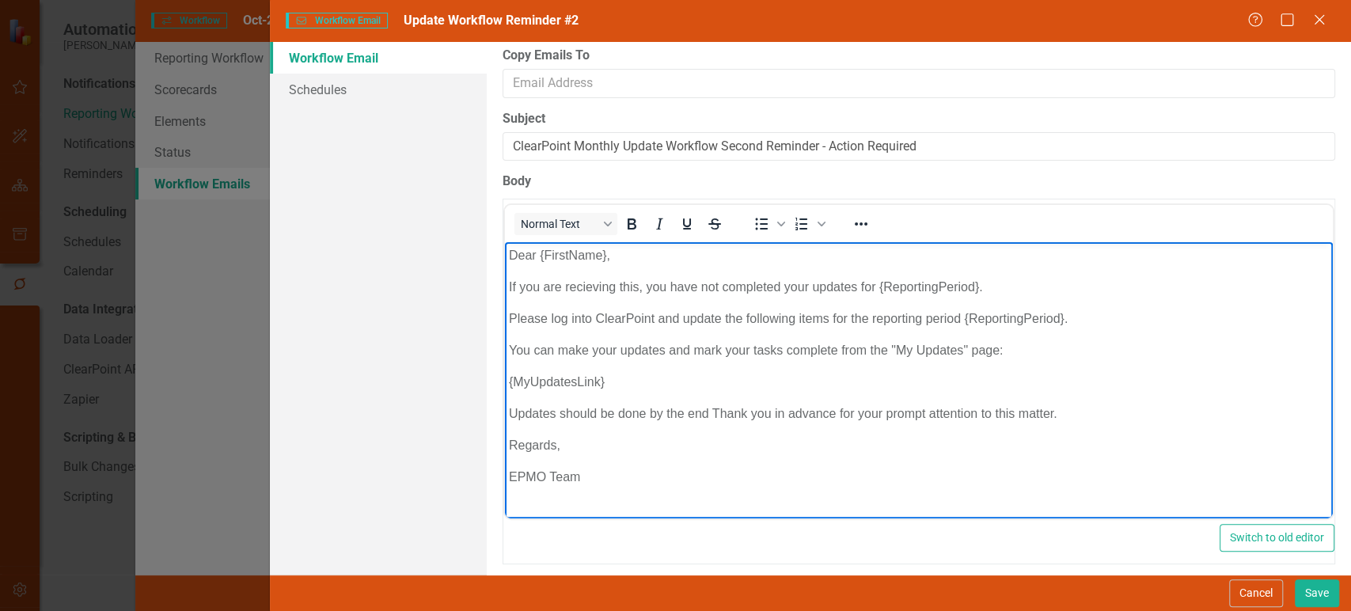
click at [566, 319] on p "Please log into ClearPoint and update the following items for the reporting per…" at bounding box center [918, 318] width 820 height 19
click at [577, 417] on p "Updates should be done by the end Thank you in advance for your prompt attentio…" at bounding box center [918, 413] width 820 height 19
drag, startPoint x: 521, startPoint y: 412, endPoint x: 685, endPoint y: 416, distance: 163.9
click at [685, 416] on p "Updates should be done by the end Thank you in advance for your prompt attentio…" at bounding box center [918, 413] width 820 height 19
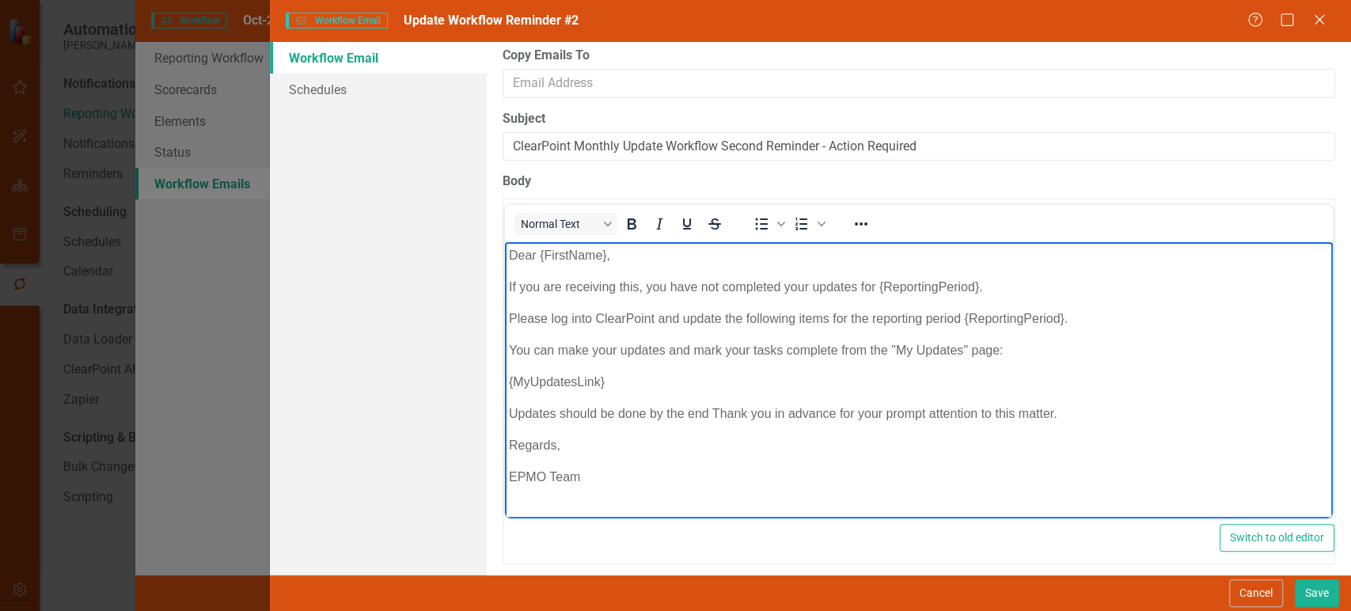
click at [710, 414] on p "Updates should be done by the end Thank you in advance for your prompt attentio…" at bounding box center [918, 413] width 820 height 19
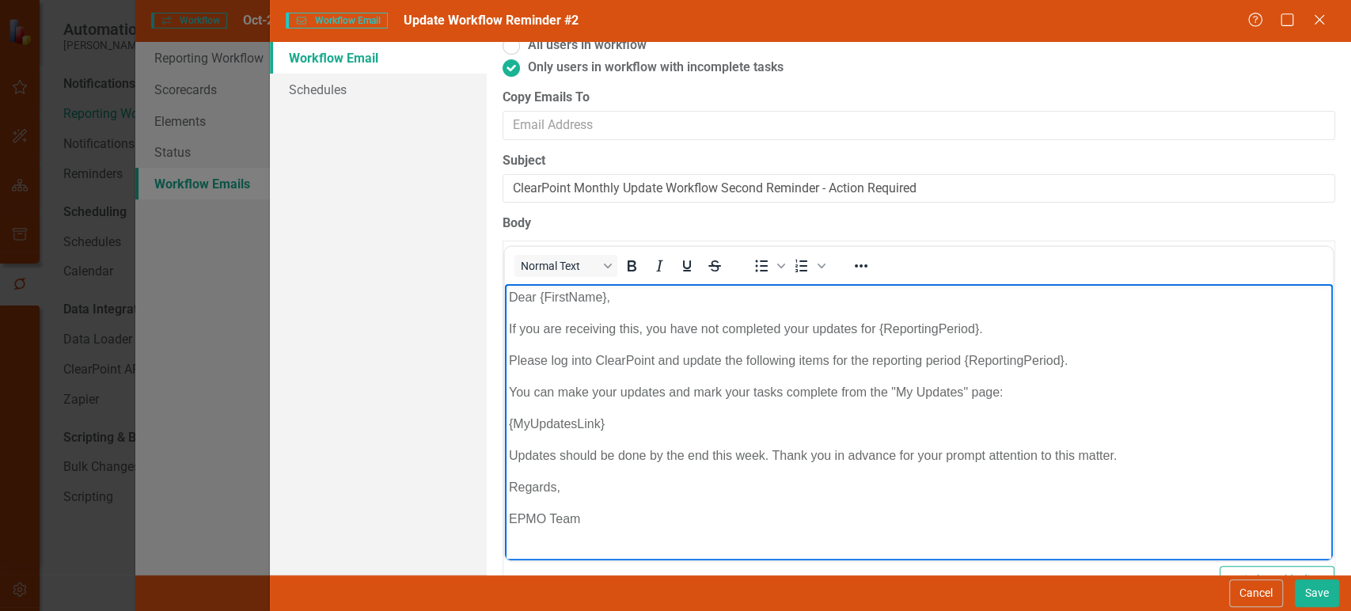
scroll to position [0, 0]
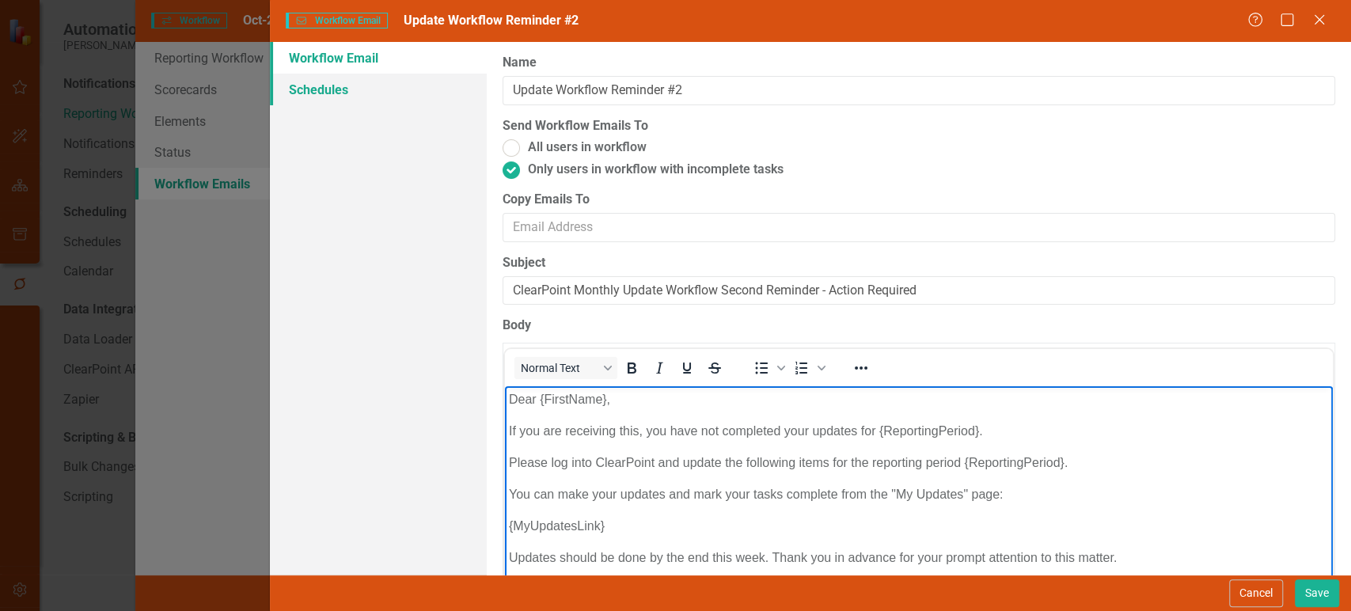
click at [392, 80] on link "Schedules" at bounding box center [378, 90] width 216 height 32
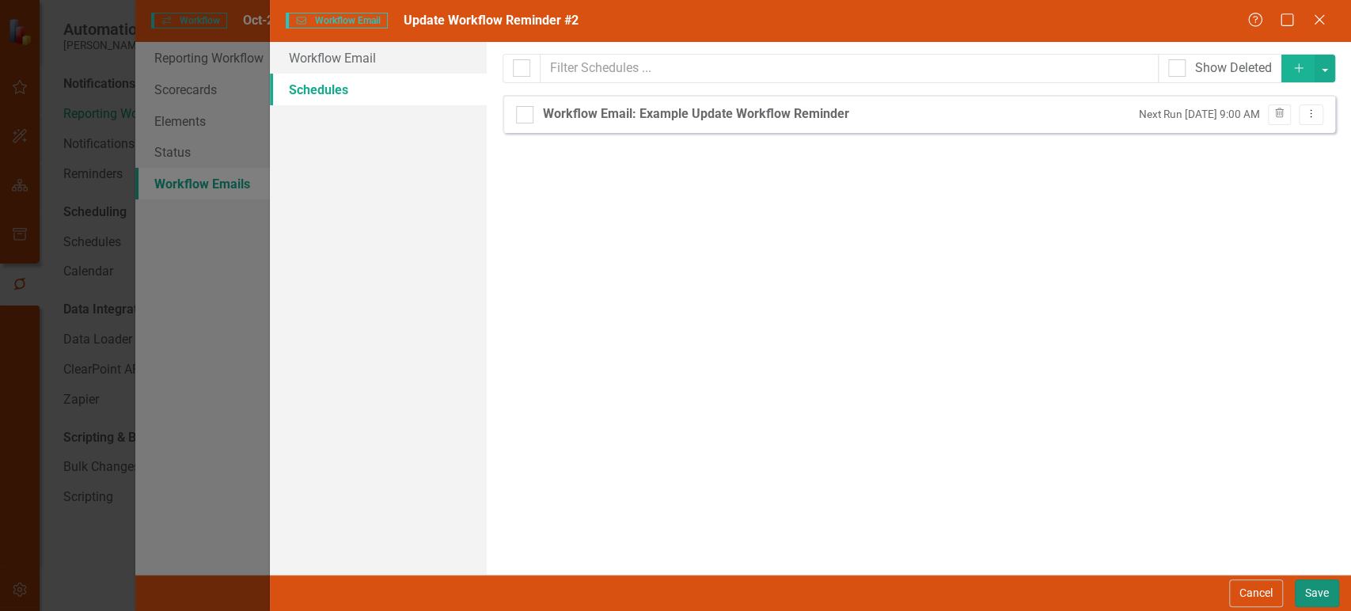
click at [1312, 585] on button "Save" at bounding box center [1317, 593] width 44 height 28
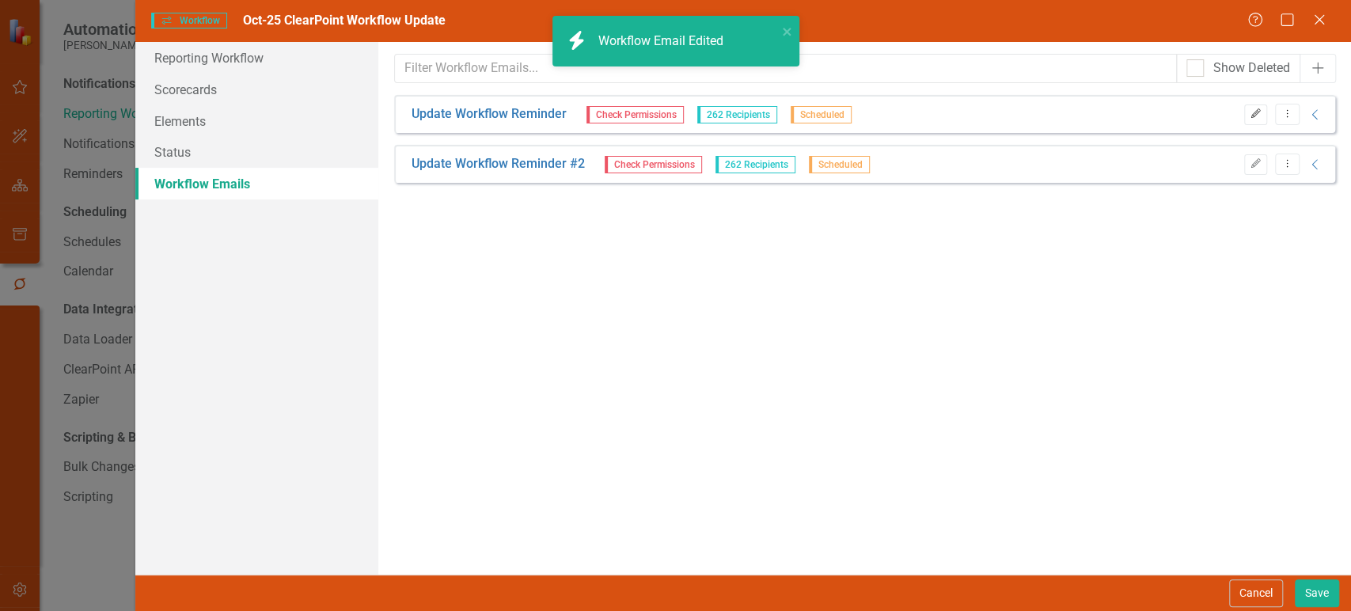
click at [1250, 112] on icon "Edit" at bounding box center [1256, 113] width 12 height 9
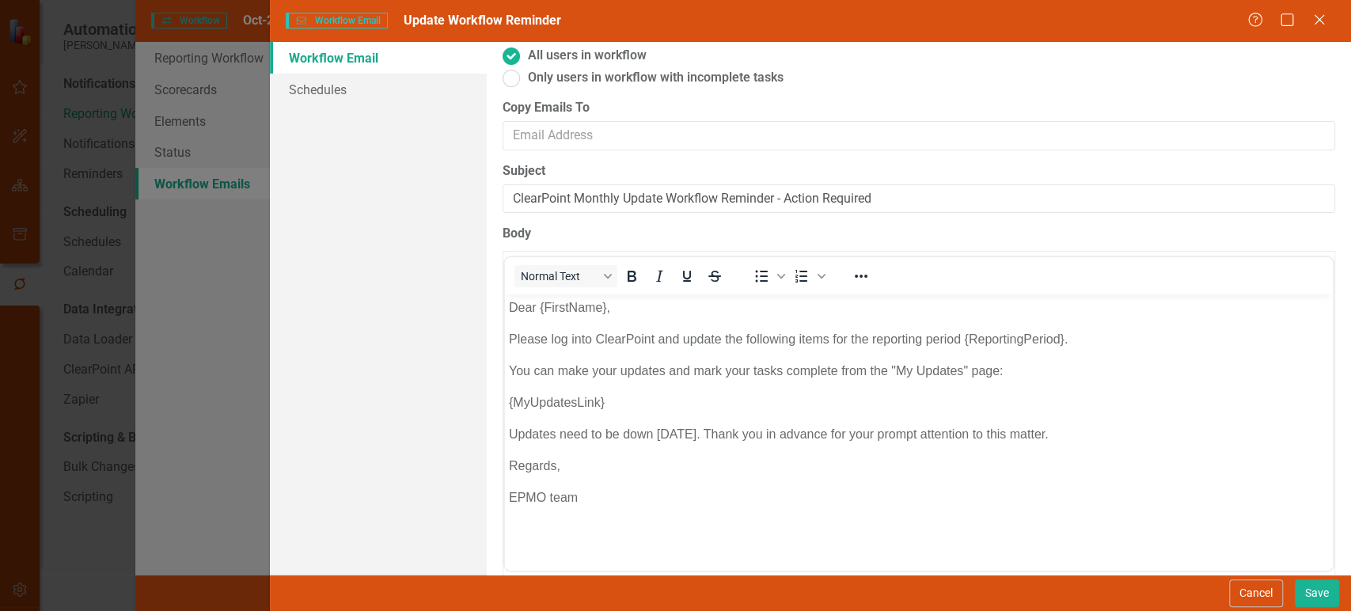
scroll to position [144, 0]
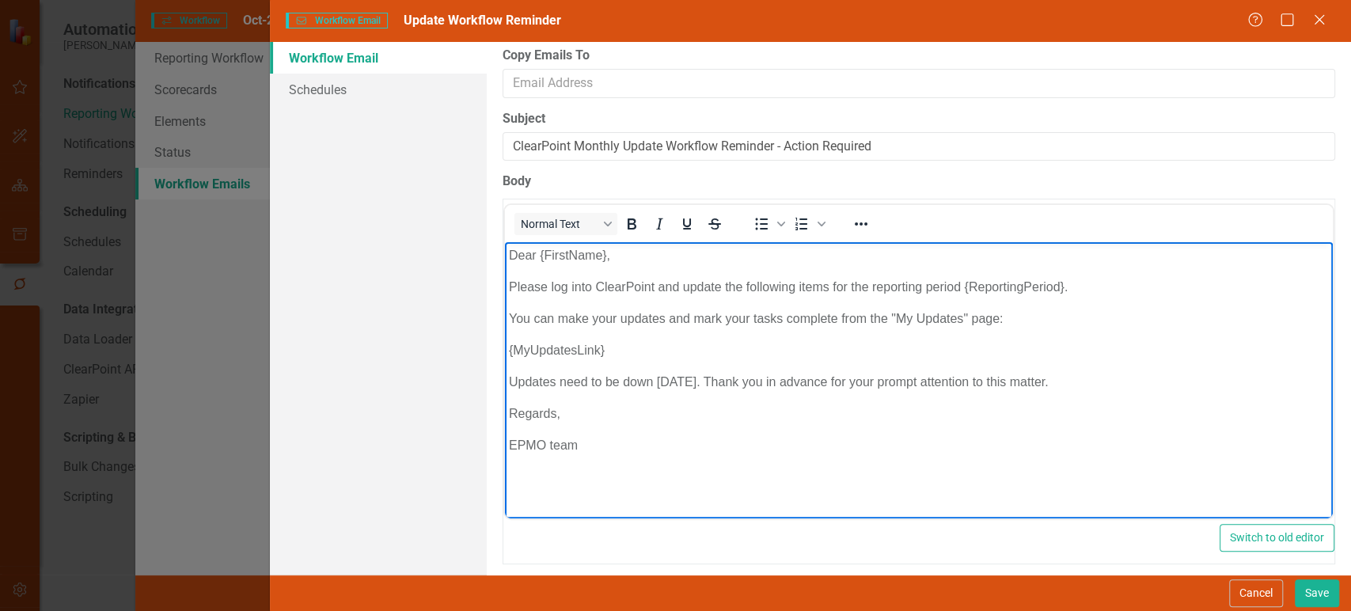
click at [645, 379] on p "Updates need to be down [DATE]. Thank you in advance for your prompt attention …" at bounding box center [918, 382] width 820 height 19
click at [1304, 585] on button "Save" at bounding box center [1317, 593] width 44 height 28
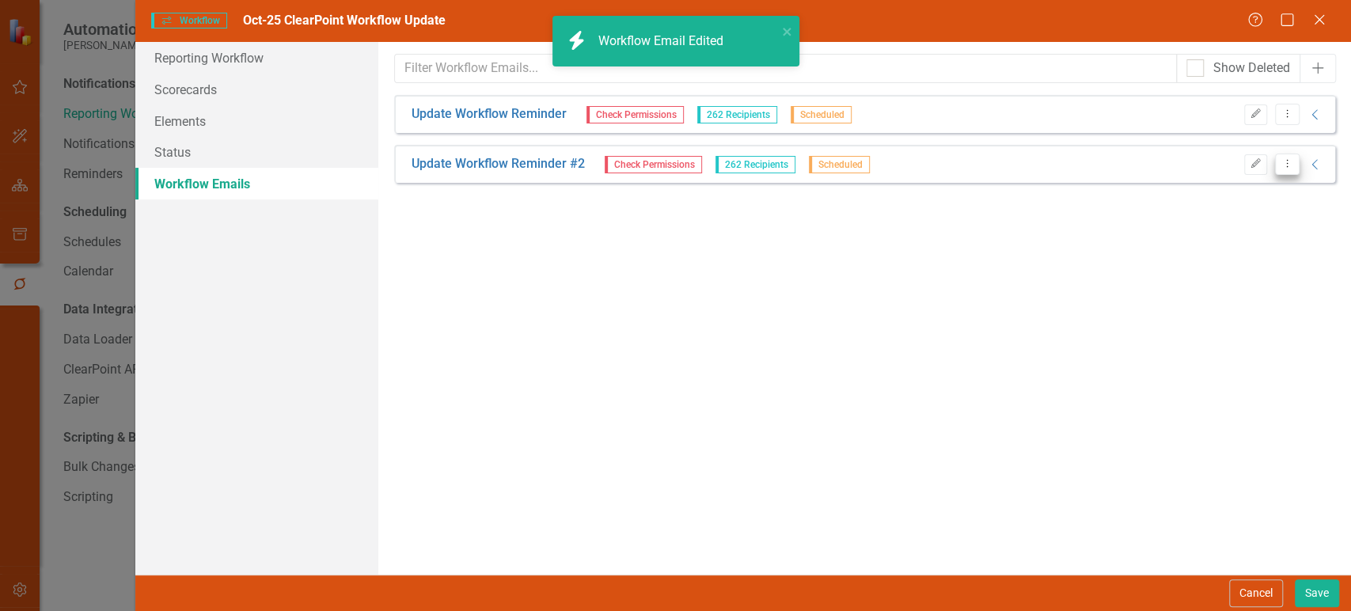
click at [1281, 169] on button "Dropdown Menu" at bounding box center [1287, 164] width 25 height 21
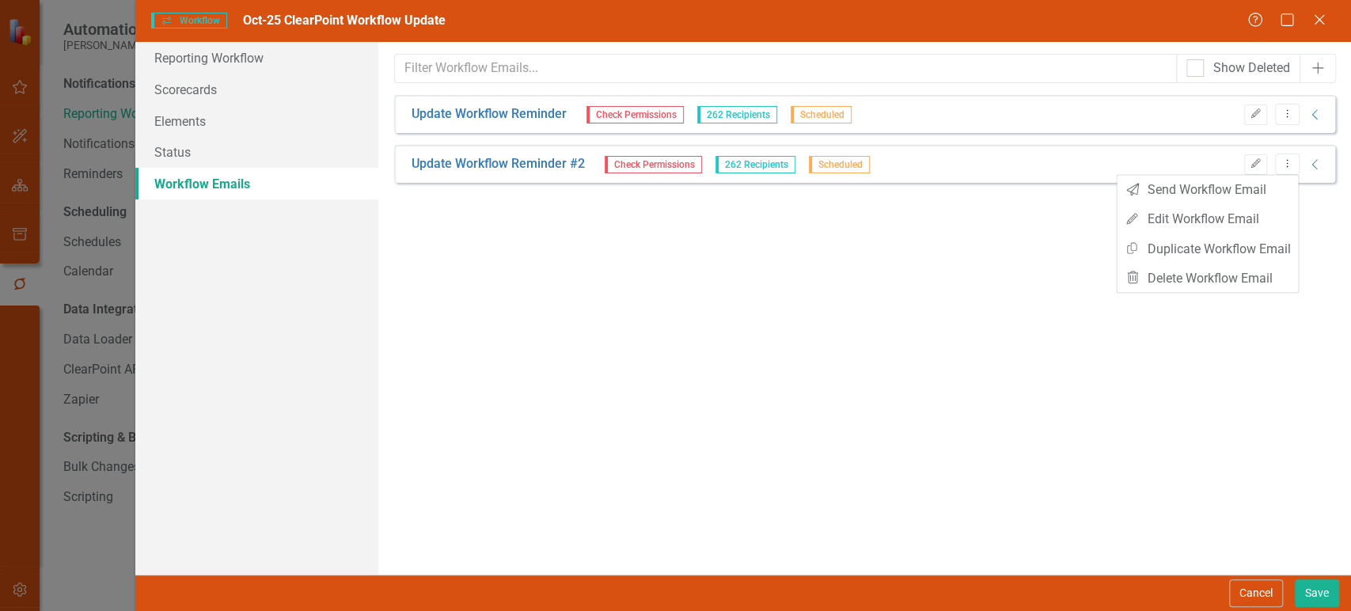
click at [977, 172] on div "Update Workflow Reminder #2 Check Permissions 262 Recipients Scheduled Edit Dro…" at bounding box center [864, 164] width 941 height 38
click at [1282, 164] on icon "Dropdown Menu" at bounding box center [1287, 163] width 13 height 10
click at [1257, 162] on icon "Edit" at bounding box center [1256, 163] width 12 height 9
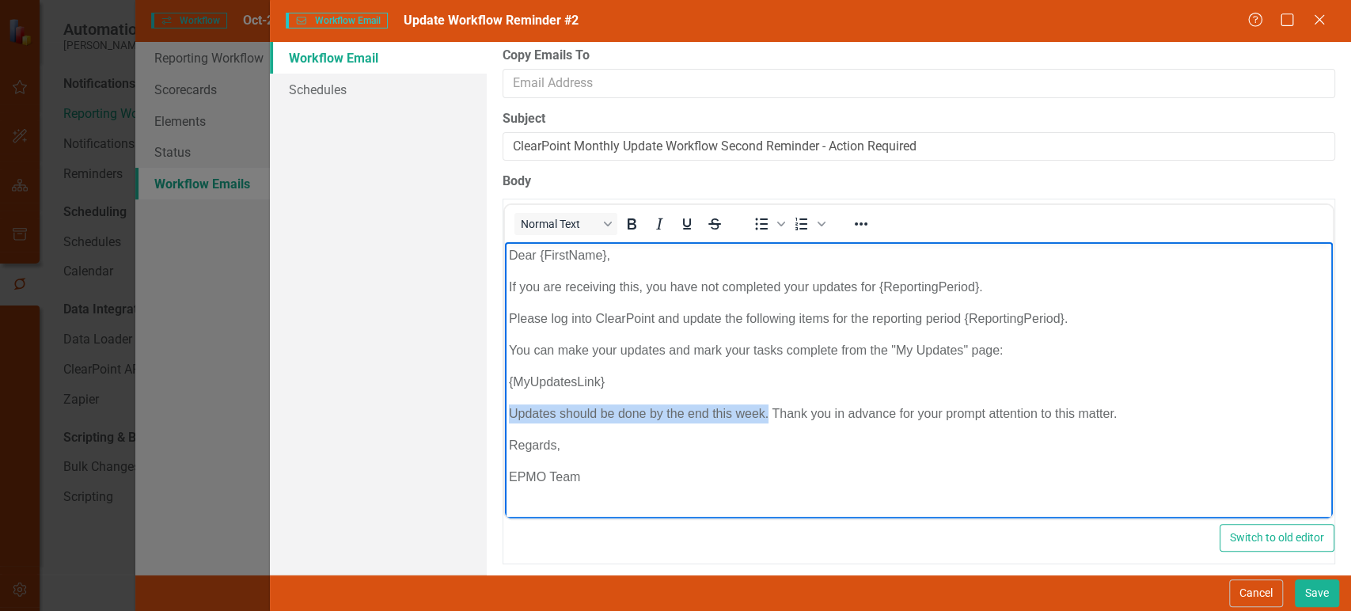
drag, startPoint x: 766, startPoint y: 413, endPoint x: 473, endPoint y: 420, distance: 292.9
click at [504, 420] on html "Dear {FirstName}, If you are receiving this, you have not completed your update…" at bounding box center [918, 372] width 828 height 261
click at [589, 417] on p "Updates should be done by the end this week. Thank you in advance for your prom…" at bounding box center [918, 413] width 820 height 19
click at [404, 95] on link "Schedules" at bounding box center [378, 90] width 216 height 32
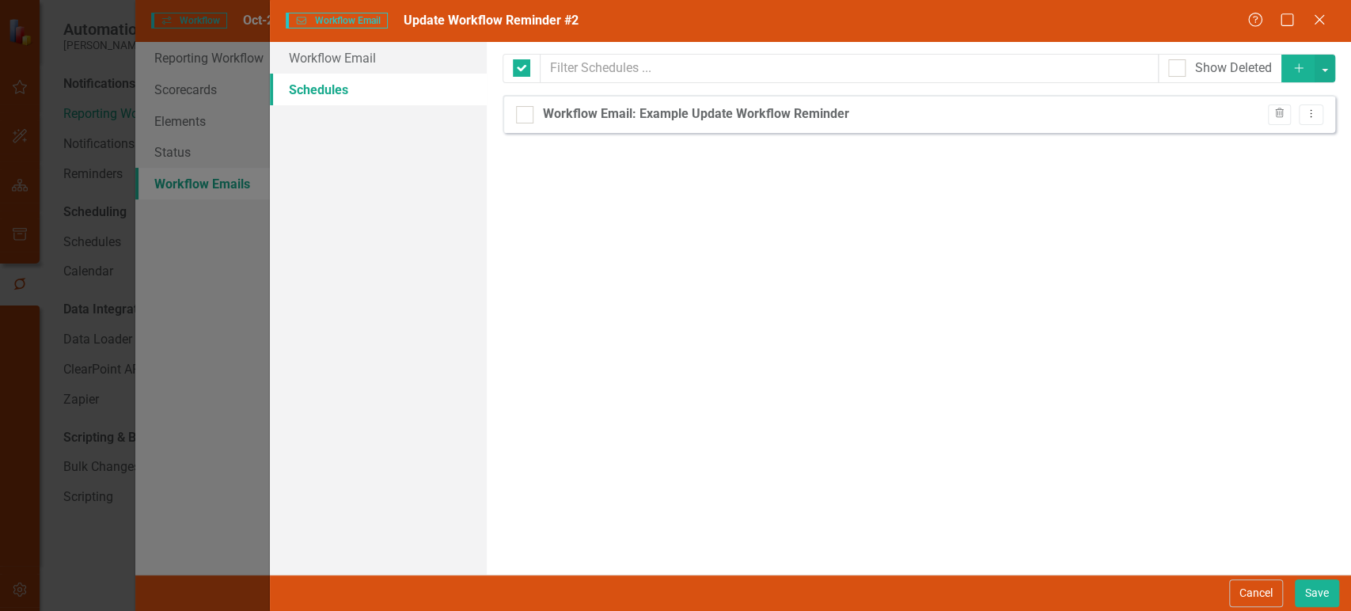
checkbox input "false"
click at [1309, 119] on icon "Dropdown Menu" at bounding box center [1310, 113] width 13 height 10
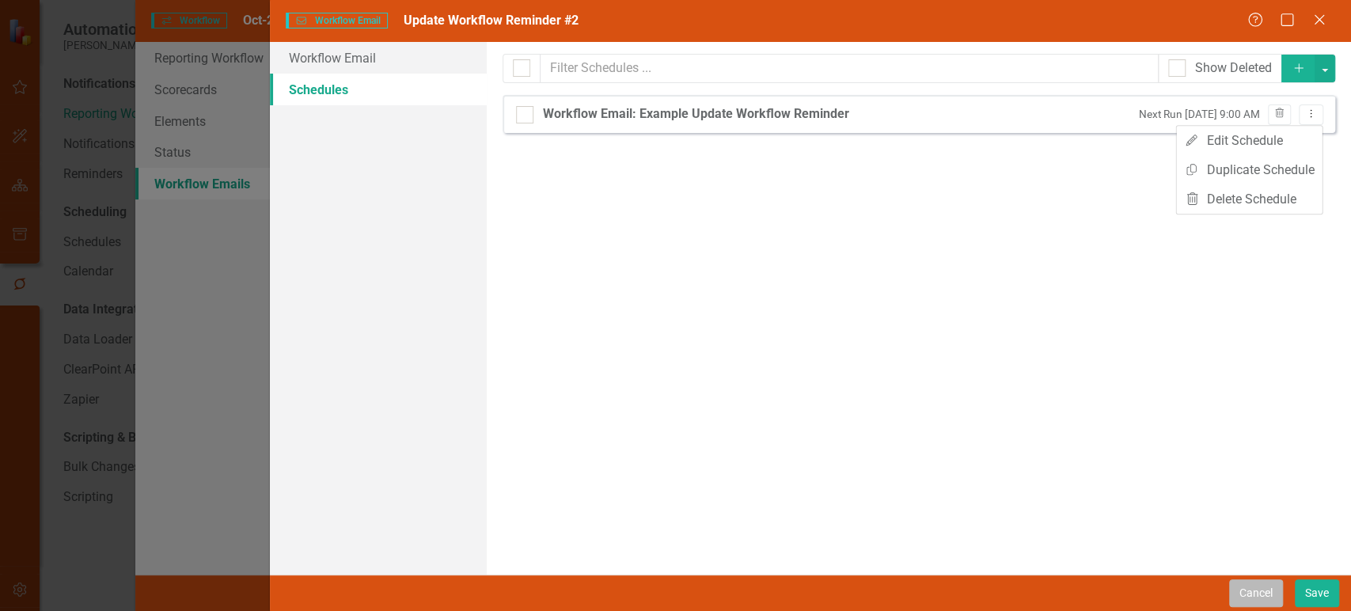
click at [1250, 584] on button "Cancel" at bounding box center [1256, 593] width 54 height 28
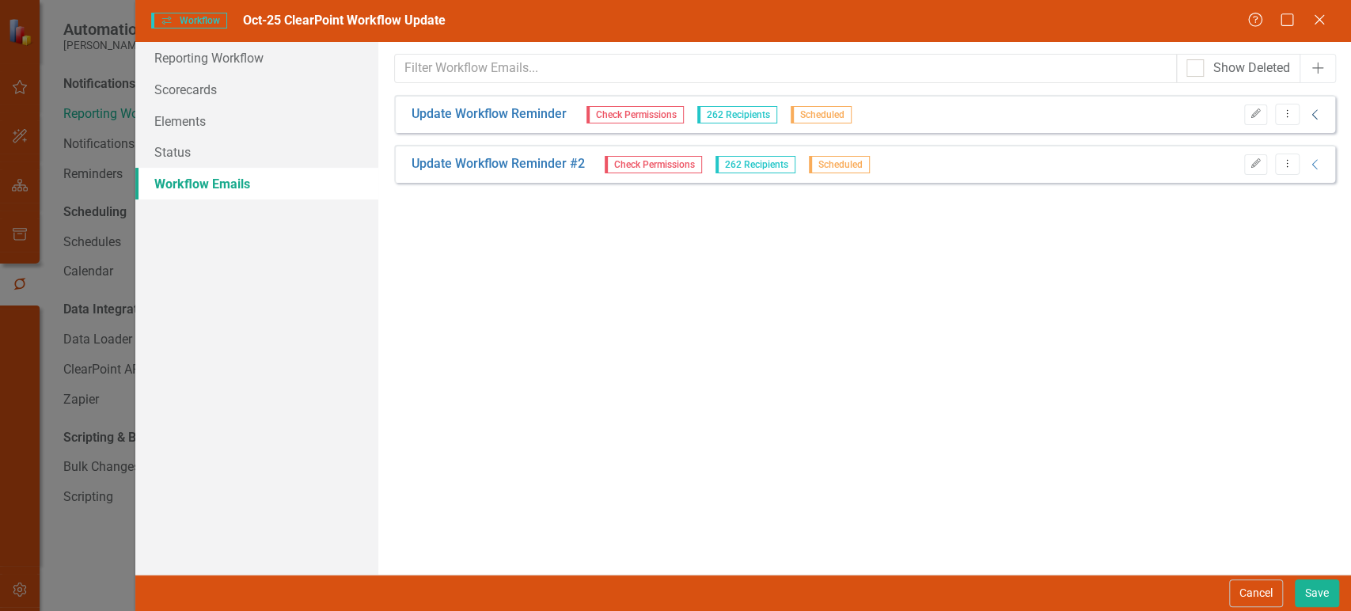
click at [1312, 114] on icon "Collapse" at bounding box center [1315, 114] width 16 height 13
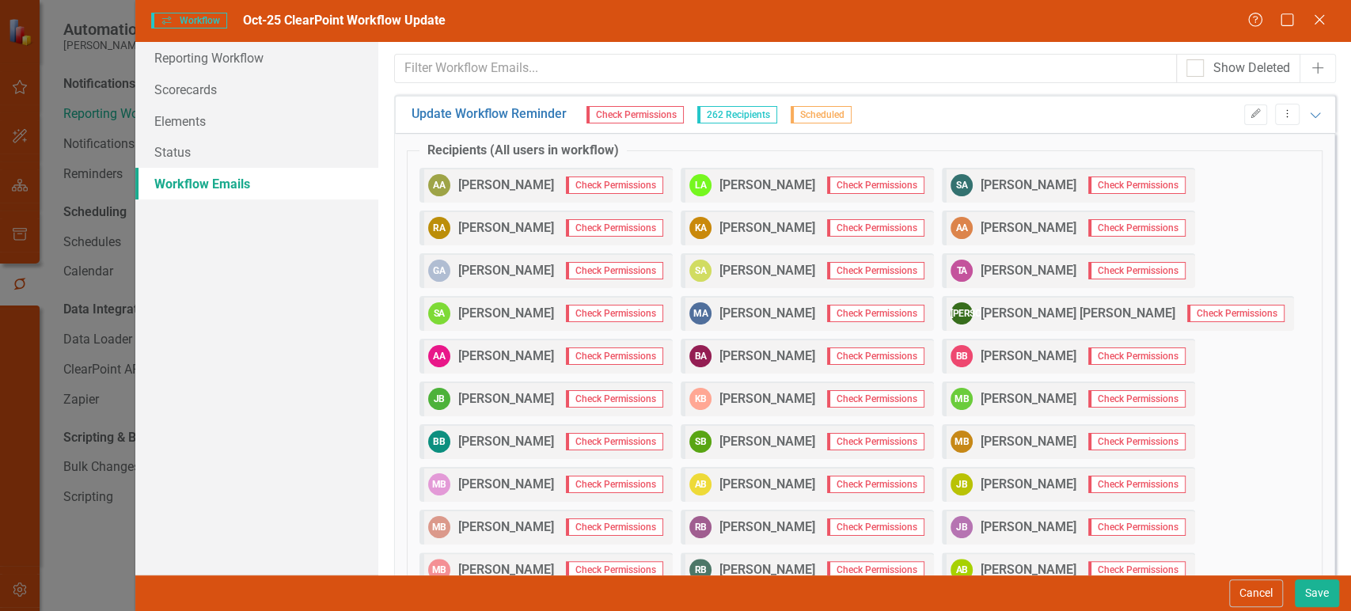
drag, startPoint x: 560, startPoint y: 184, endPoint x: 656, endPoint y: 188, distance: 96.6
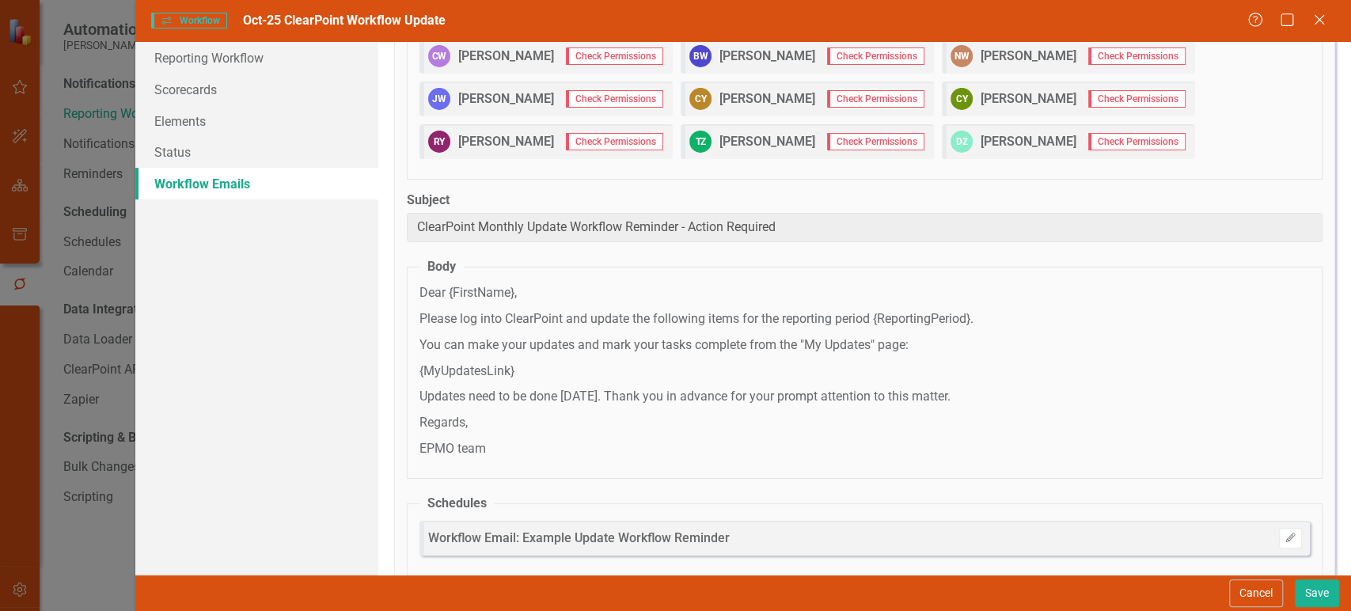
scroll to position [3761, 0]
click at [1323, 597] on button "Save" at bounding box center [1317, 593] width 44 height 28
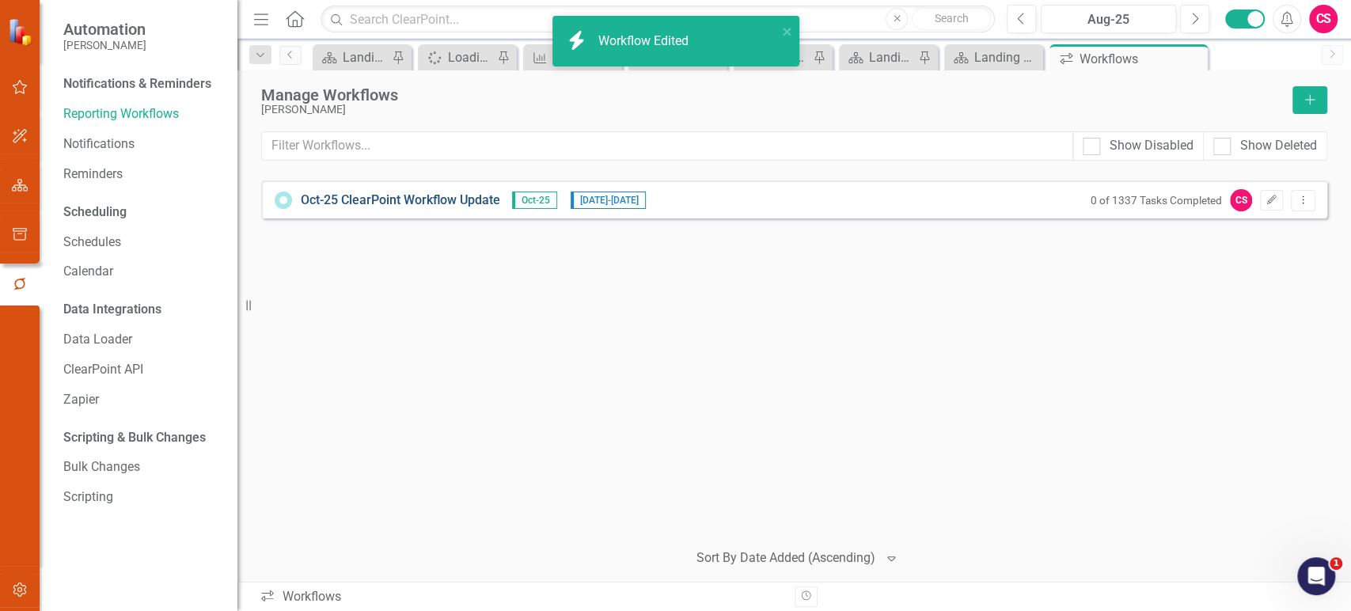
click at [429, 203] on link "Oct-25 ClearPoint Workflow Update" at bounding box center [400, 201] width 199 height 18
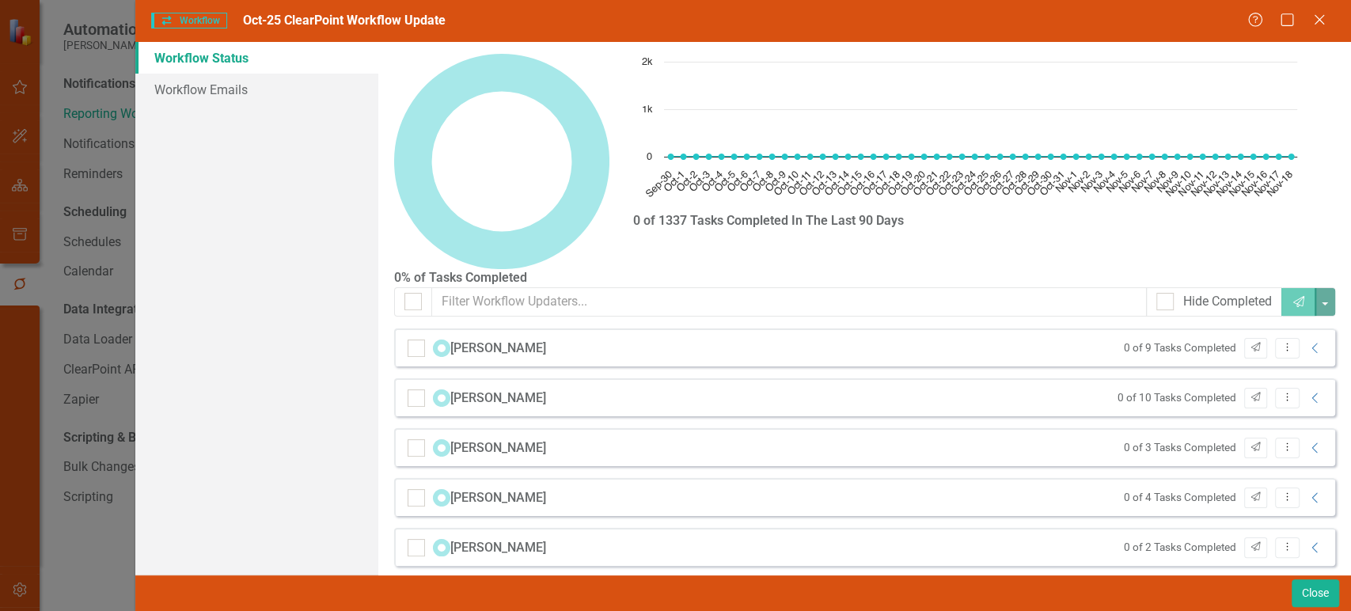
checkbox input "false"
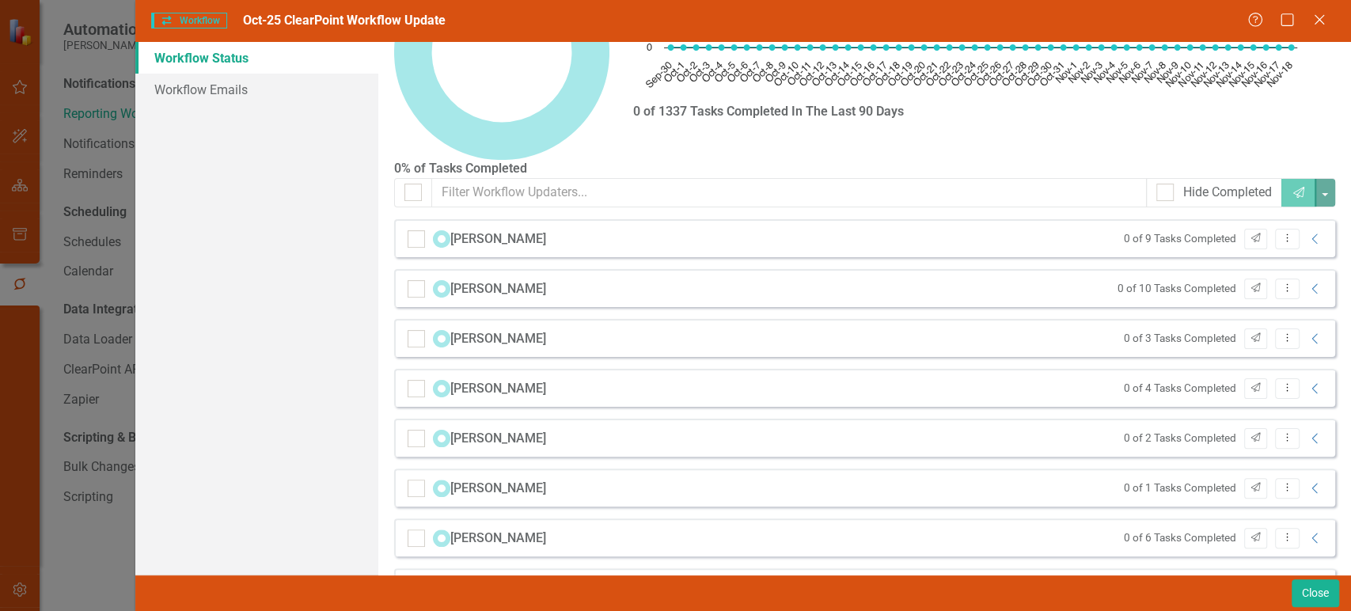
scroll to position [108, 0]
click at [1307, 233] on icon "Collapse" at bounding box center [1315, 239] width 16 height 13
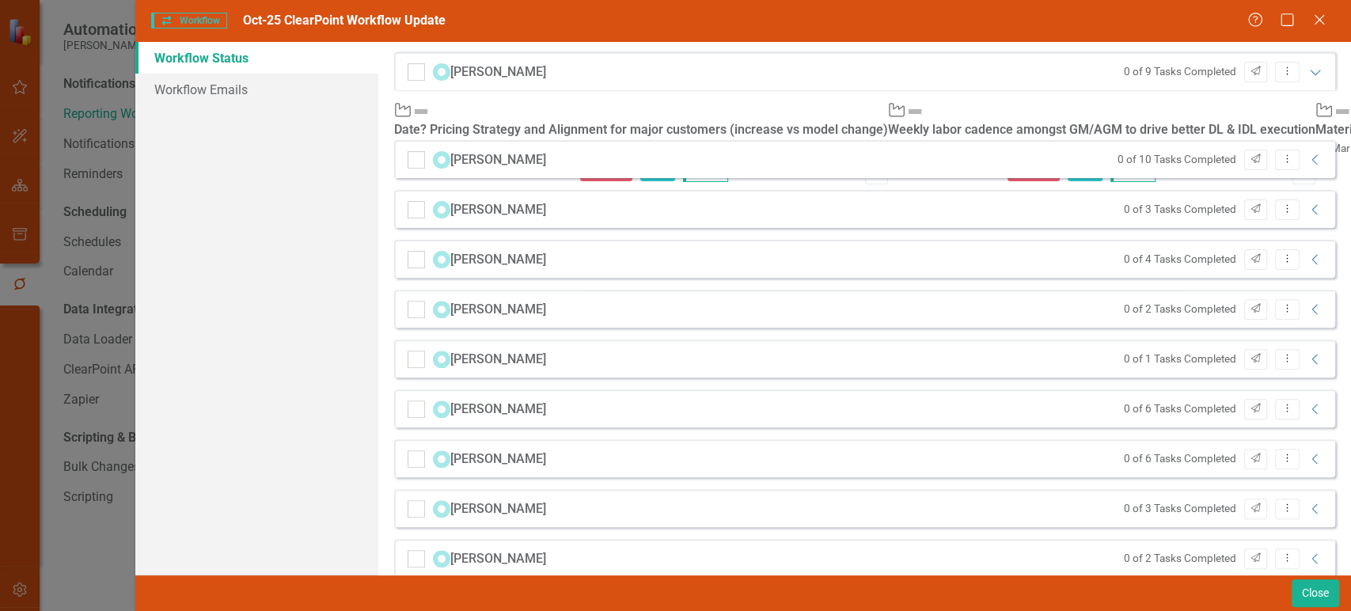
scroll to position [190, 0]
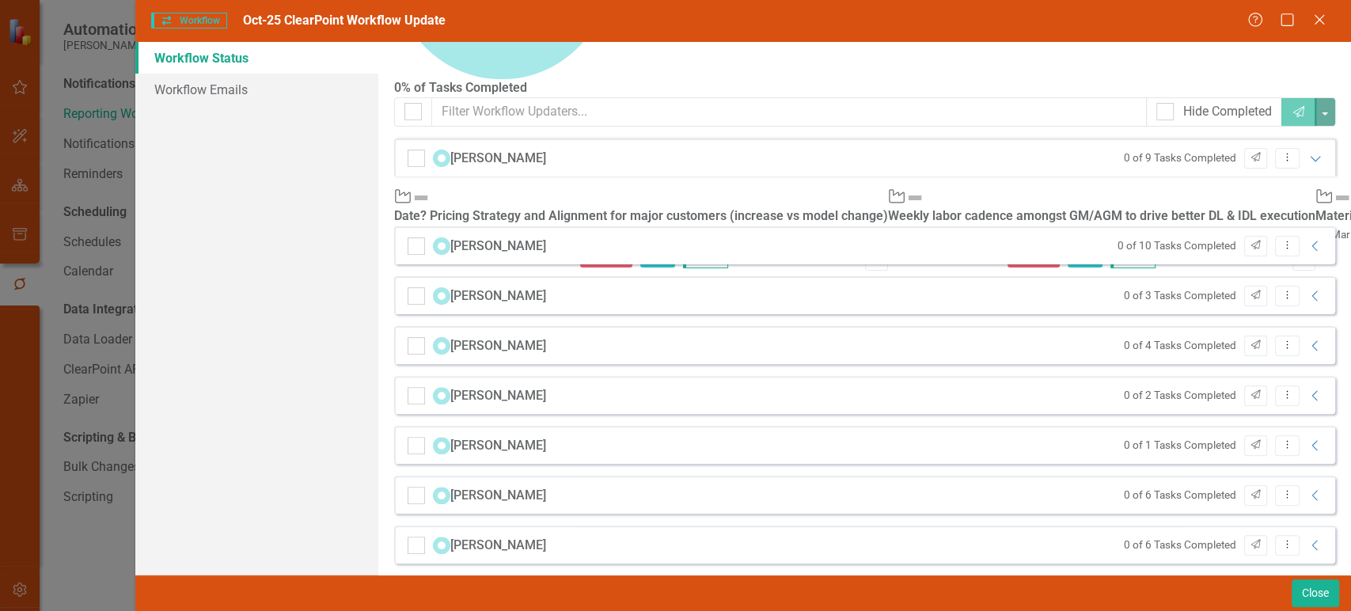
drag, startPoint x: 1310, startPoint y: 154, endPoint x: 926, endPoint y: 125, distance: 384.9
click at [1309, 154] on icon "Expanded" at bounding box center [1315, 158] width 16 height 13
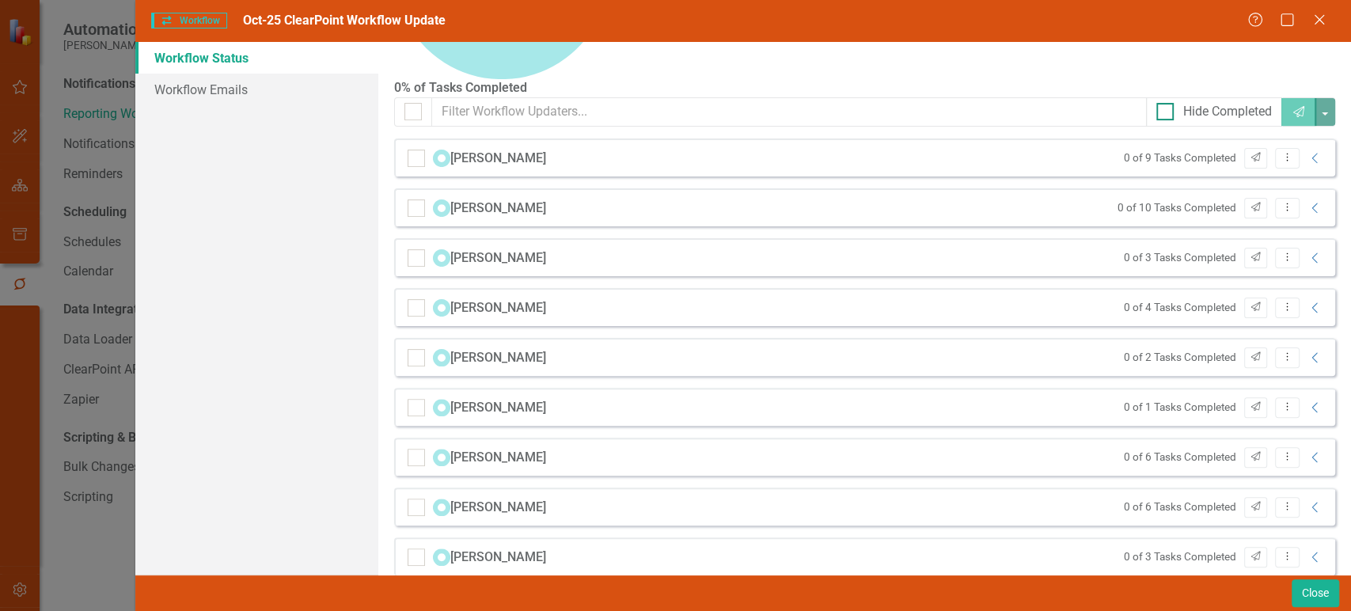
click at [1156, 103] on div at bounding box center [1164, 111] width 17 height 17
click at [1156, 103] on input "Hide Completed" at bounding box center [1161, 108] width 10 height 10
checkbox input "false"
click at [416, 249] on input "checkbox" at bounding box center [413, 254] width 10 height 10
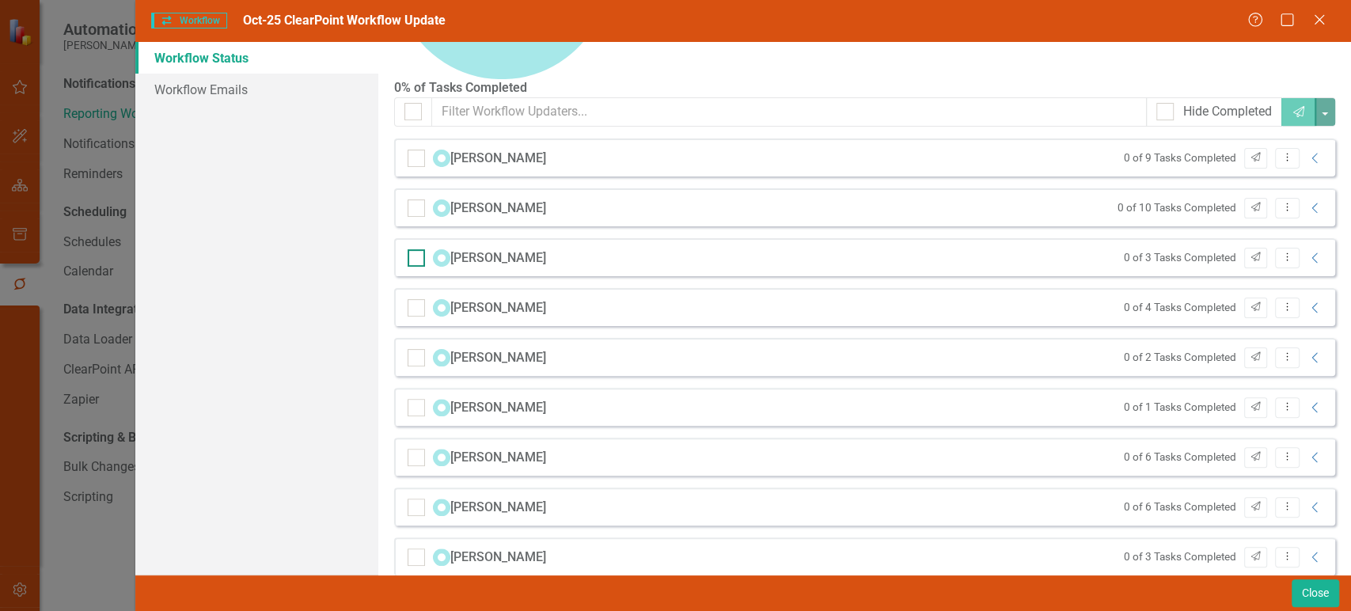
checkbox input "true"
click at [413, 350] on input "checkbox" at bounding box center [413, 354] width 10 height 10
checkbox input "true"
click at [412, 449] on input "checkbox" at bounding box center [413, 454] width 10 height 10
checkbox input "true"
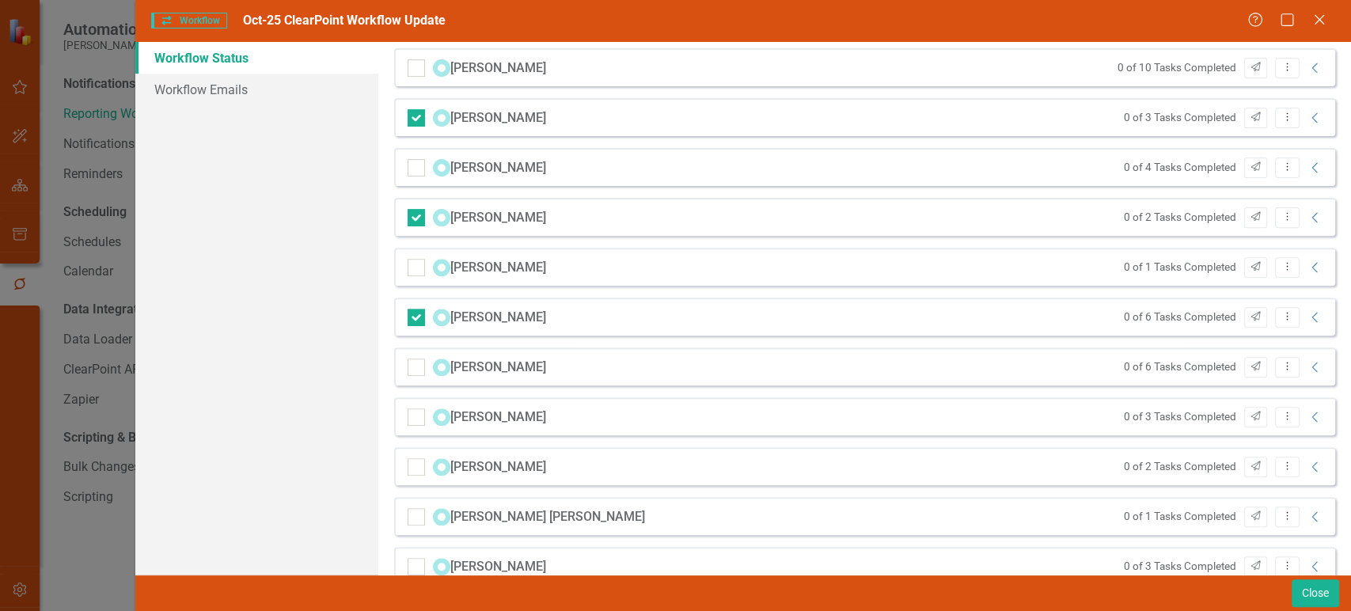
scroll to position [0, 0]
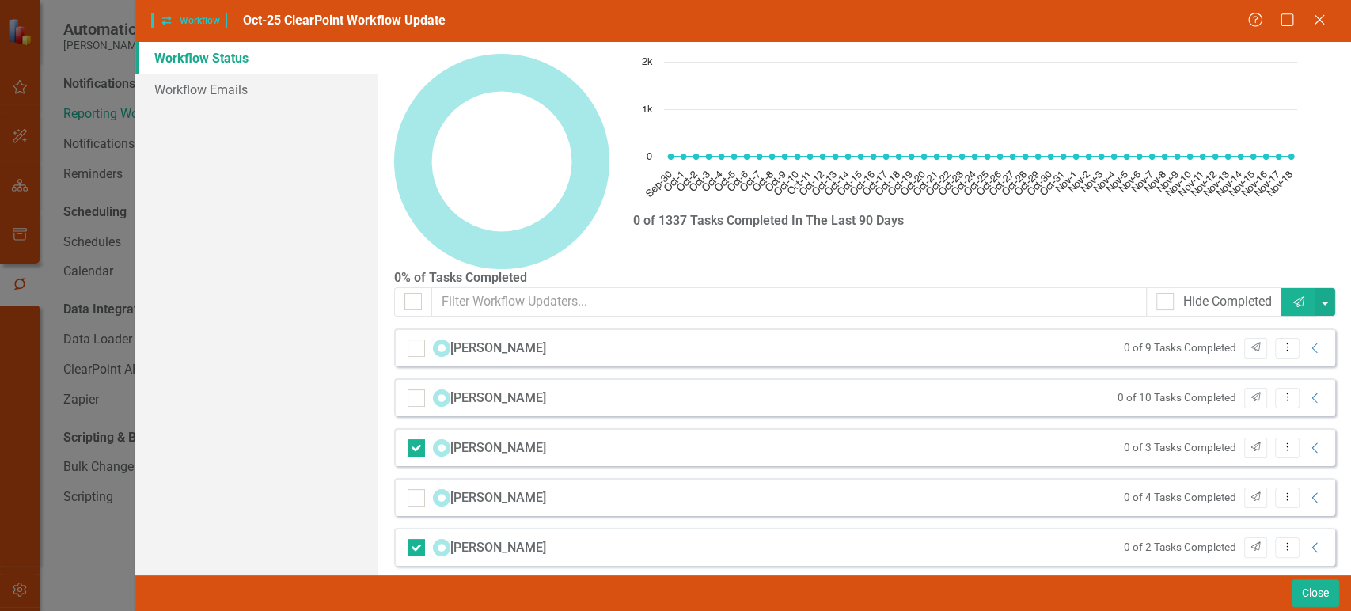
drag, startPoint x: 1309, startPoint y: 343, endPoint x: 992, endPoint y: 267, distance: 326.5
click at [1307, 342] on icon "Collapse" at bounding box center [1315, 348] width 16 height 13
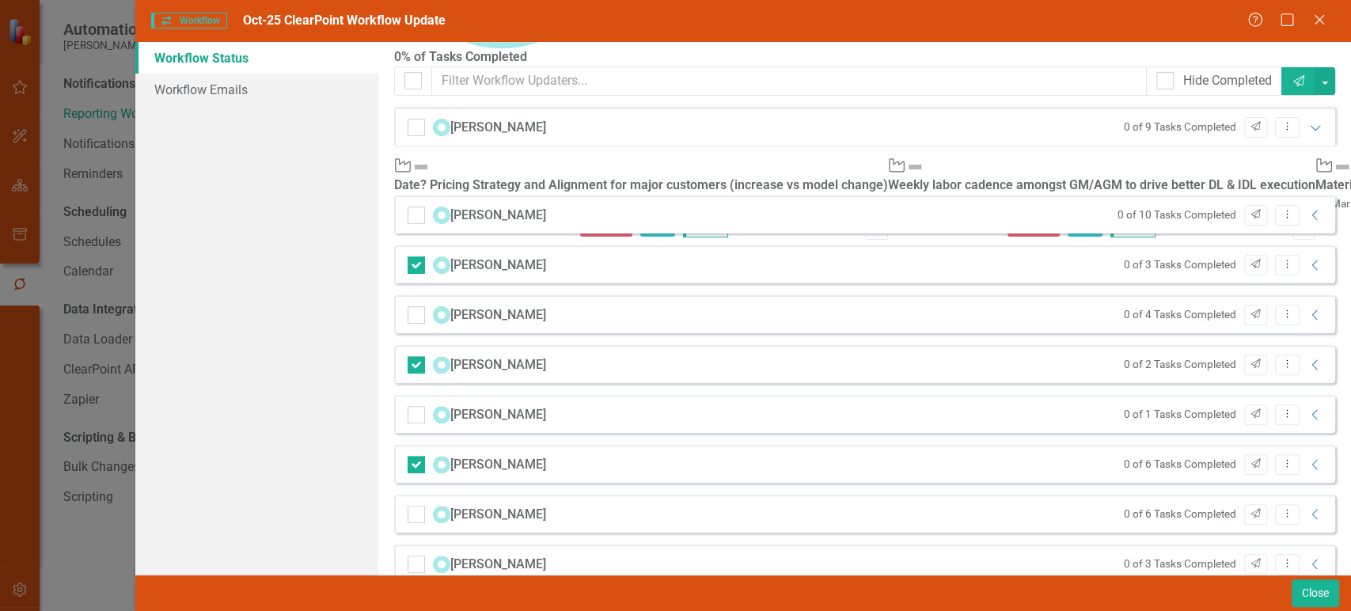
scroll to position [248, 0]
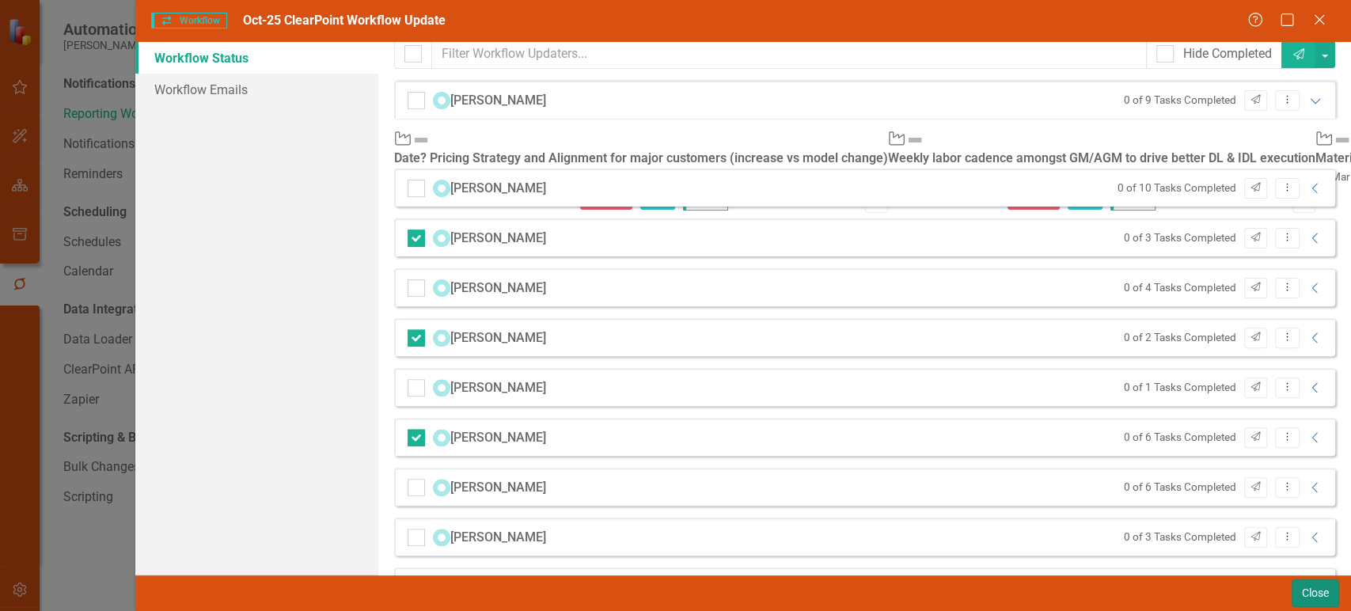
click at [1315, 593] on button "Close" at bounding box center [1315, 593] width 47 height 28
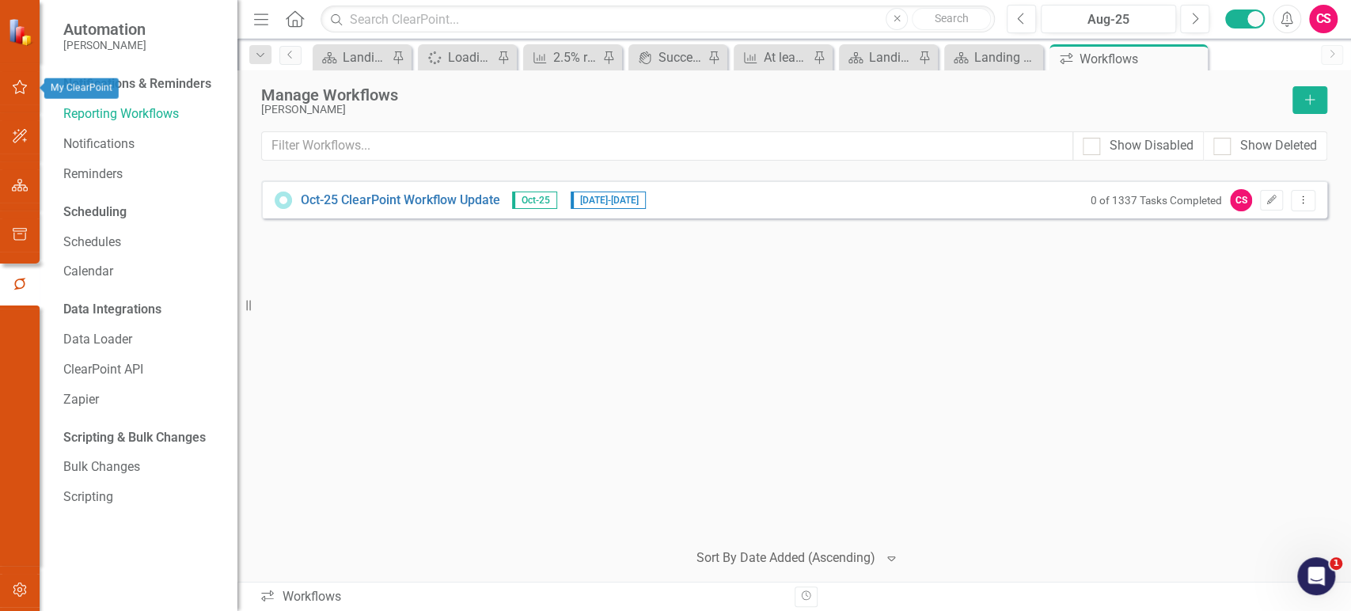
click at [13, 87] on icon "button" at bounding box center [20, 87] width 17 height 13
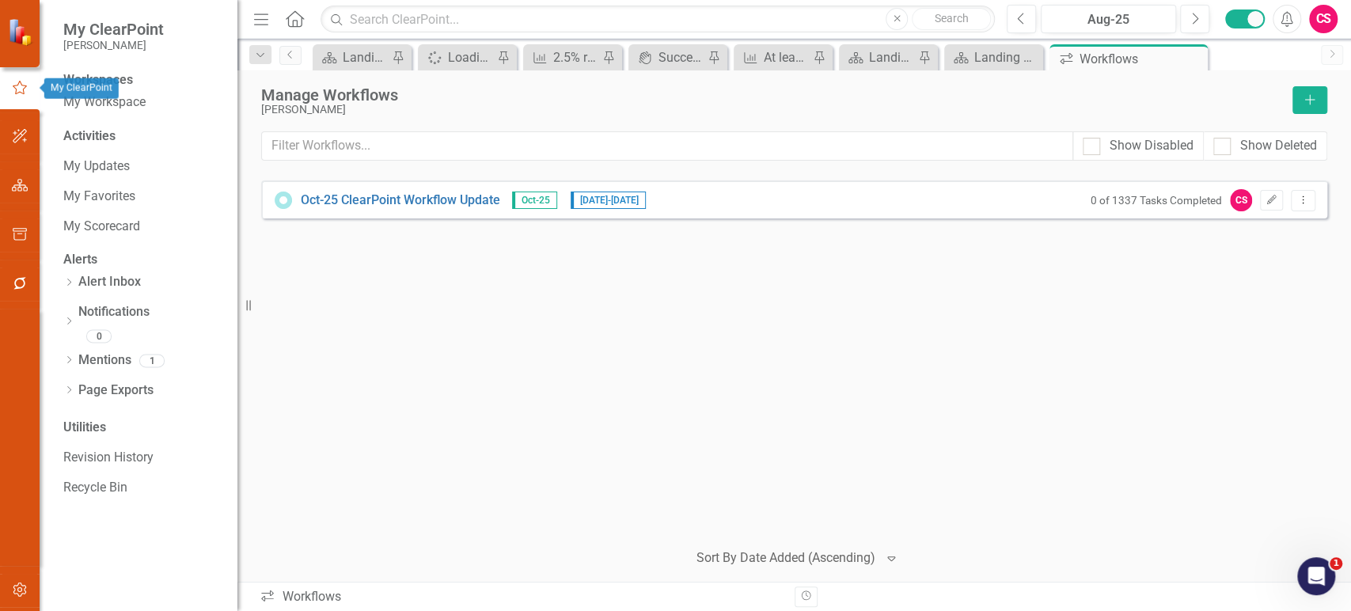
click at [13, 87] on icon "button" at bounding box center [20, 87] width 14 height 13
click at [109, 106] on link "My Workspace" at bounding box center [142, 102] width 158 height 18
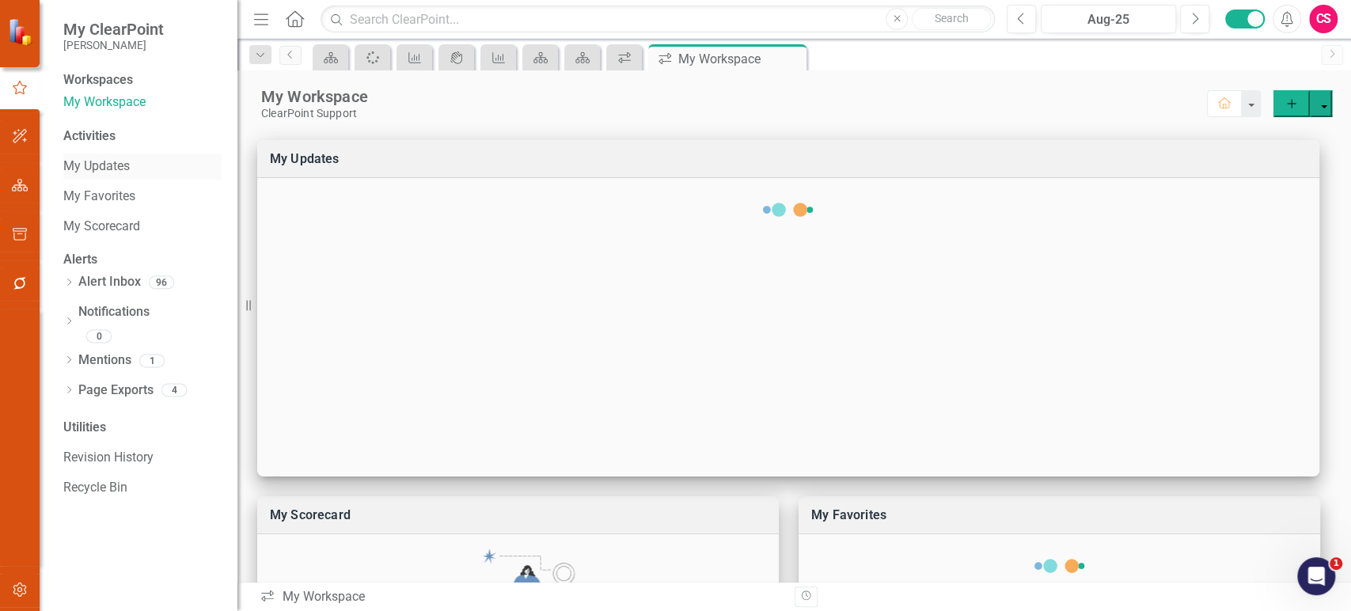
click at [95, 176] on link "My Updates" at bounding box center [142, 166] width 158 height 18
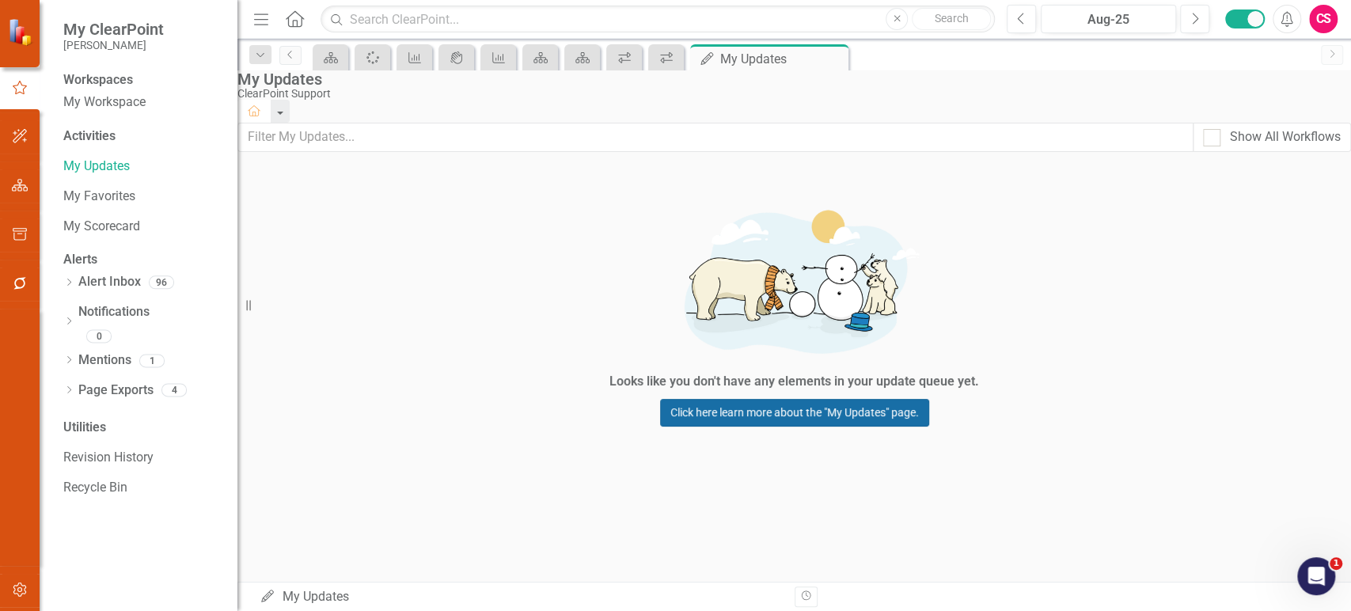
click at [718, 423] on link "Click here learn more about the "My Updates" page." at bounding box center [794, 413] width 269 height 28
click at [17, 286] on icon "button" at bounding box center [19, 283] width 13 height 13
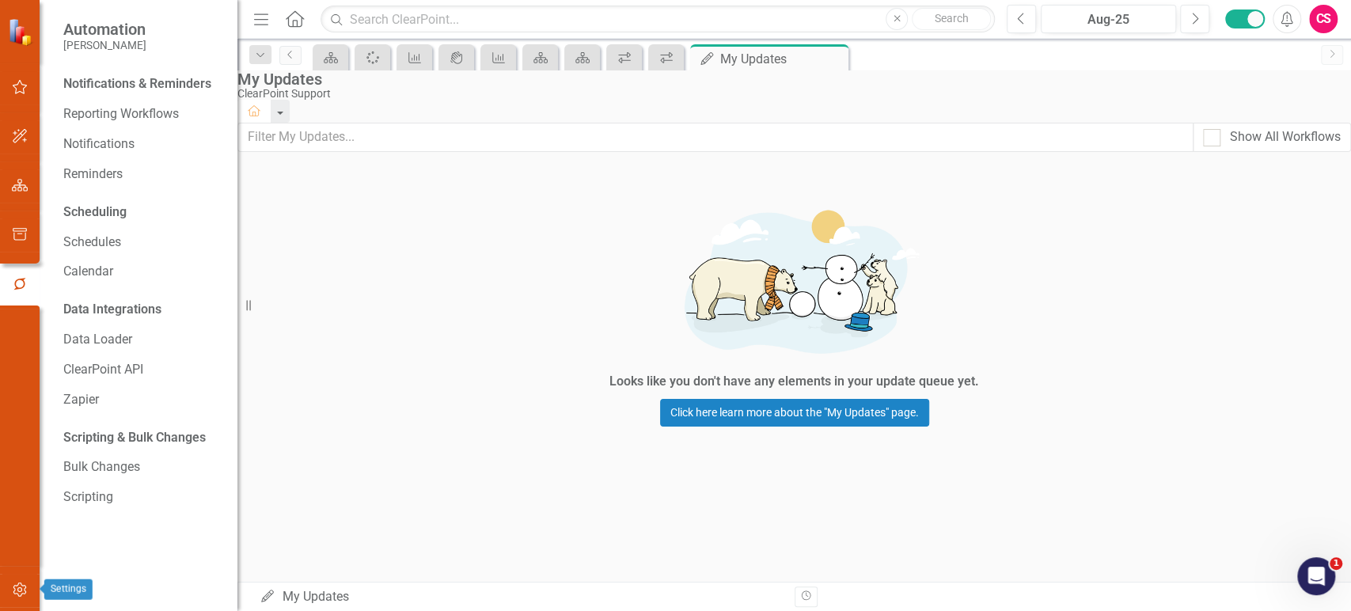
click at [22, 590] on icon "button" at bounding box center [20, 589] width 17 height 13
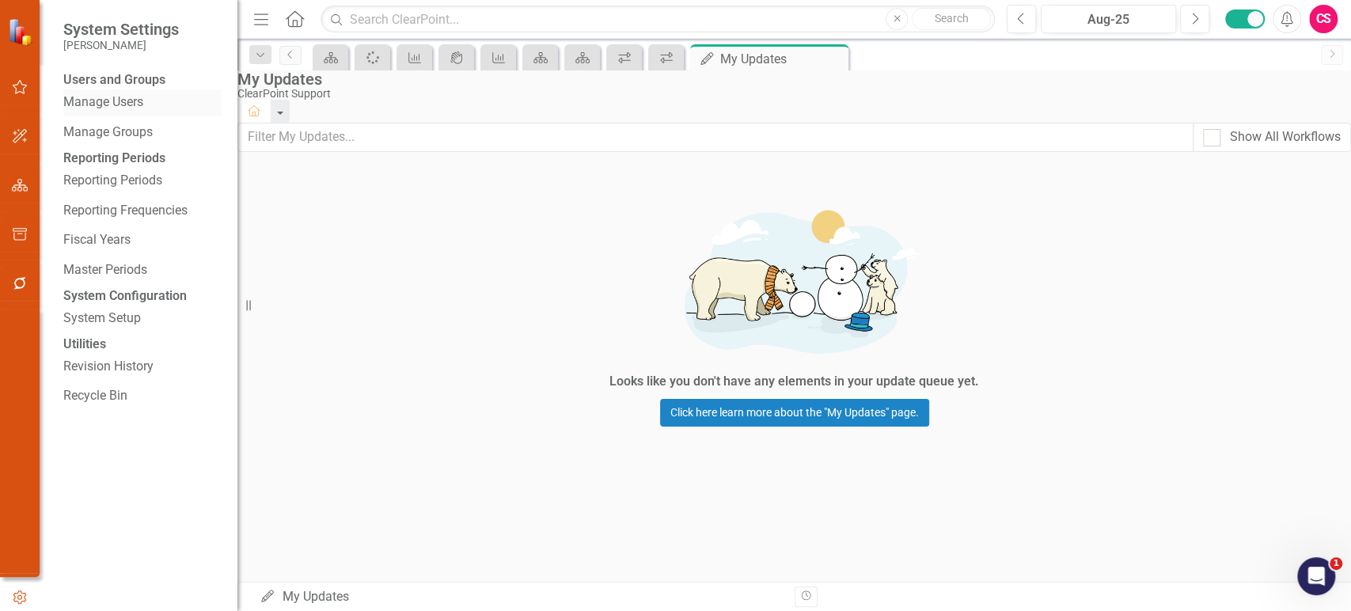
click at [135, 105] on link "Manage Users" at bounding box center [142, 102] width 158 height 18
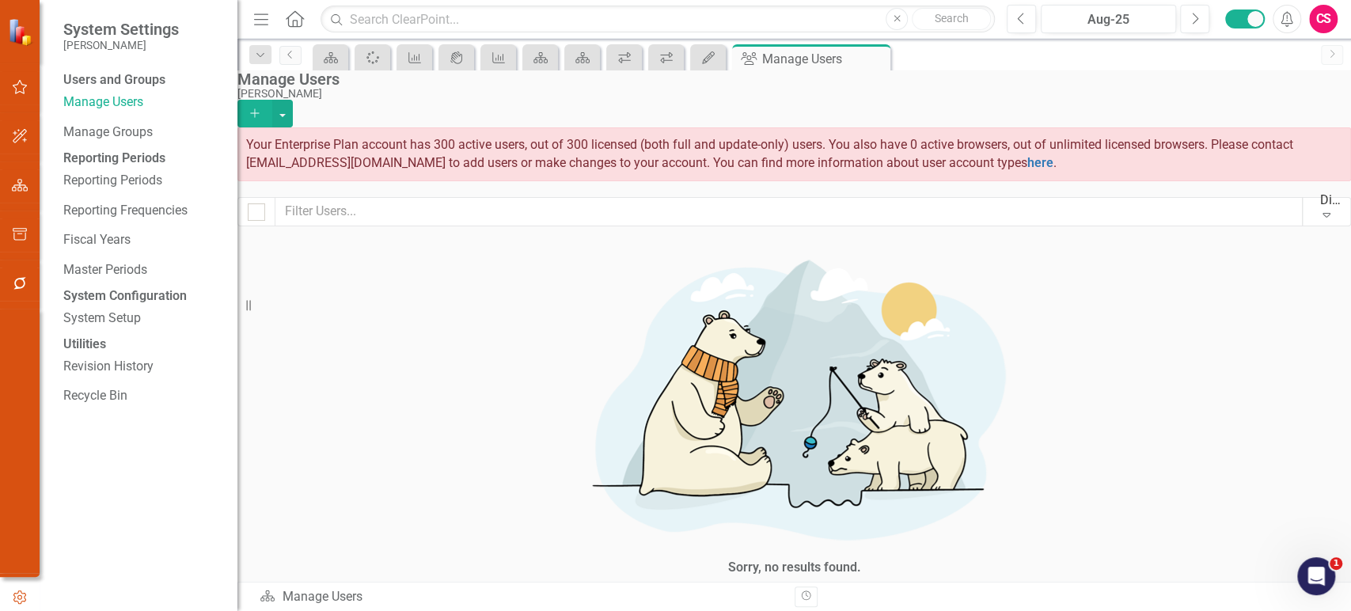
click at [1046, 599] on icon "Edit" at bounding box center [1040, 603] width 12 height 9
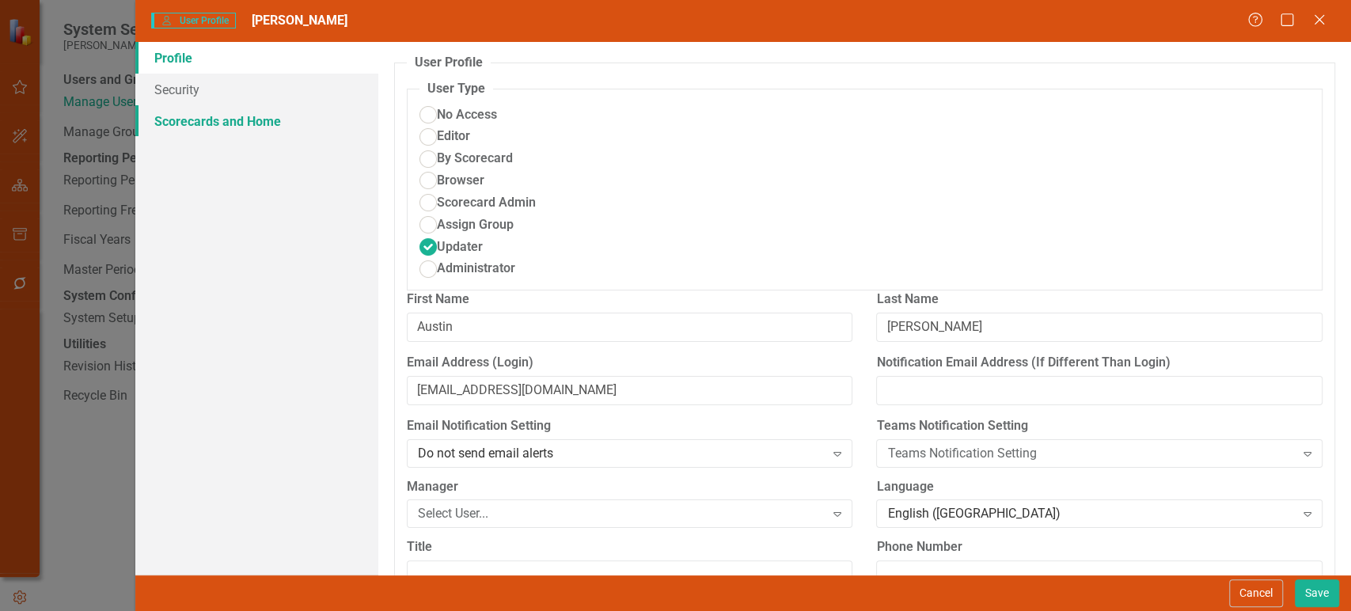
click at [270, 119] on link "Scorecards and Home" at bounding box center [256, 121] width 243 height 32
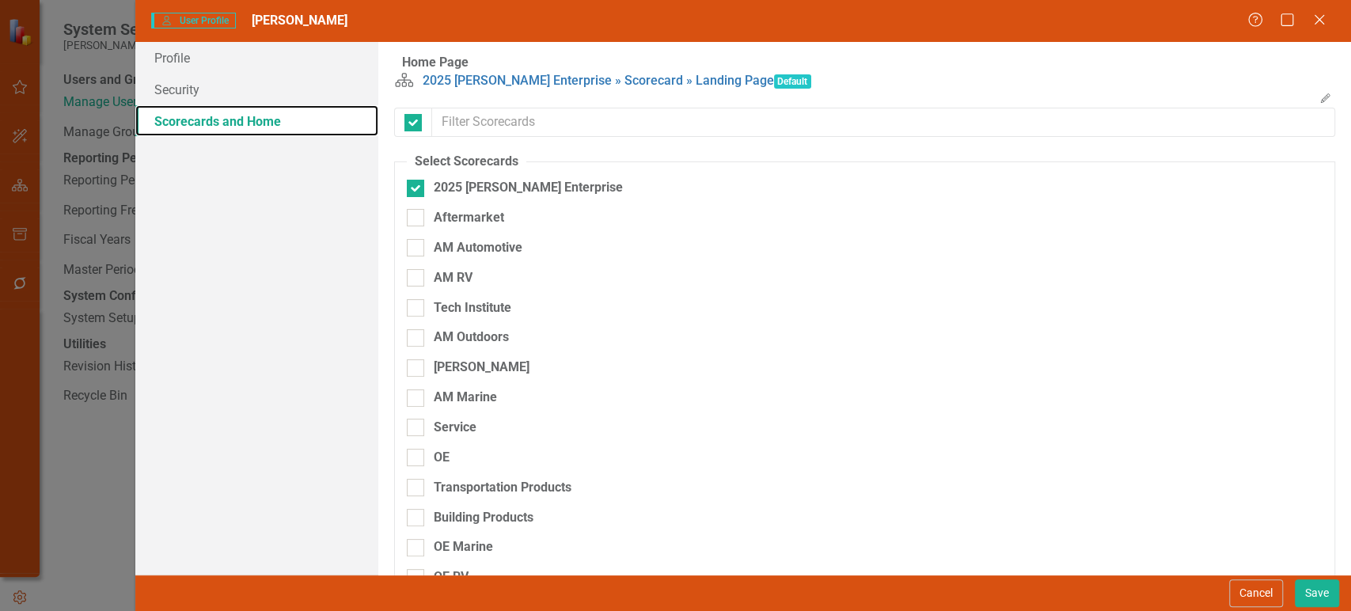
checkbox input "false"
click at [419, 436] on div at bounding box center [415, 427] width 17 height 17
click at [417, 429] on input "Service" at bounding box center [412, 424] width 10 height 10
checkbox input "true"
click at [416, 190] on input "2025 [PERSON_NAME] Enterprise" at bounding box center [412, 185] width 10 height 10
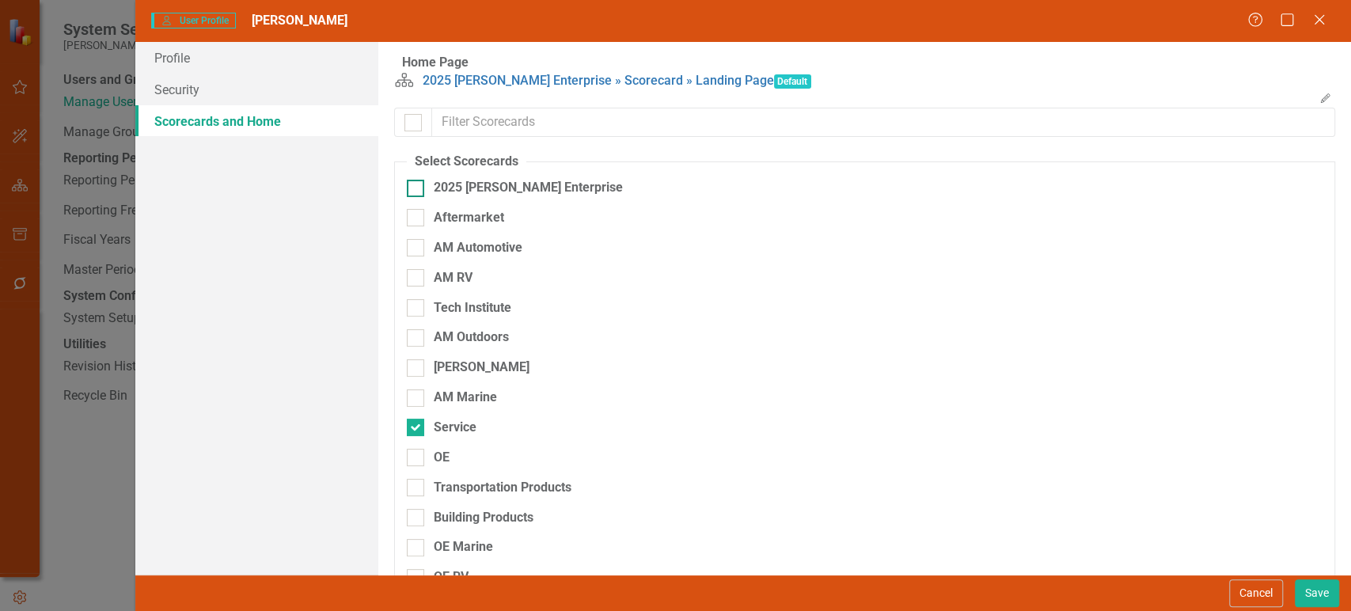
click at [416, 190] on input "2025 [PERSON_NAME] Enterprise" at bounding box center [412, 185] width 10 height 10
checkbox input "true"
click at [412, 449] on div "Service" at bounding box center [442, 434] width 70 height 30
click at [412, 436] on div at bounding box center [415, 427] width 17 height 17
click at [412, 429] on input "Service" at bounding box center [412, 424] width 10 height 10
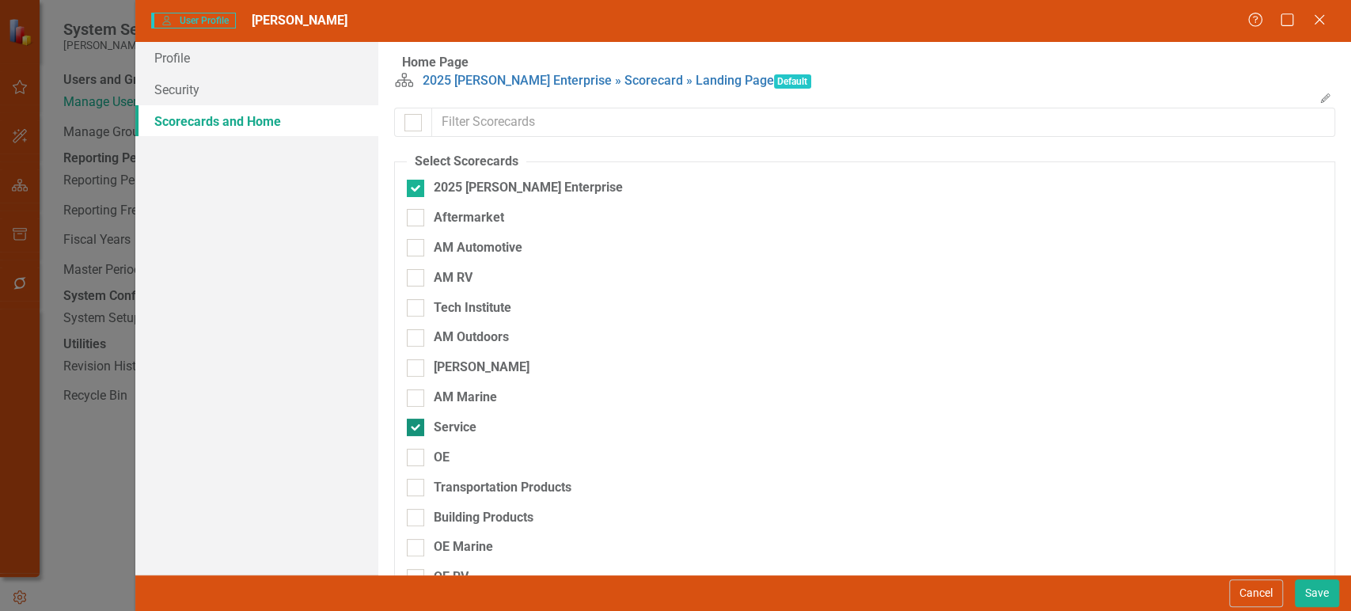
checkbox input "false"
click at [1254, 594] on button "Cancel" at bounding box center [1256, 593] width 54 height 28
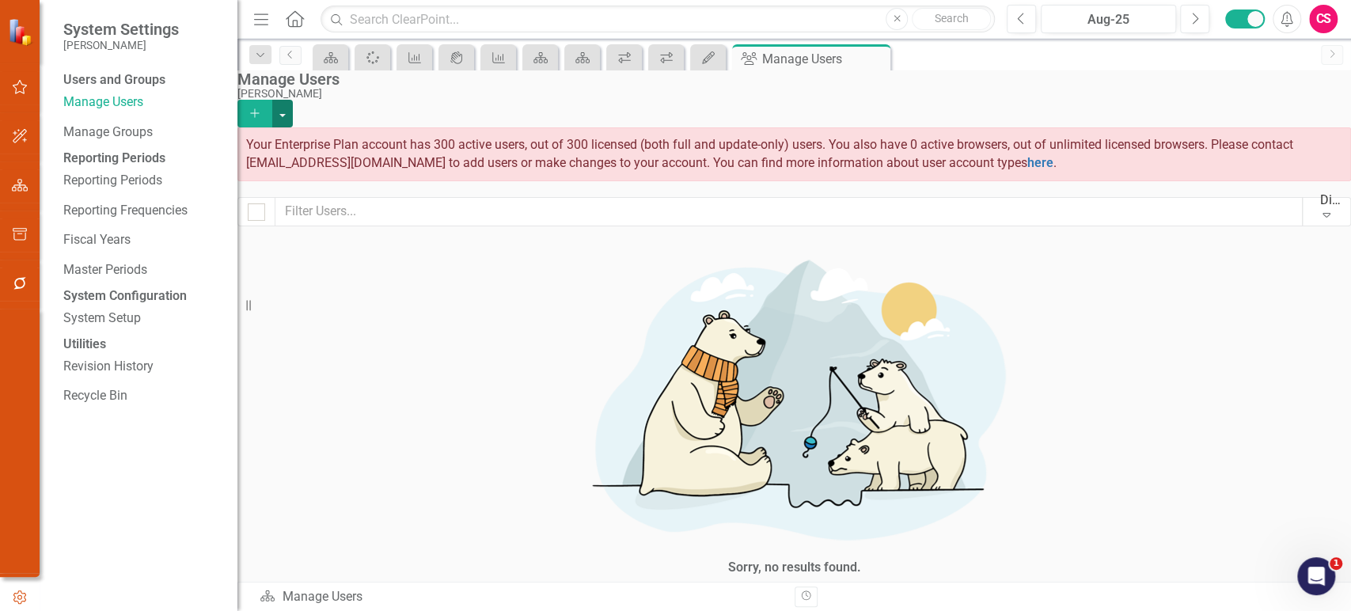
click at [293, 100] on button "button" at bounding box center [282, 114] width 21 height 28
click at [1240, 157] on link "Add Multiple Add Multiple Users" at bounding box center [1253, 157] width 146 height 29
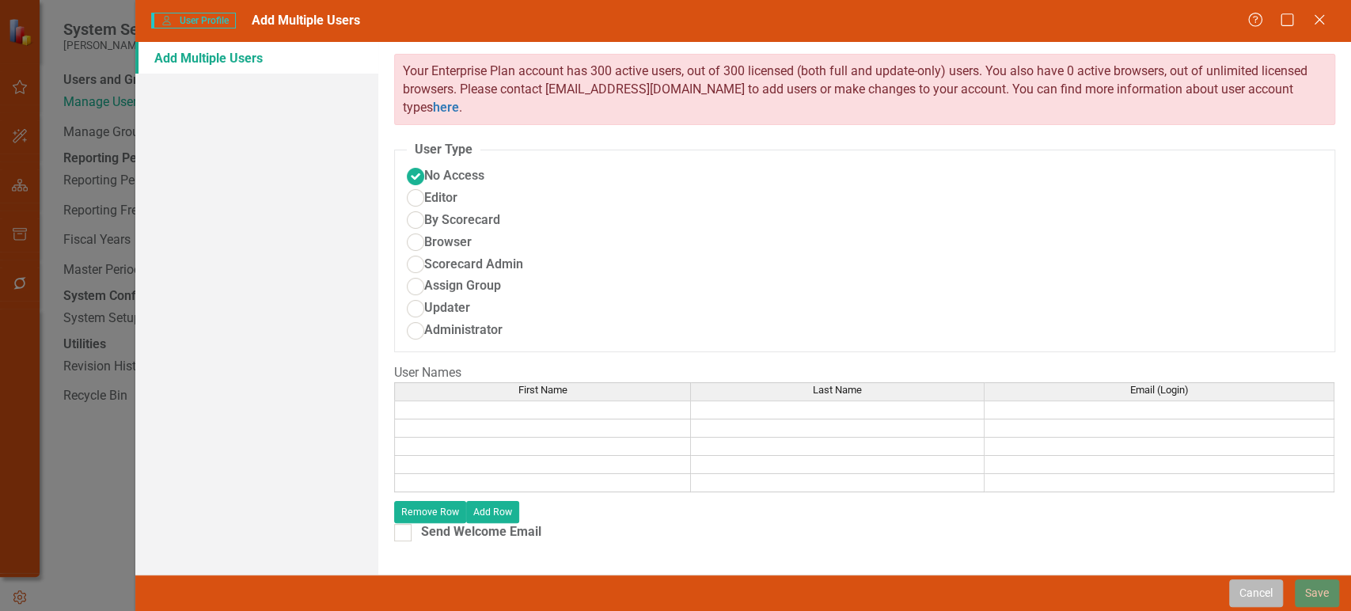
click at [1255, 594] on button "Cancel" at bounding box center [1256, 593] width 54 height 28
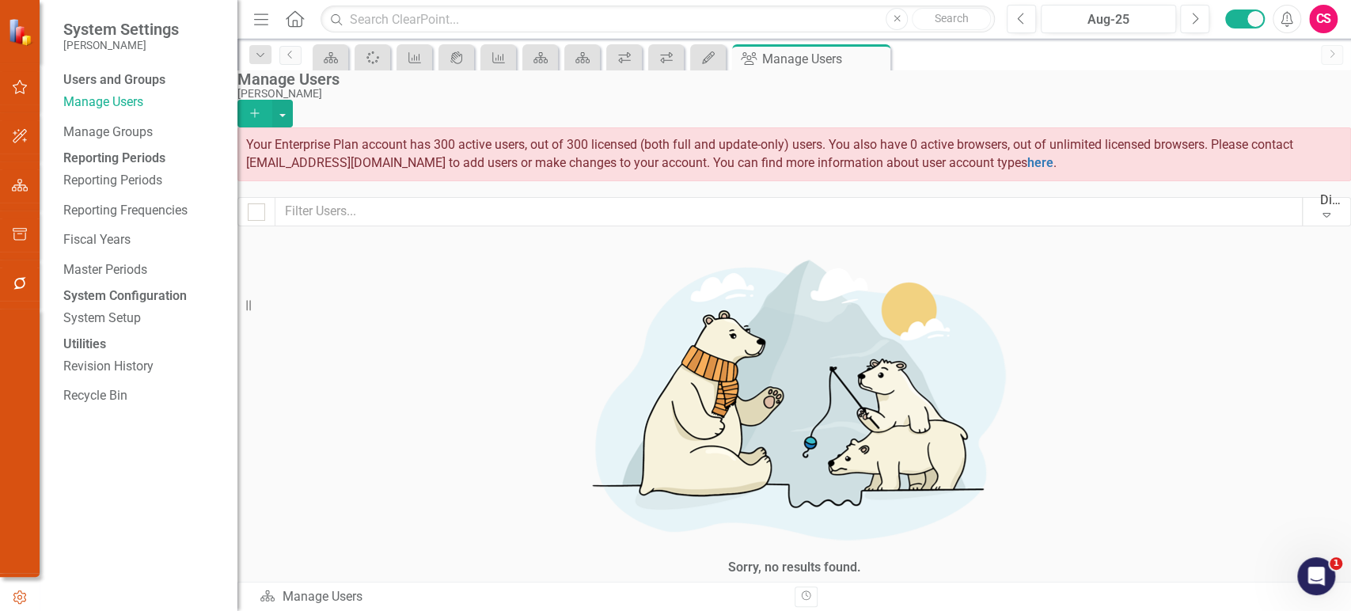
click at [17, 182] on icon "button" at bounding box center [20, 185] width 17 height 13
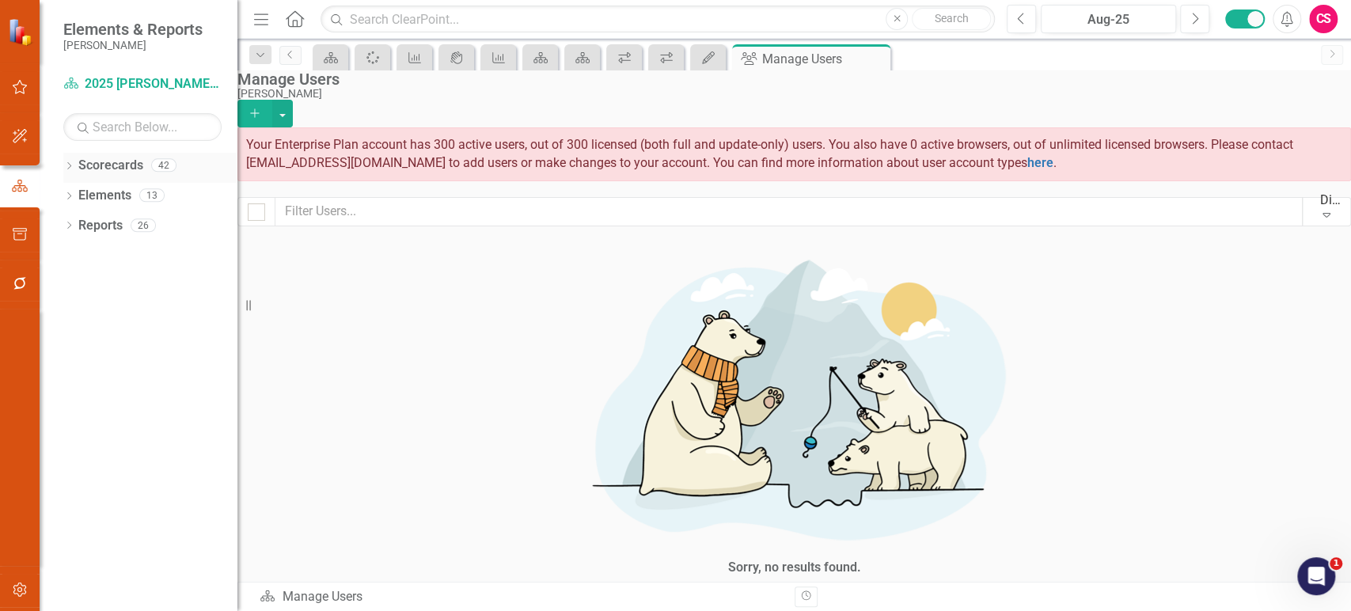
click at [70, 165] on icon "Dropdown" at bounding box center [68, 167] width 11 height 9
click at [59, 196] on icon "Dropdown" at bounding box center [53, 194] width 12 height 9
